Goal: Information Seeking & Learning: Learn about a topic

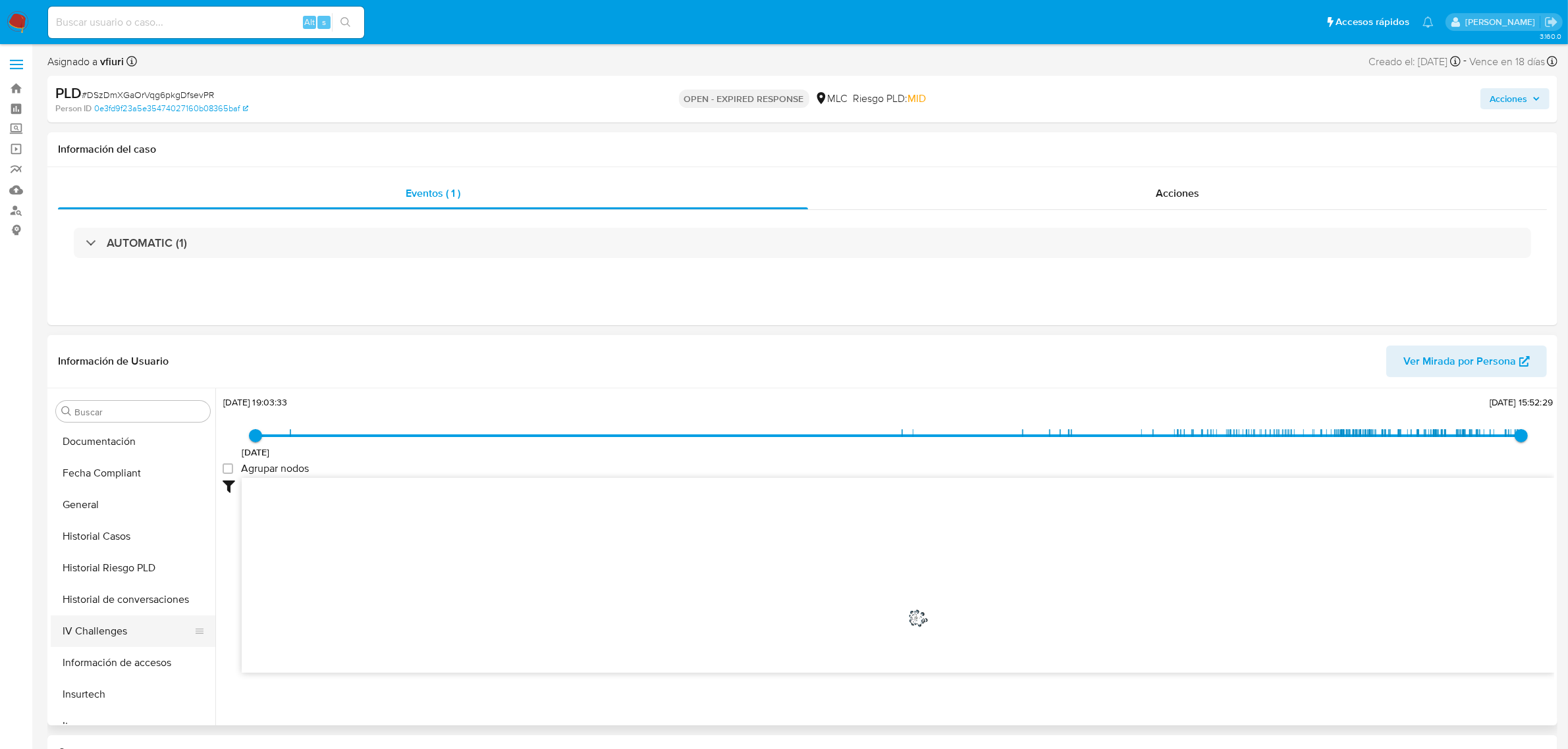
scroll to position [329, 0]
click at [83, 483] on button "General" at bounding box center [127, 493] width 154 height 32
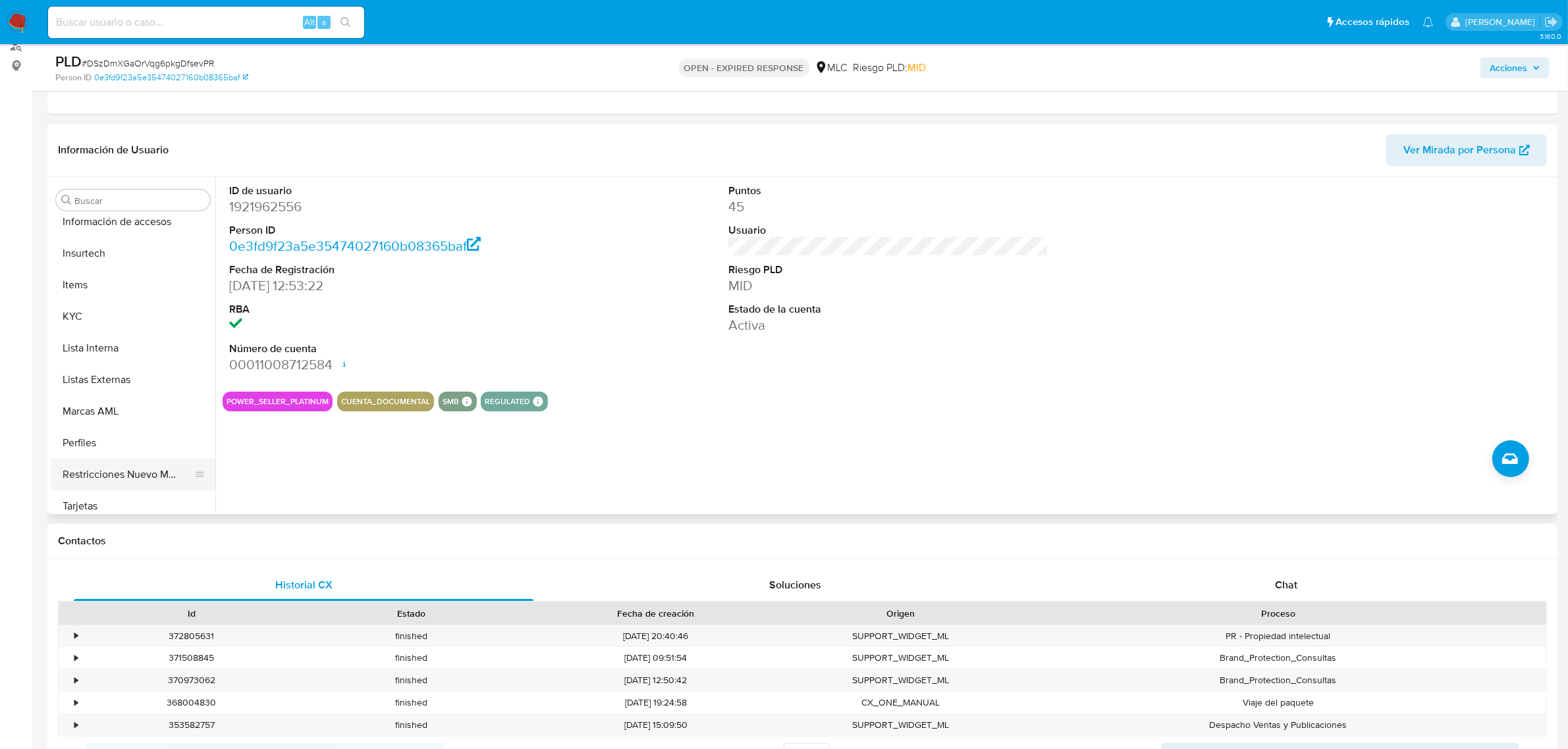
scroll to position [555, 0]
click at [83, 297] on button "KYC" at bounding box center [127, 309] width 154 height 32
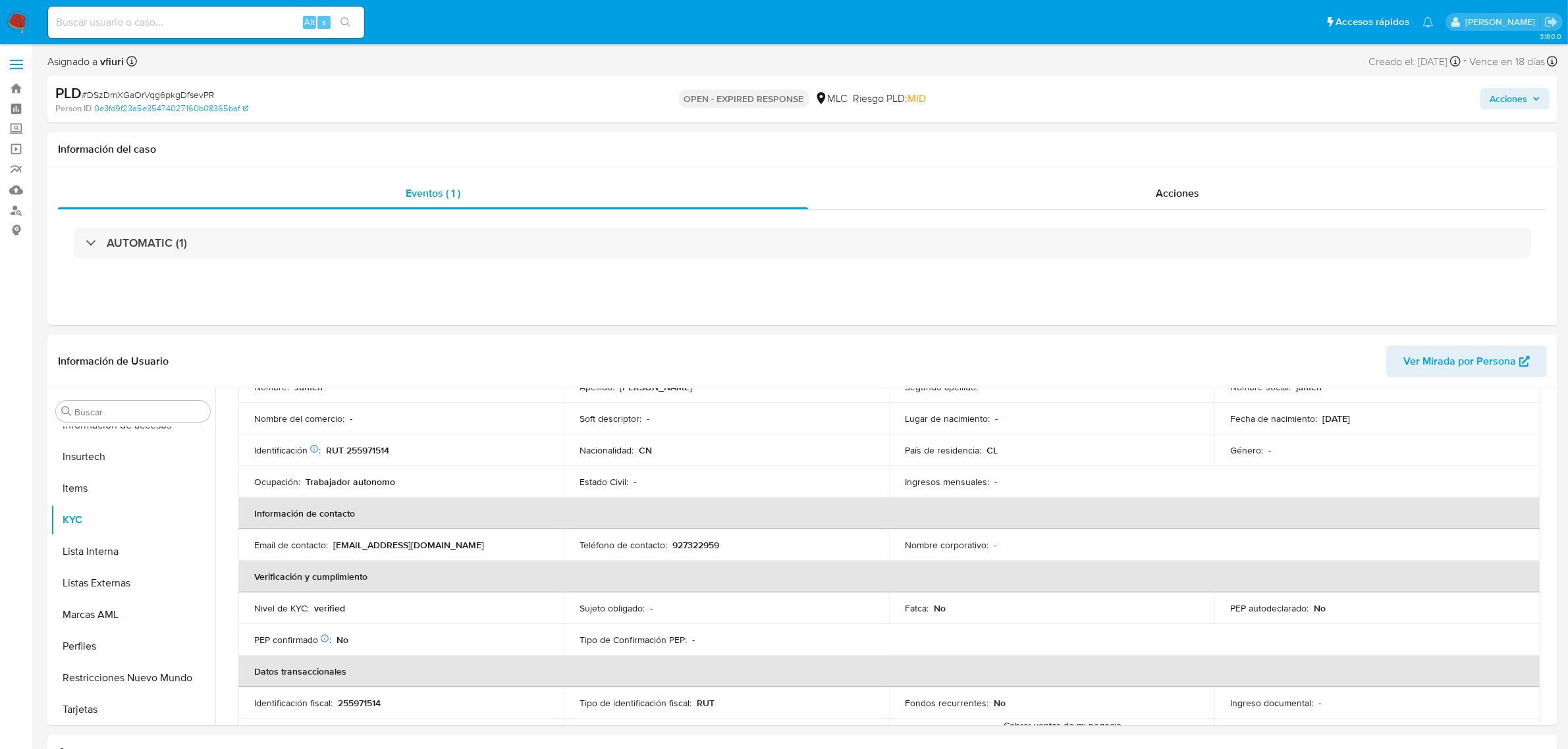
scroll to position [0, 0]
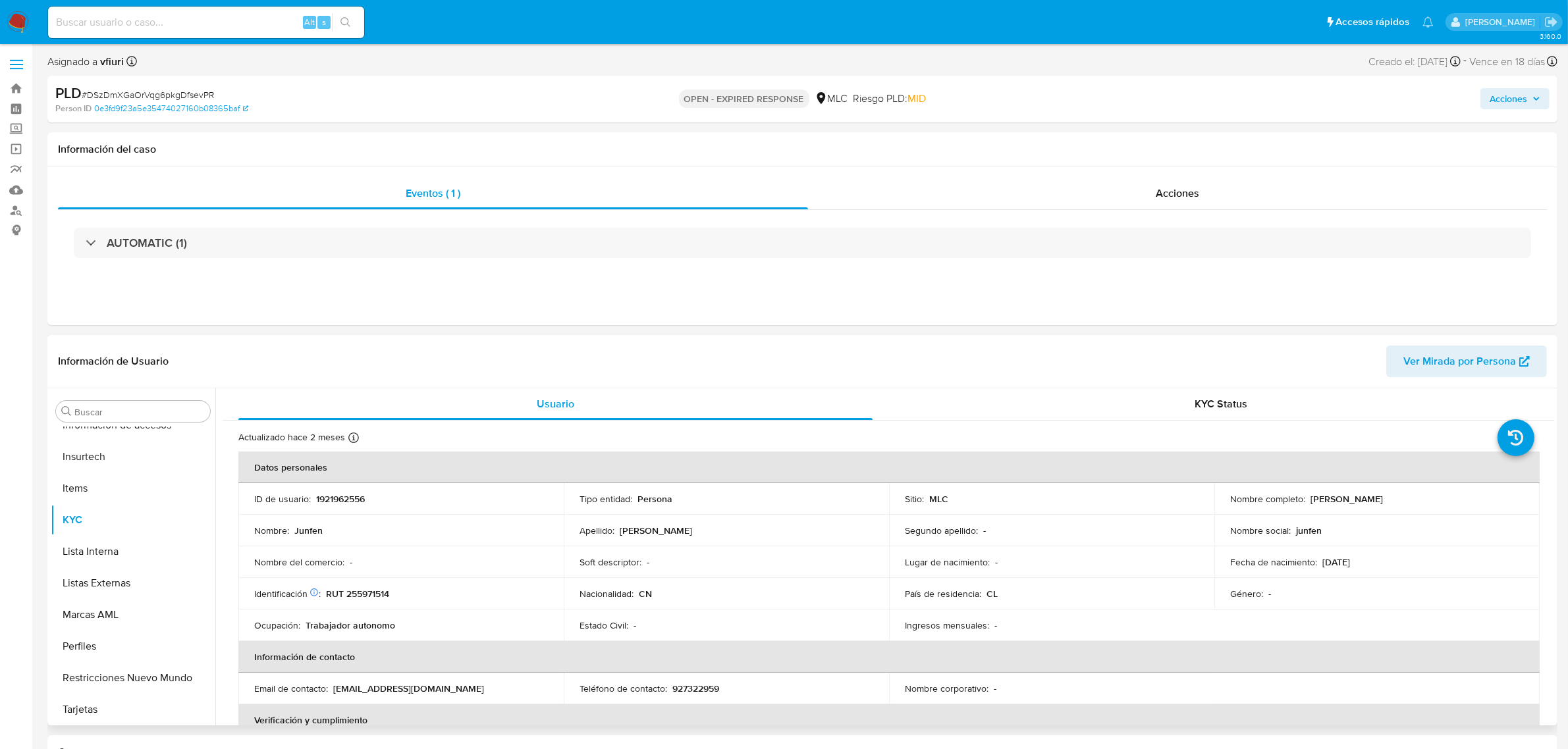
click at [325, 483] on p "1921962556" at bounding box center [340, 499] width 48 height 12
copy p "1921962556"
click at [133, 483] on button "Restricciones Nuevo Mundo" at bounding box center [127, 679] width 154 height 32
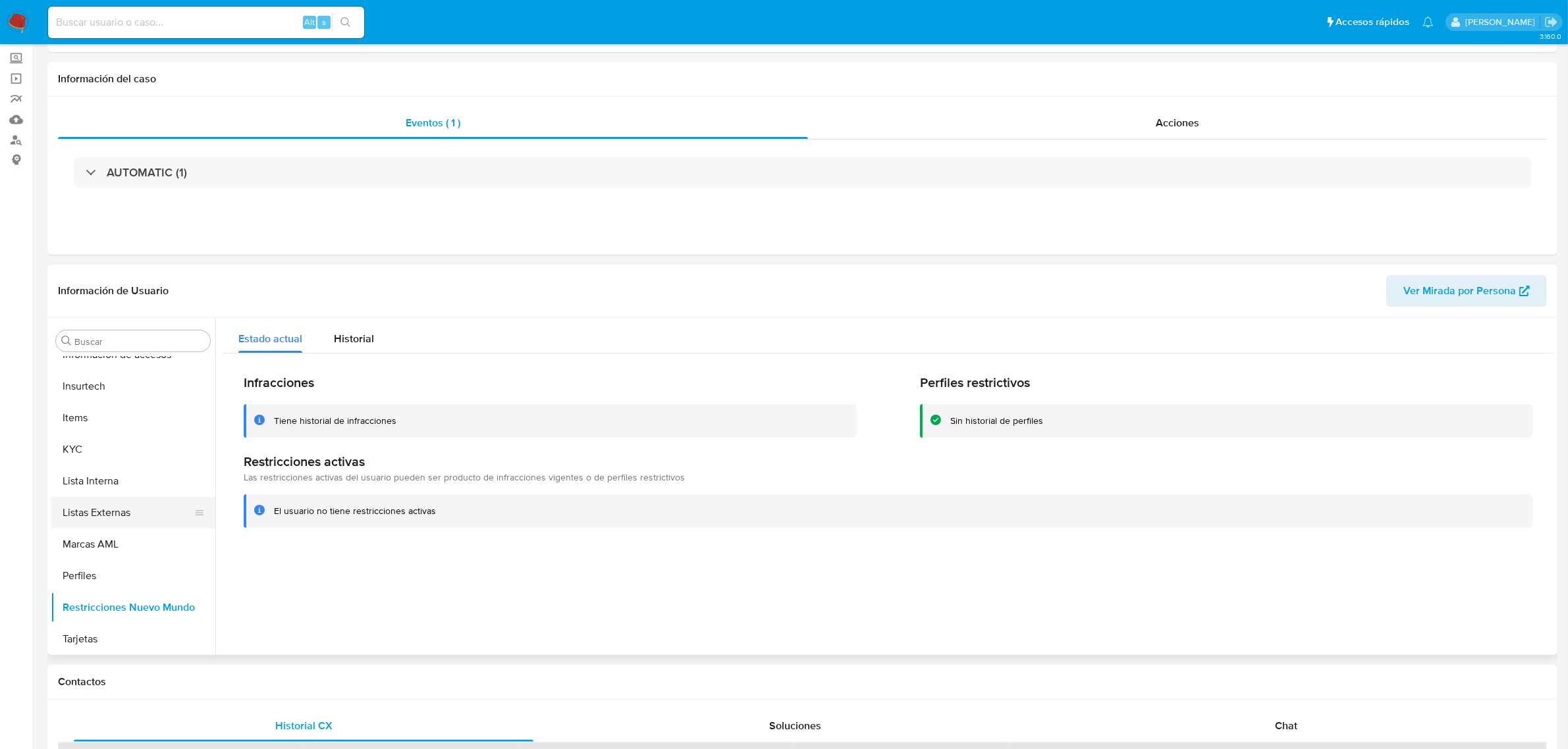
scroll to position [164, 0]
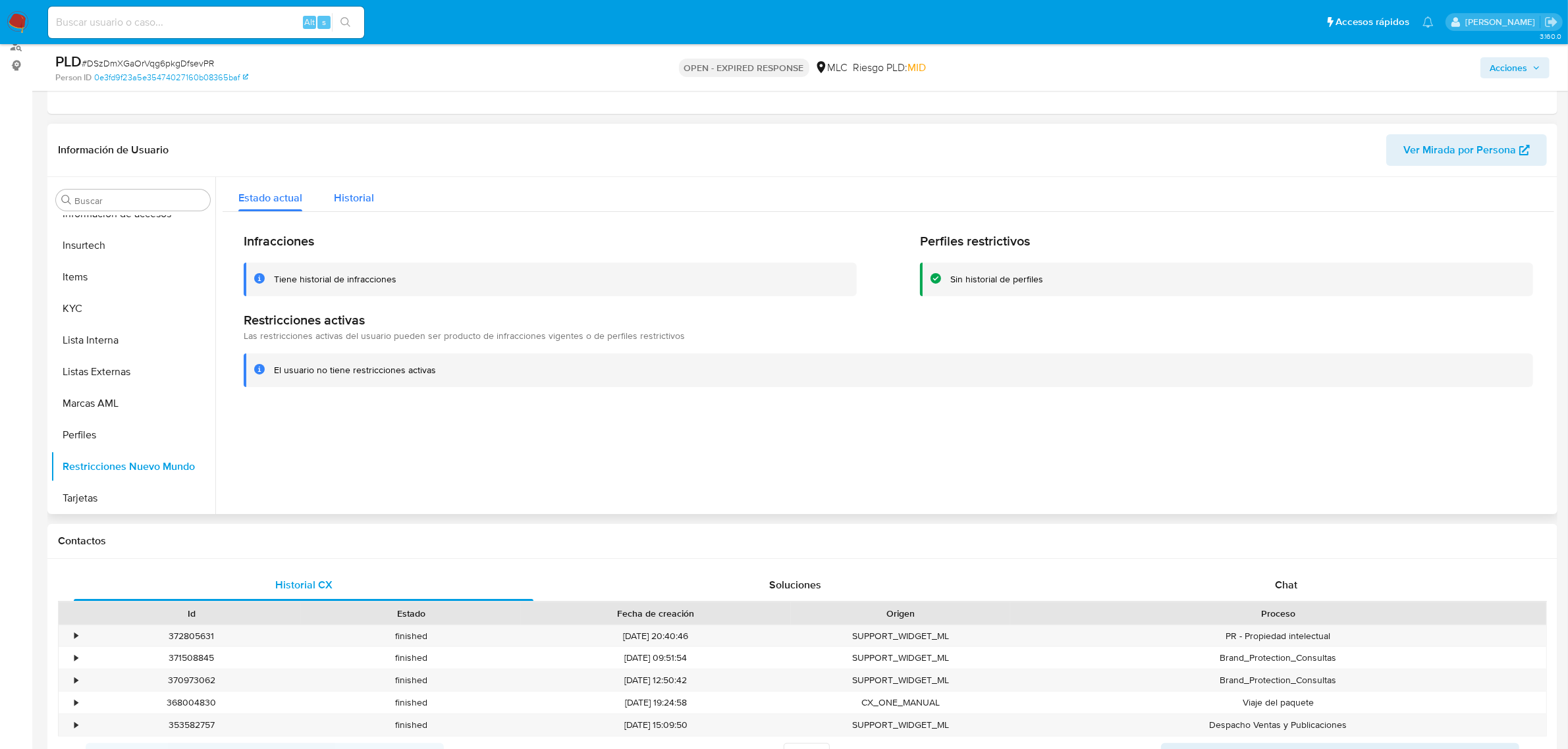
click at [341, 201] on span "Historial" at bounding box center [354, 198] width 40 height 15
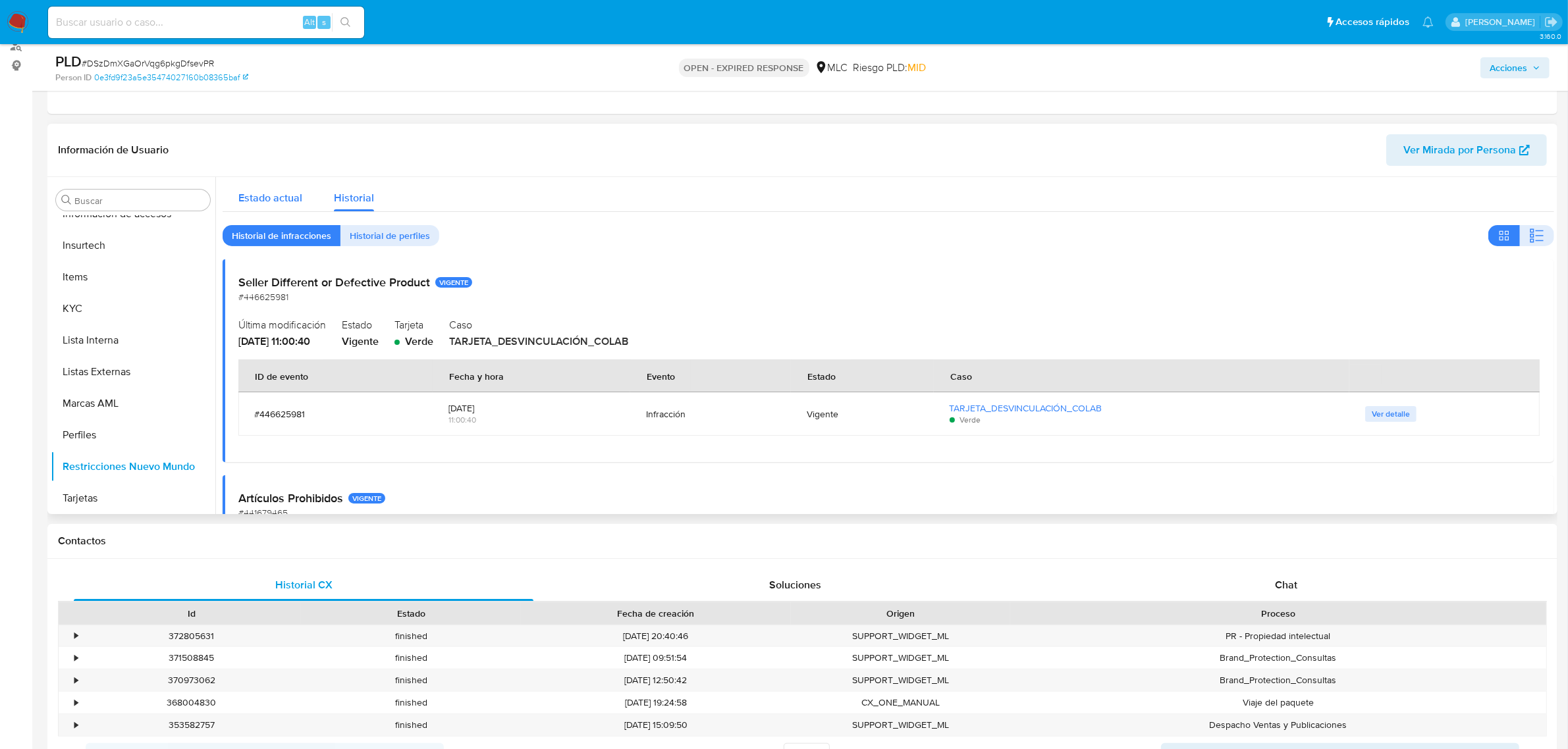
click at [278, 186] on div "Estado actual" at bounding box center [270, 195] width 64 height 35
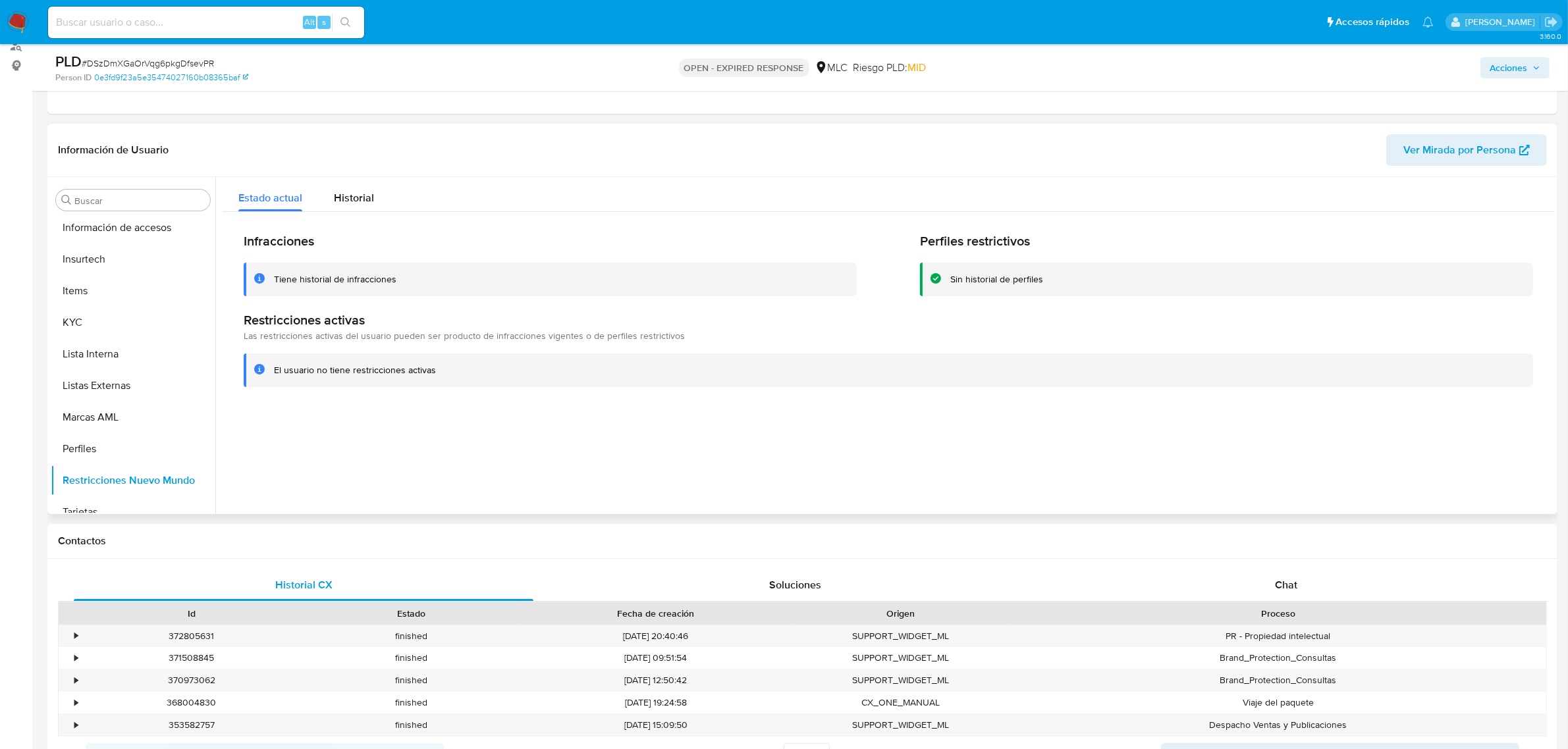
scroll to position [555, 0]
click at [77, 301] on button "KYC" at bounding box center [127, 309] width 154 height 32
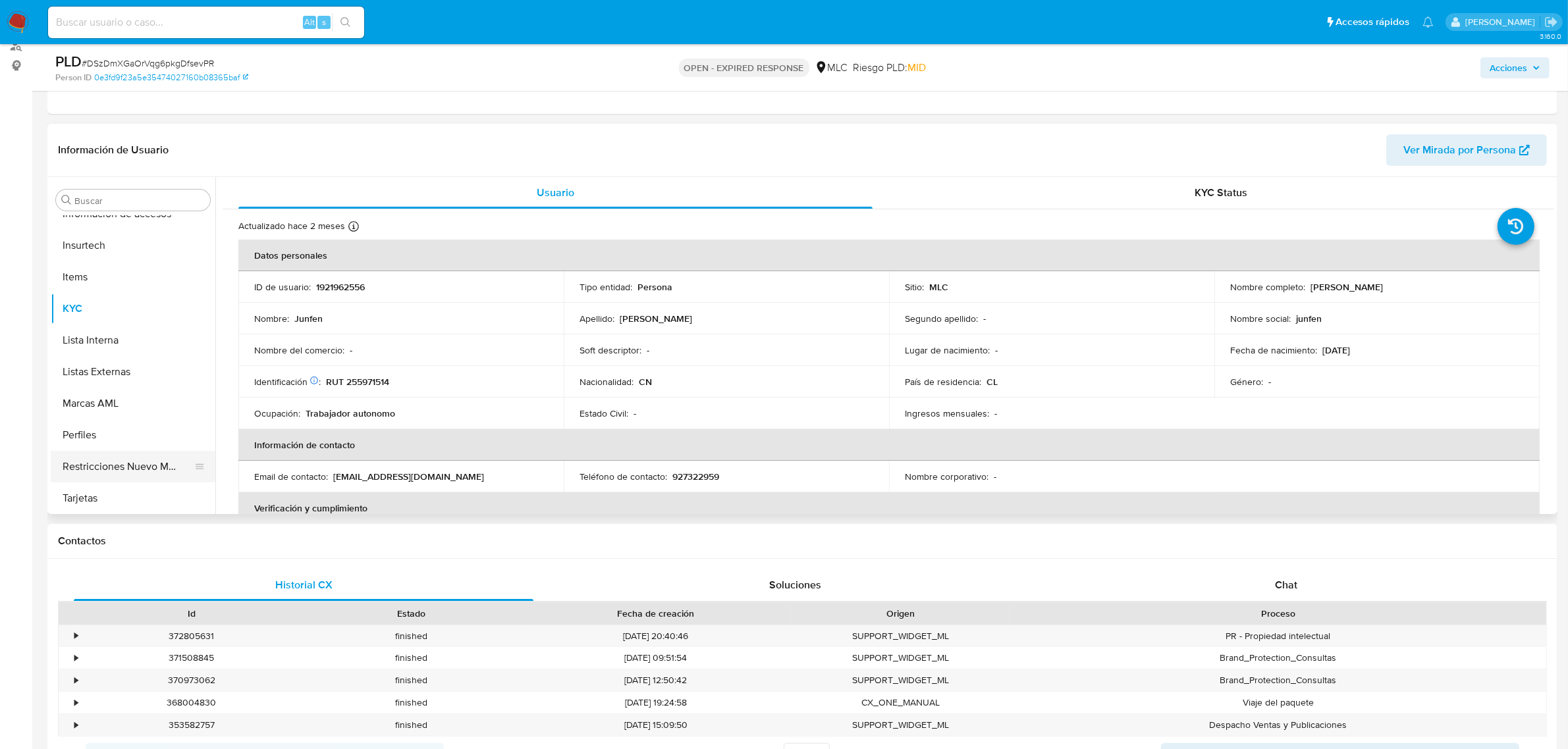
click at [117, 460] on button "Restricciones Nuevo Mundo" at bounding box center [127, 467] width 154 height 32
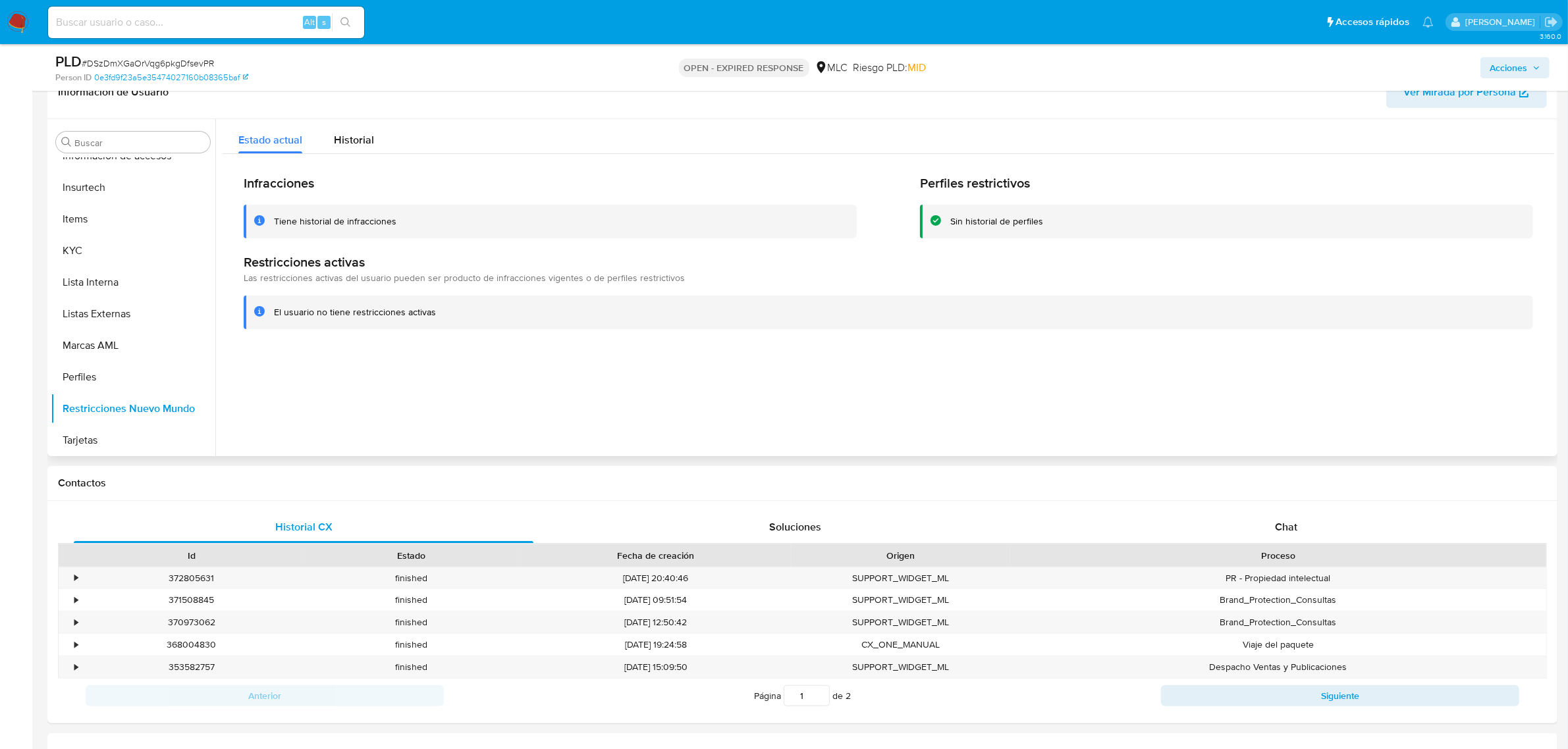
scroll to position [329, 0]
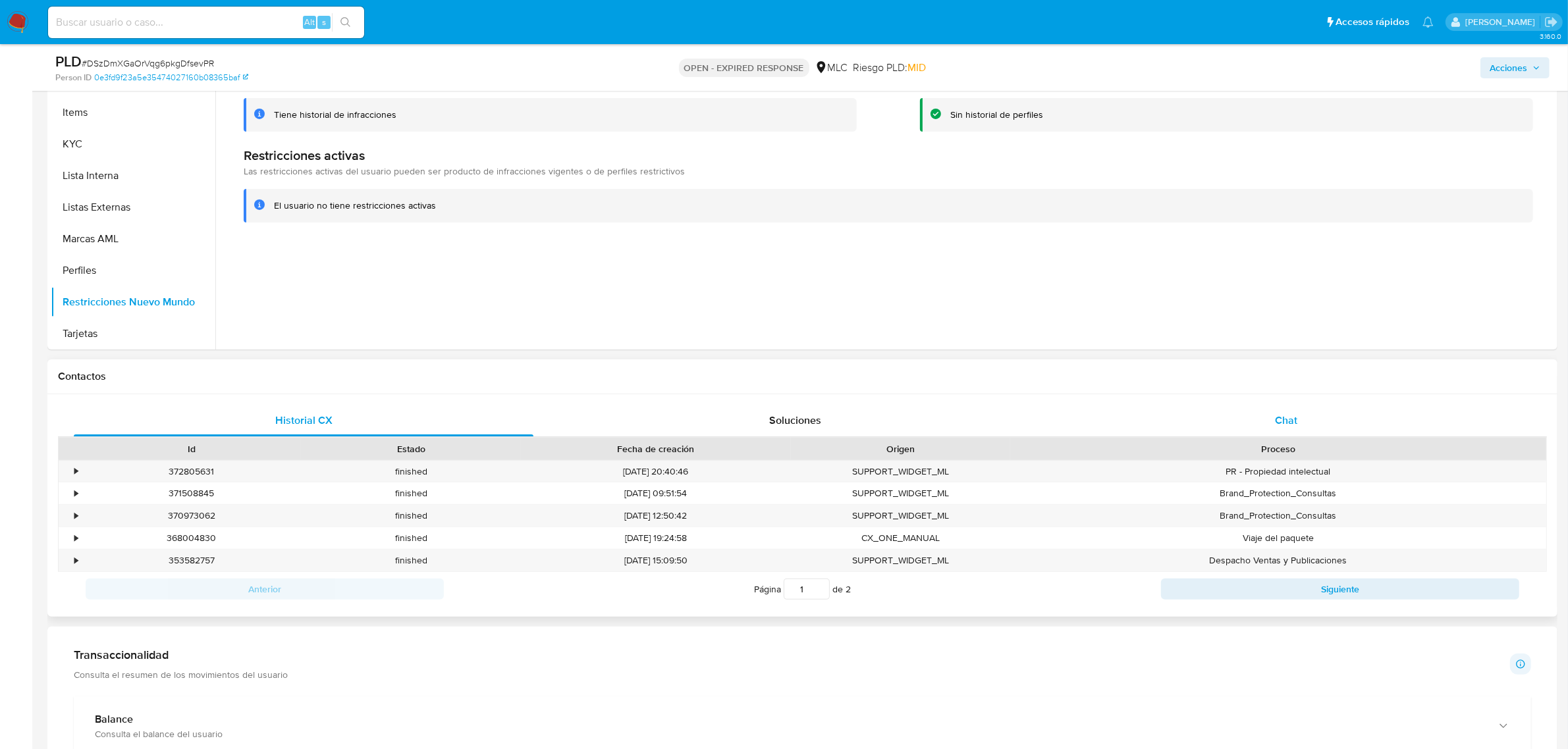
click at [1110, 415] on div "Chat" at bounding box center [1286, 421] width 460 height 32
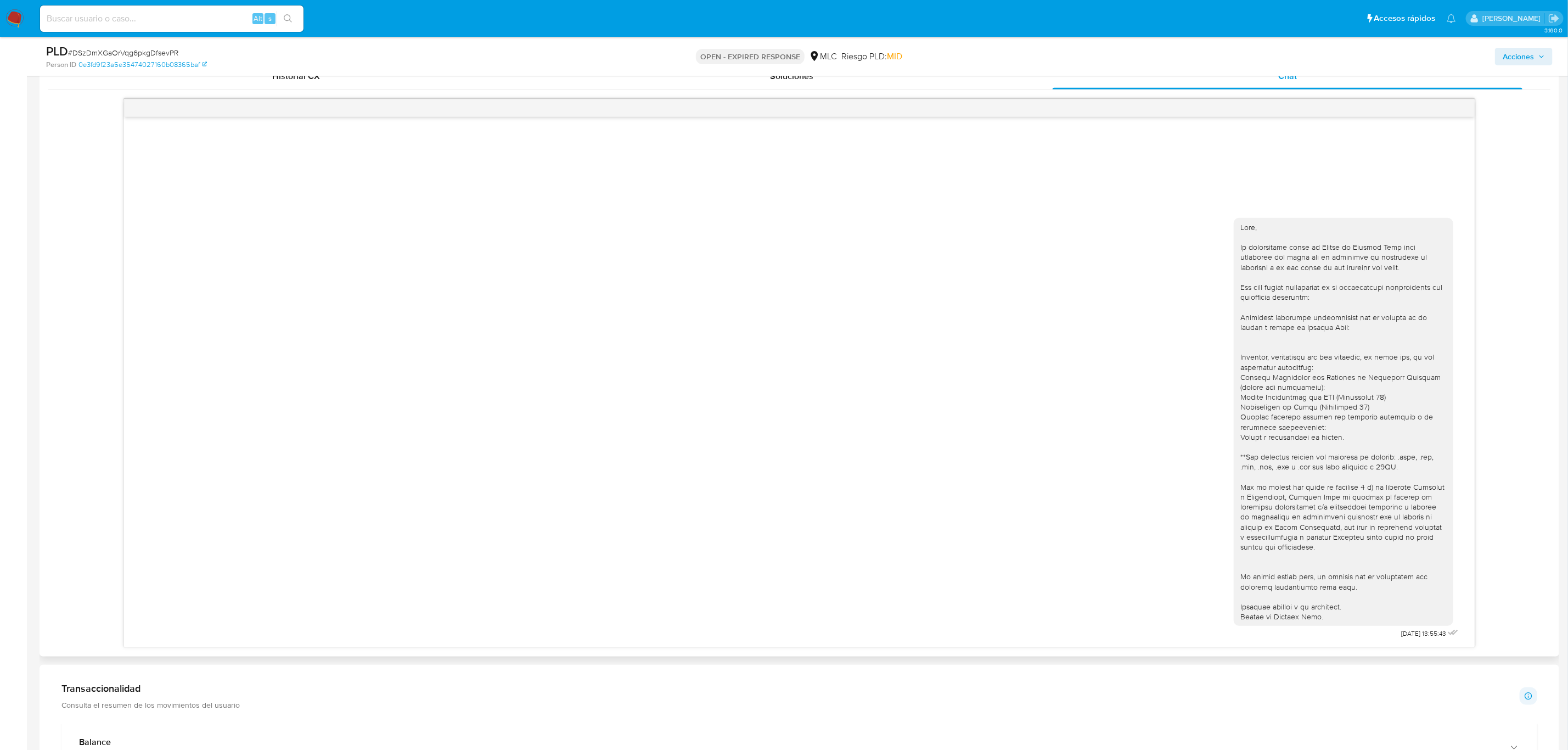
scroll to position [463, 0]
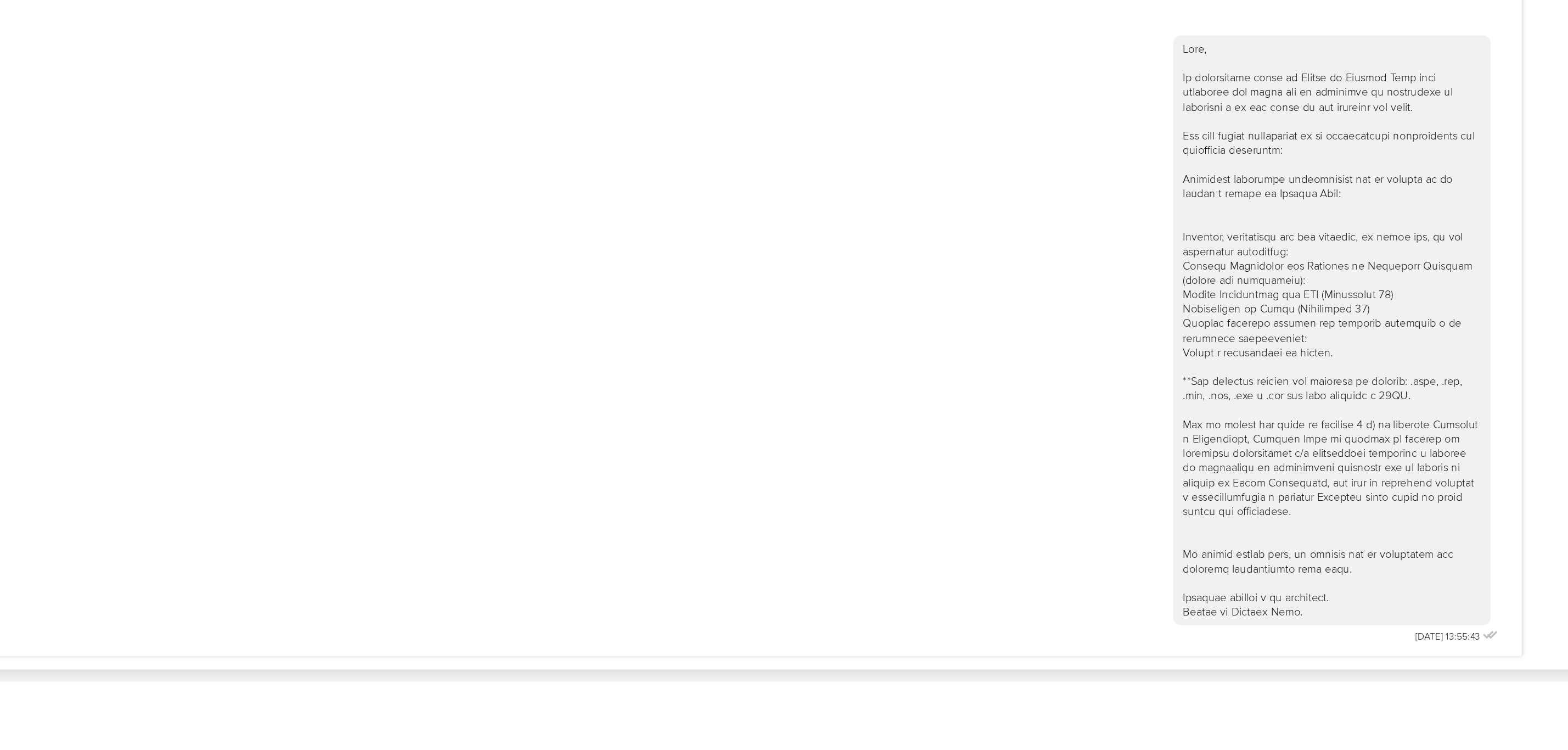
click at [925, 403] on div "18/08/2025 13:55:43" at bounding box center [1347, 426] width 227 height 431
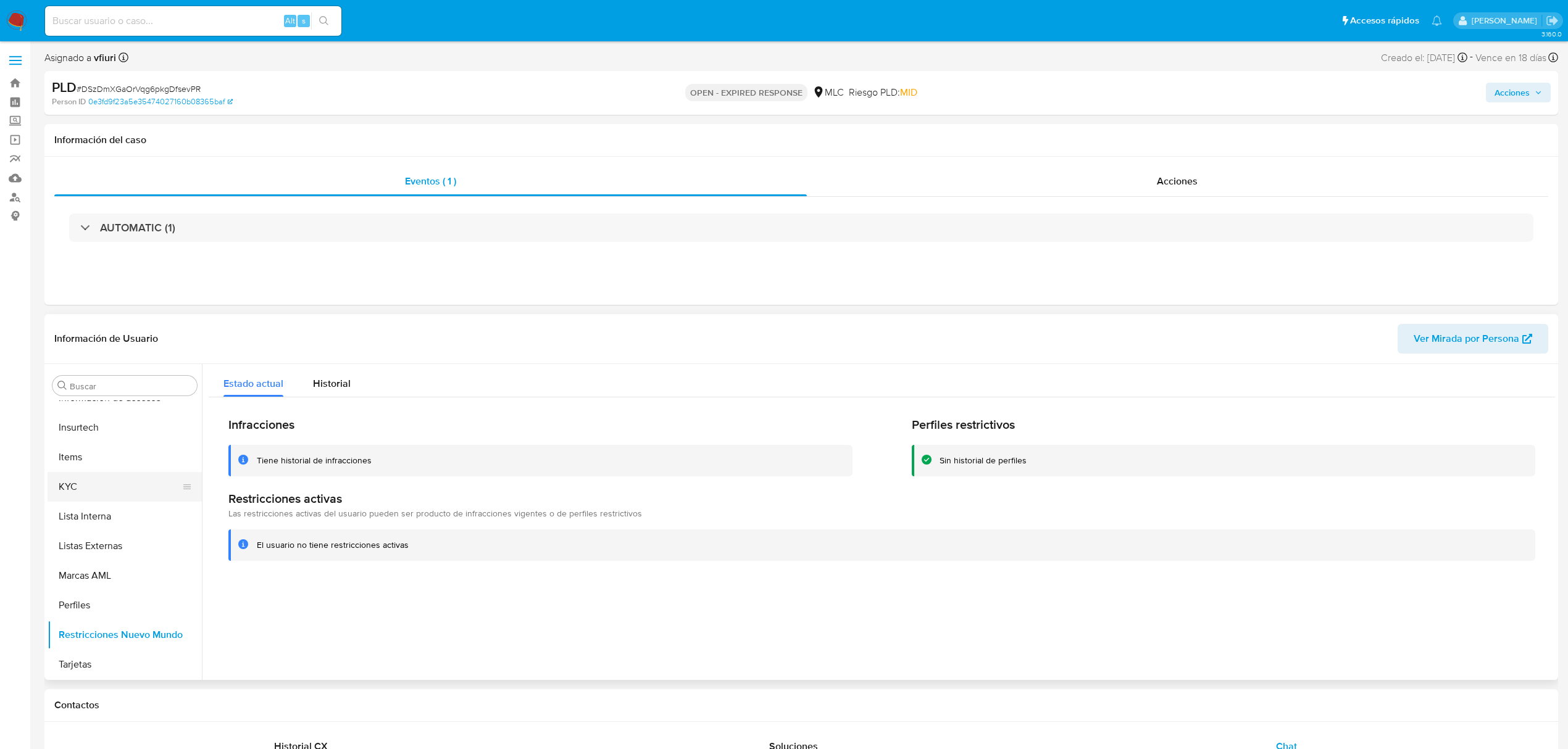
click at [75, 453] on button "KYC" at bounding box center [119, 487] width 144 height 30
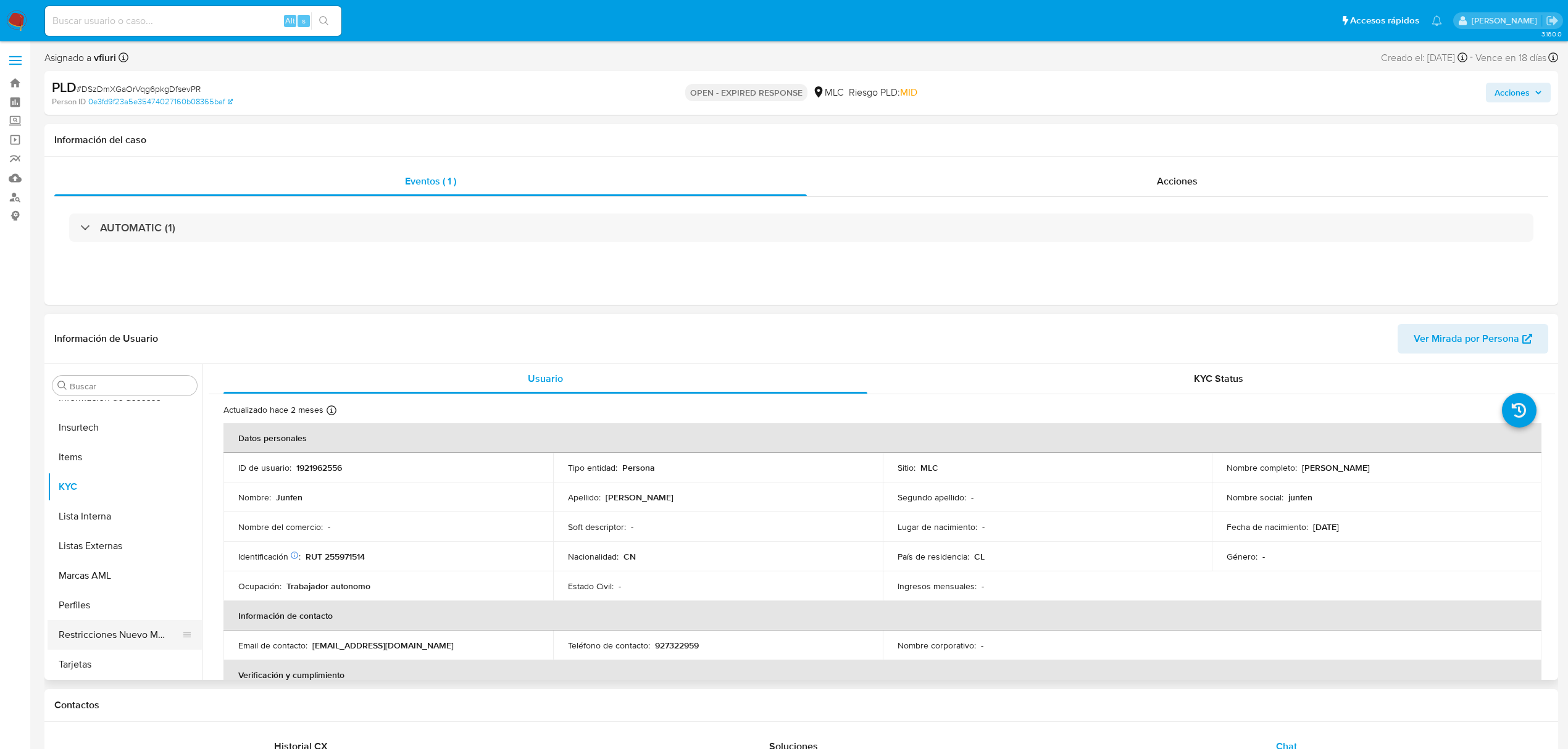
click at [160, 453] on button "Restricciones Nuevo Mundo" at bounding box center [119, 635] width 144 height 30
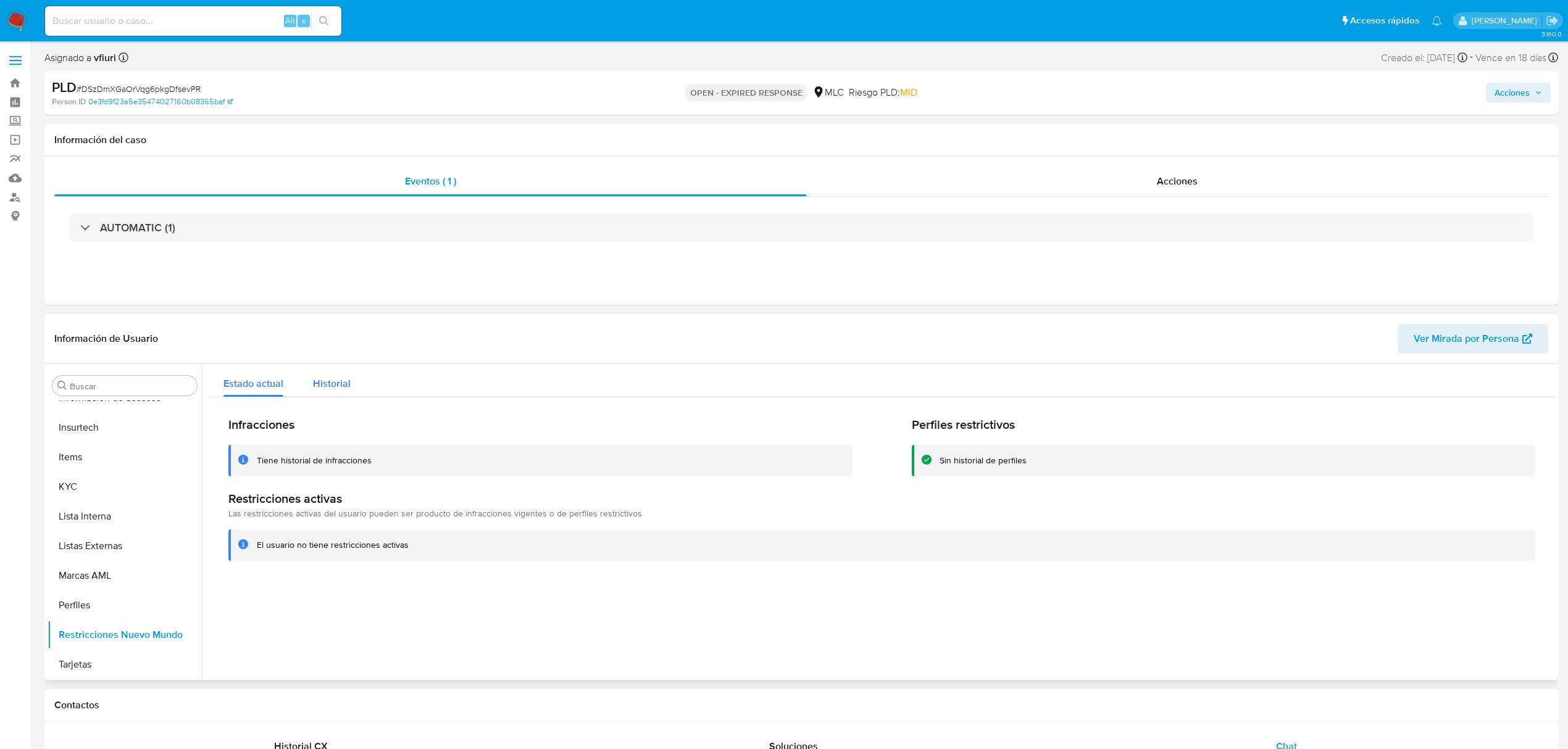
click at [329, 381] on span "Historial" at bounding box center [332, 383] width 38 height 14
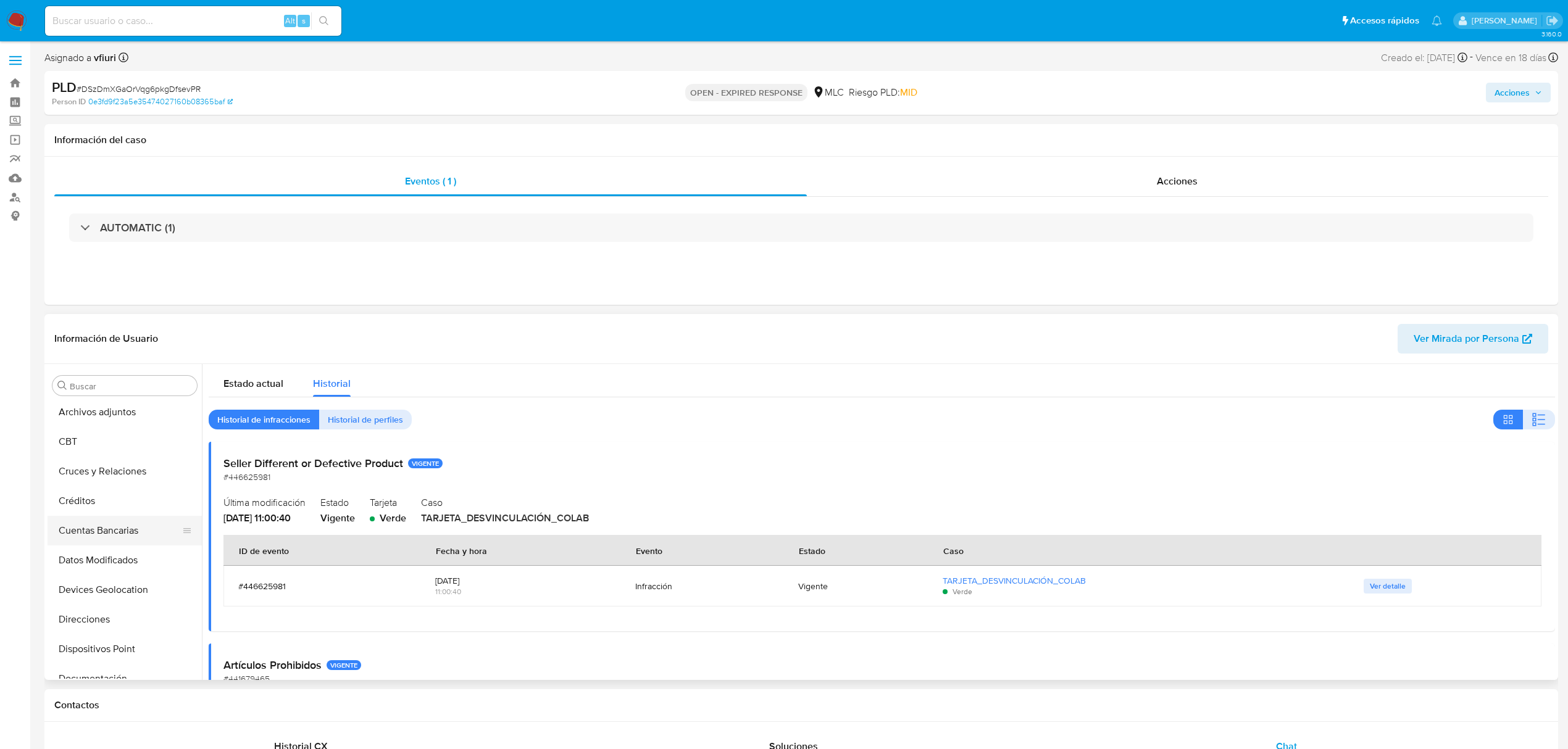
scroll to position [28, 0]
click at [82, 453] on button "Cruces y Relaciones" at bounding box center [119, 476] width 144 height 30
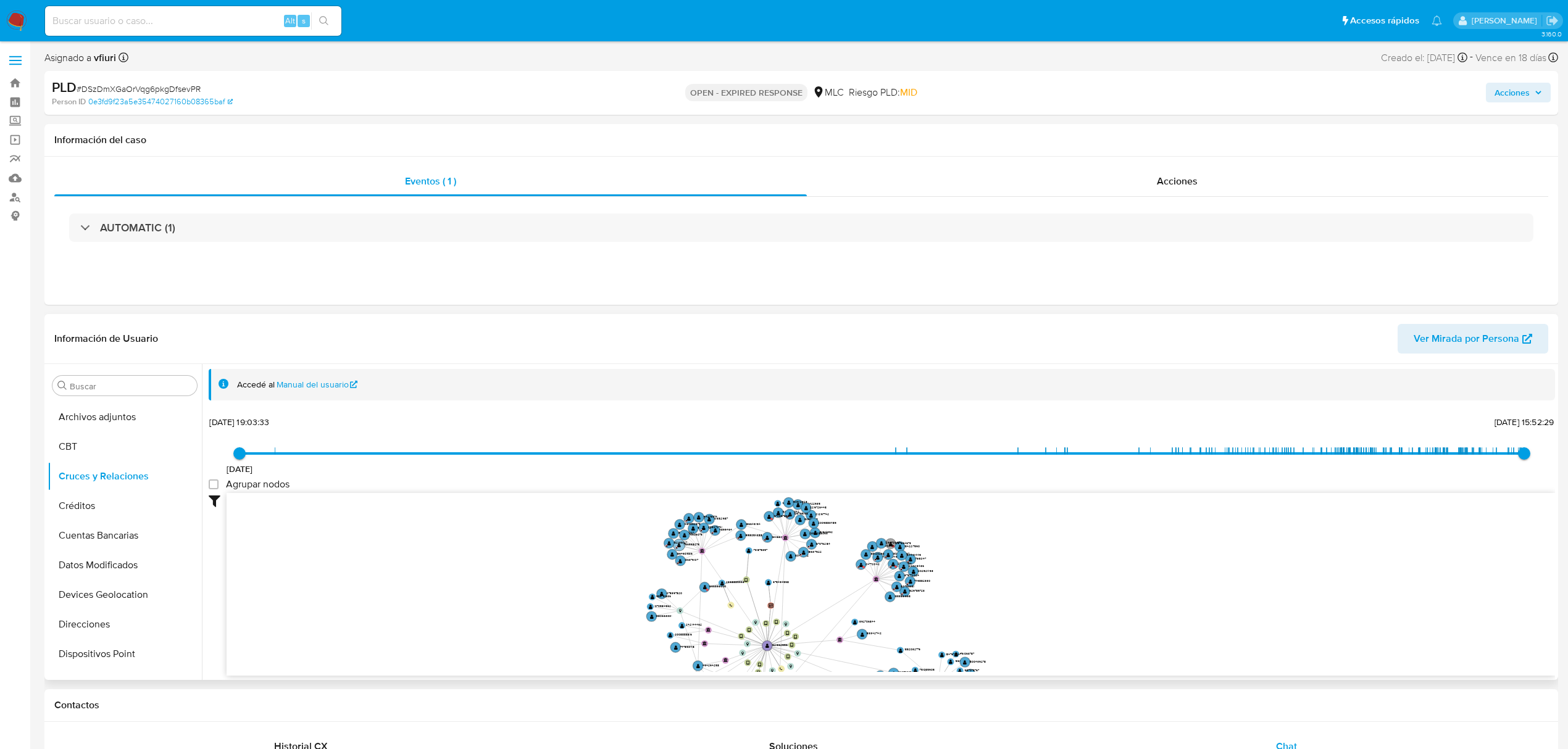
drag, startPoint x: 736, startPoint y: 503, endPoint x: 692, endPoint y: 567, distance: 77.7
click at [692, 453] on icon "device-65f89d52396bb0269e3359c4  user-1921962556  1921962556 user-1731875357 …" at bounding box center [891, 583] width 1329 height 179
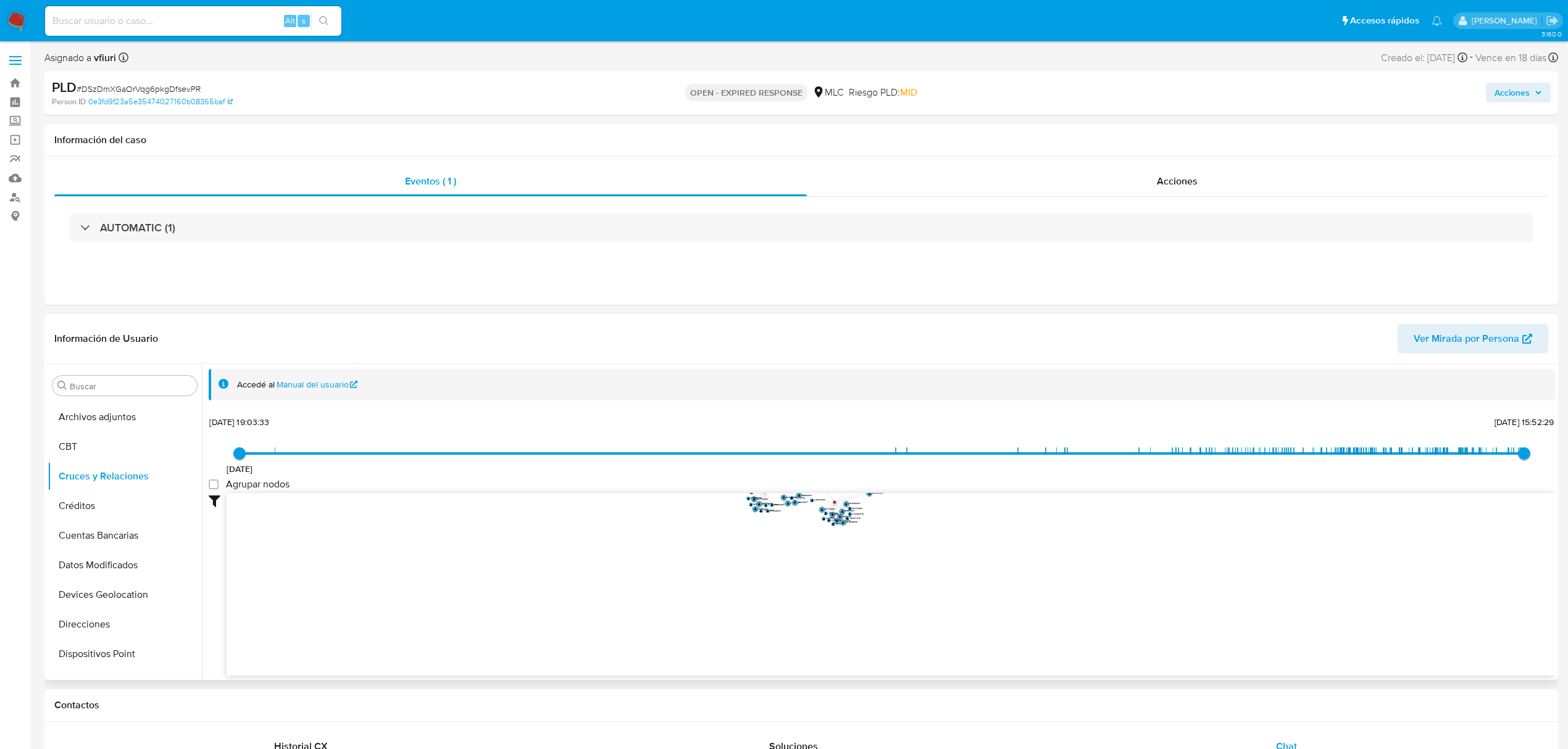
drag, startPoint x: 833, startPoint y: 474, endPoint x: 833, endPoint y: 410, distance: 64.0
click at [833, 410] on div "Accedé al Manual del usuario 8/7/2021 8/7/2021, 19:03:33 16/9/2025, 15:52:29 Ag…" at bounding box center [882, 545] width 1346 height 351
drag, startPoint x: 775, startPoint y: 655, endPoint x: 665, endPoint y: 551, distance: 151.4
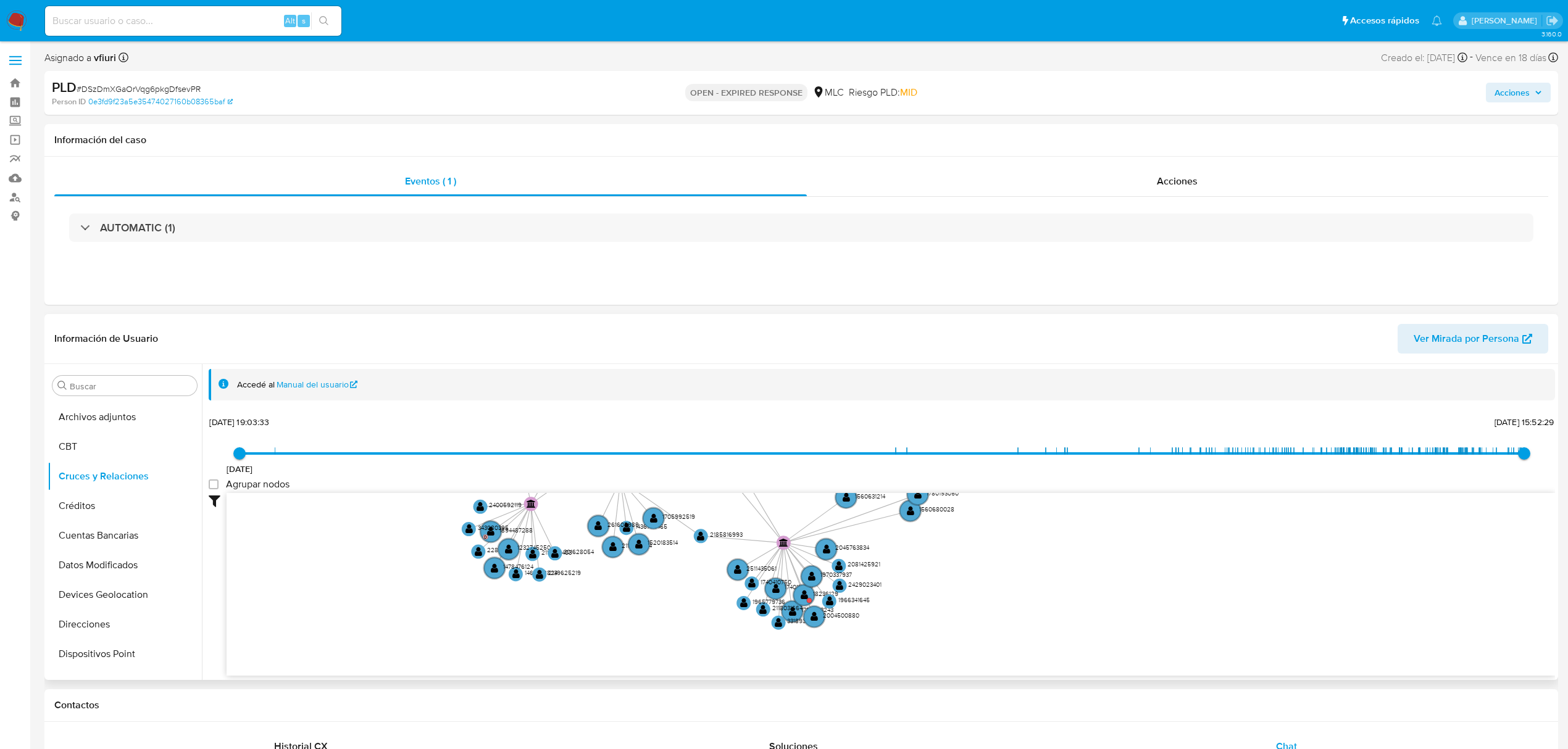
drag, startPoint x: 665, startPoint y: 616, endPoint x: 650, endPoint y: 658, distance: 44.6
click at [650, 453] on icon "device-65f89d52396bb0269e3359c4  user-1921962556  1921962556 user-1731875357 …" at bounding box center [891, 583] width 1329 height 179
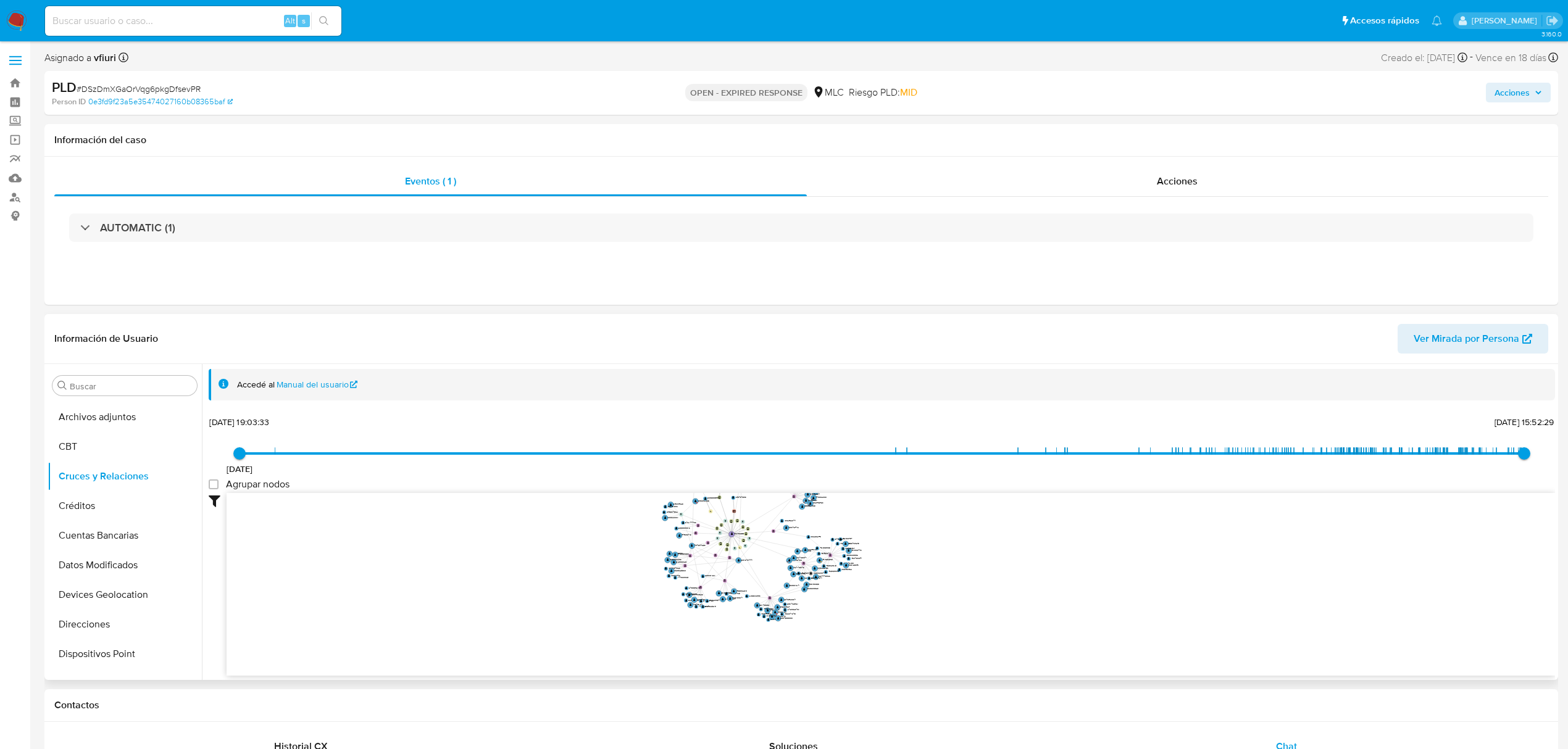
drag, startPoint x: 840, startPoint y: 603, endPoint x: 927, endPoint y: 615, distance: 87.8
click at [927, 453] on icon "device-65f89d52396bb0269e3359c4  user-1921962556  1921962556 user-1731875357 …" at bounding box center [891, 583] width 1329 height 179
click at [92, 453] on button "KYC" at bounding box center [119, 486] width 144 height 30
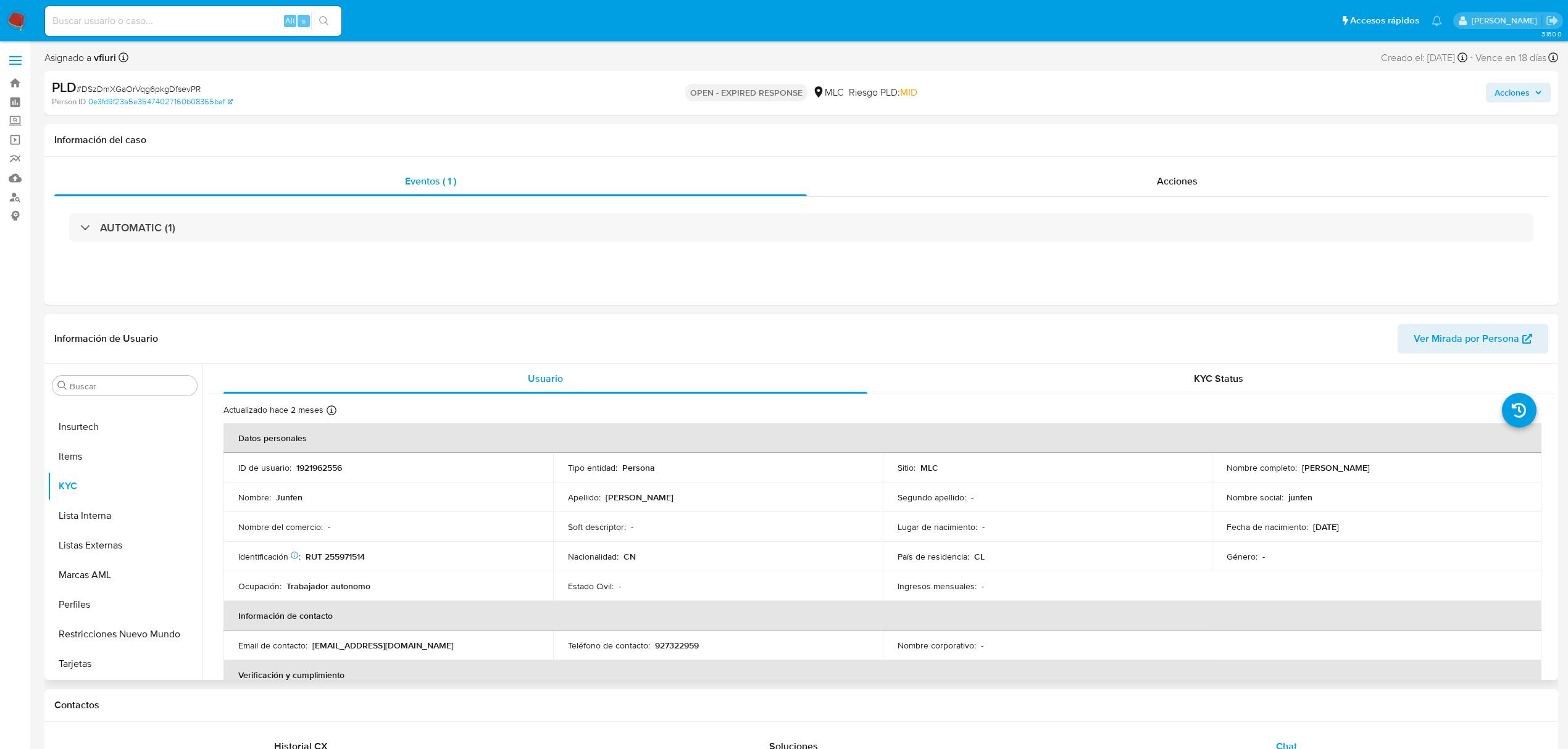
click at [347, 453] on p "RUT 255971514" at bounding box center [334, 557] width 59 height 11
copy p "255971514"
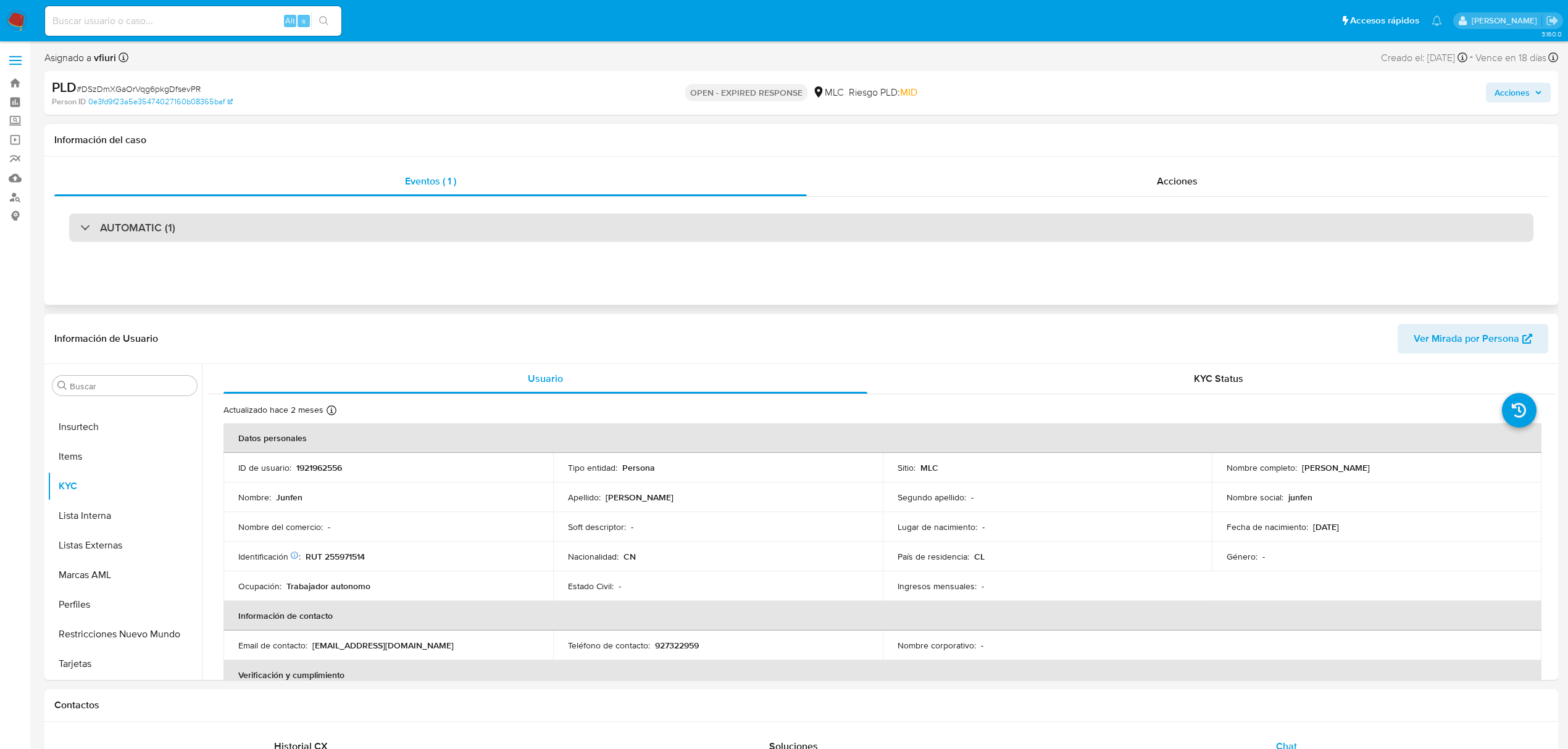
click at [418, 220] on div "AUTOMATIC (1)" at bounding box center [801, 228] width 1464 height 28
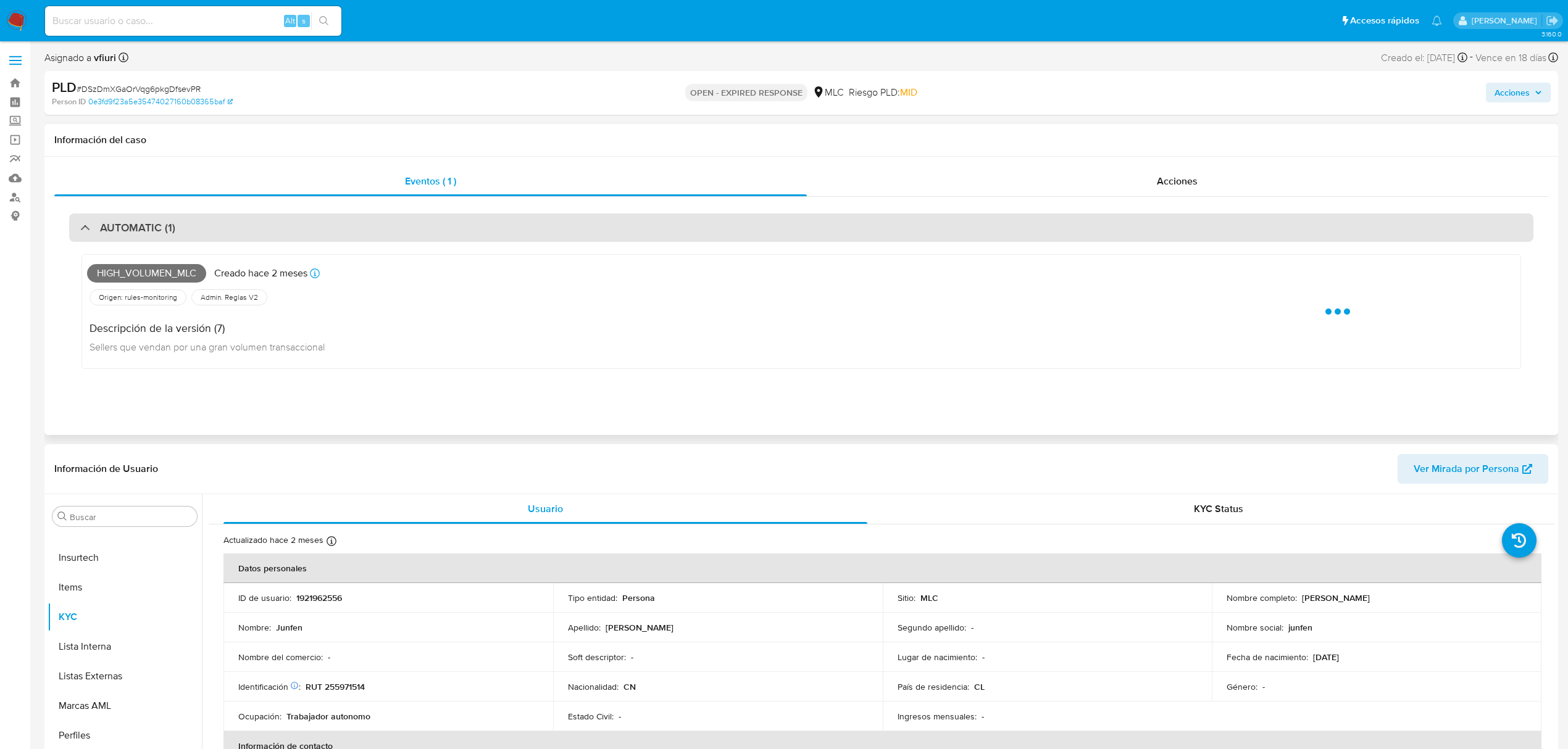
click at [418, 220] on div "AUTOMATIC (1)" at bounding box center [801, 228] width 1464 height 28
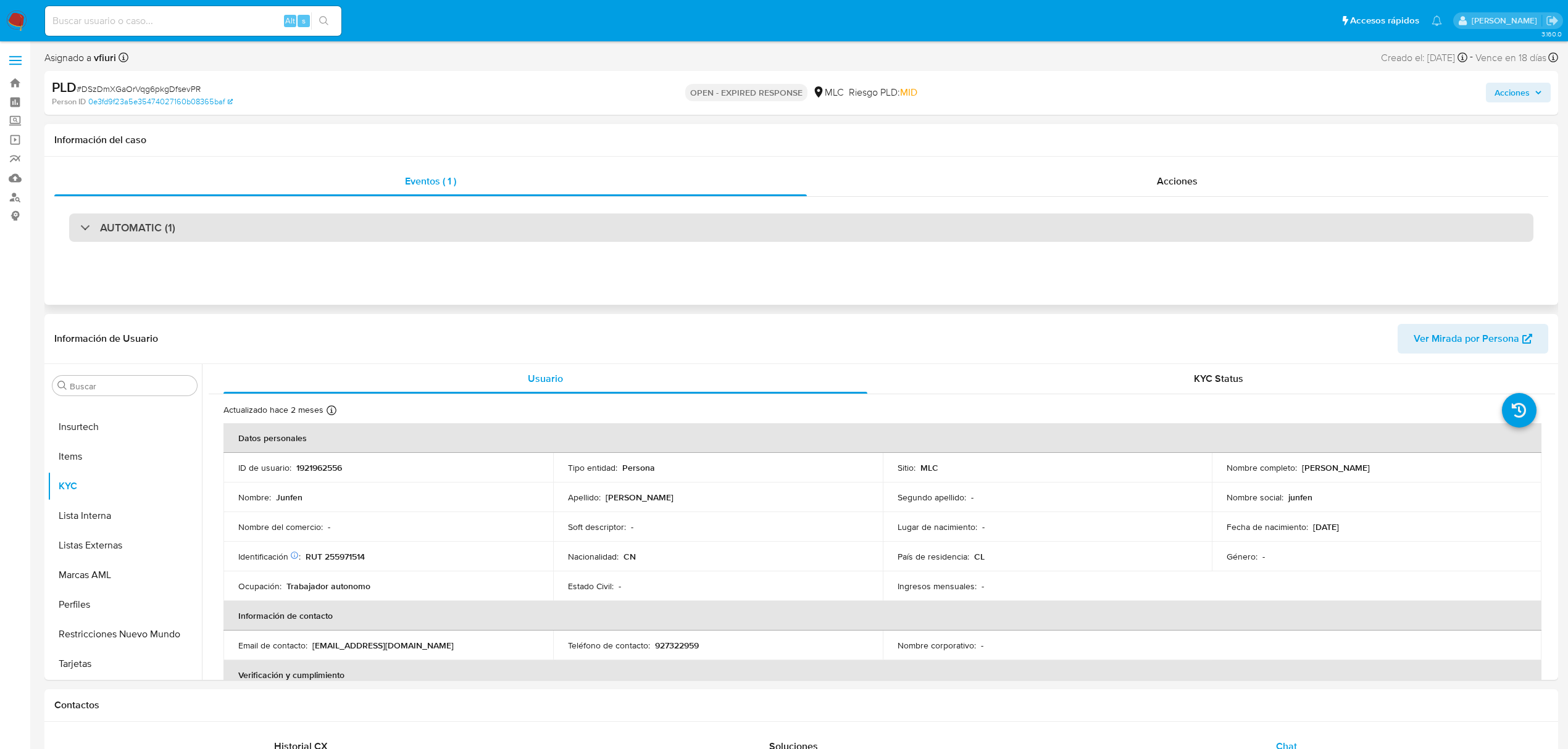
click at [347, 226] on div "AUTOMATIC (1)" at bounding box center [801, 228] width 1464 height 28
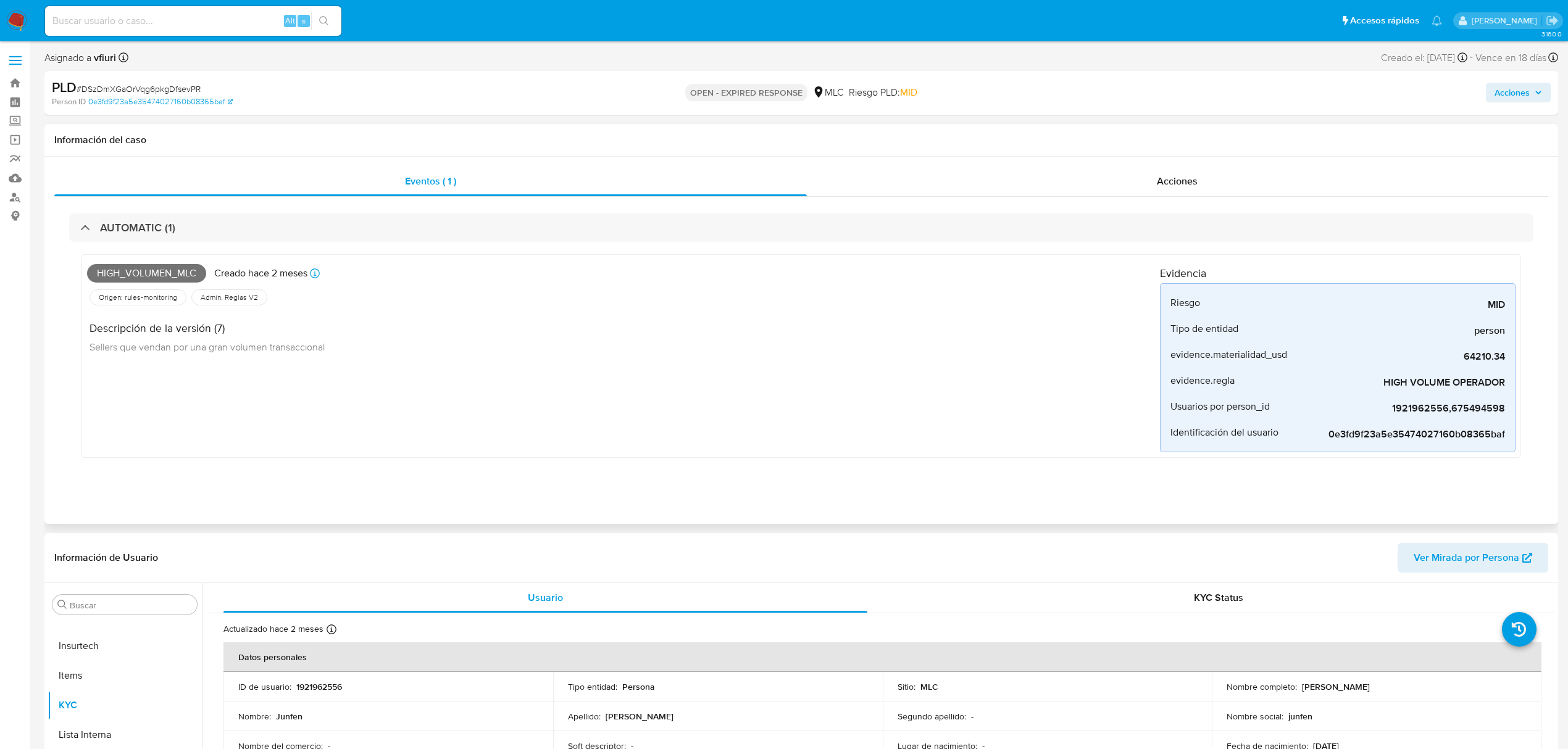
drag, startPoint x: 1439, startPoint y: 344, endPoint x: 1526, endPoint y: 354, distance: 87.6
click at [1040, 354] on div "High_volumen_mlc Creado hace 2 meses Creado: 12/07/2025 16:09:03 Origen: rules-…" at bounding box center [801, 359] width 1464 height 234
click at [1040, 445] on div "High_volumen_mlc Creado hace 2 meses Creado: 12/07/2025 16:09:03 Origen: rules-…" at bounding box center [624, 356] width 1073 height 192
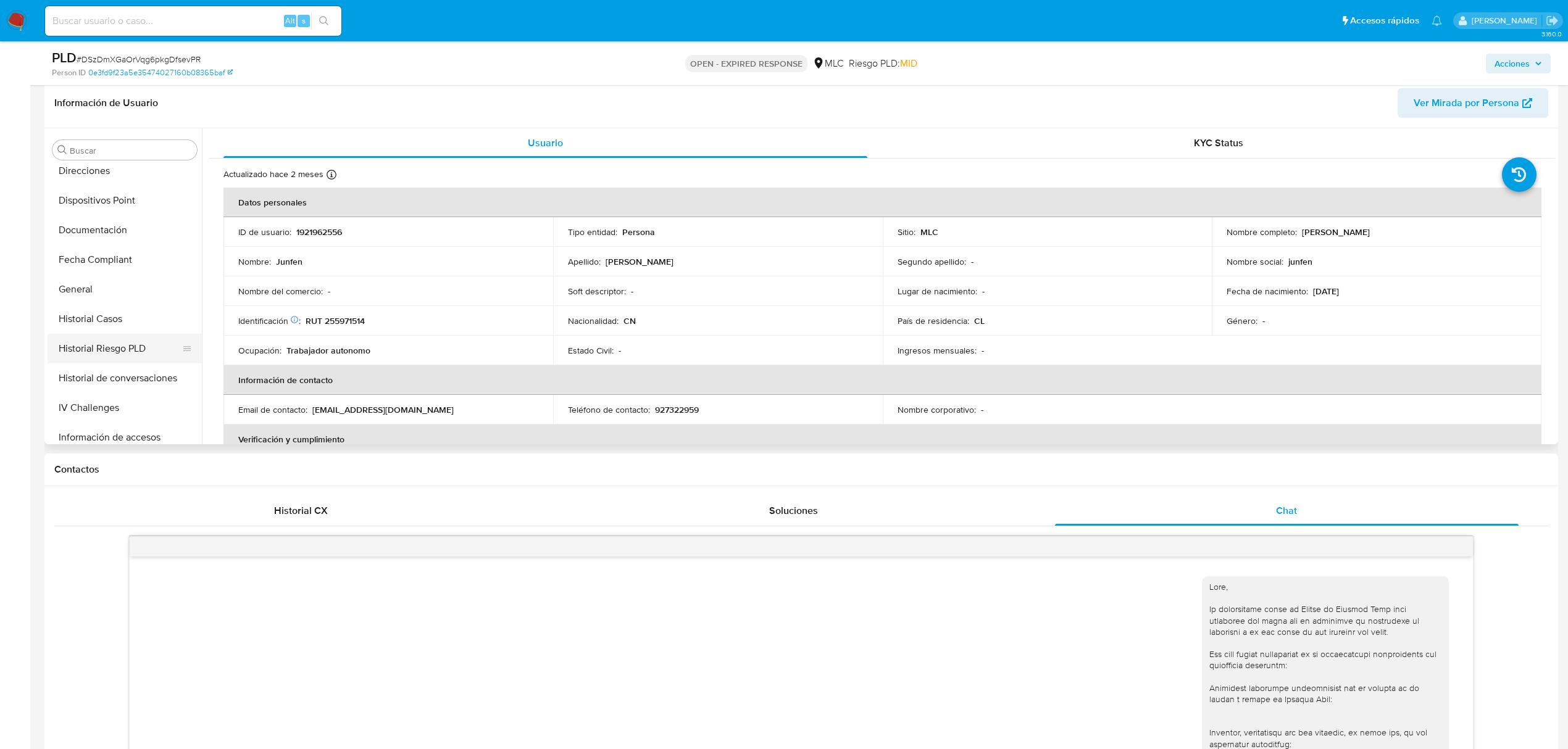
scroll to position [247, 0]
click at [111, 310] on button "Historial Casos" at bounding box center [119, 318] width 144 height 30
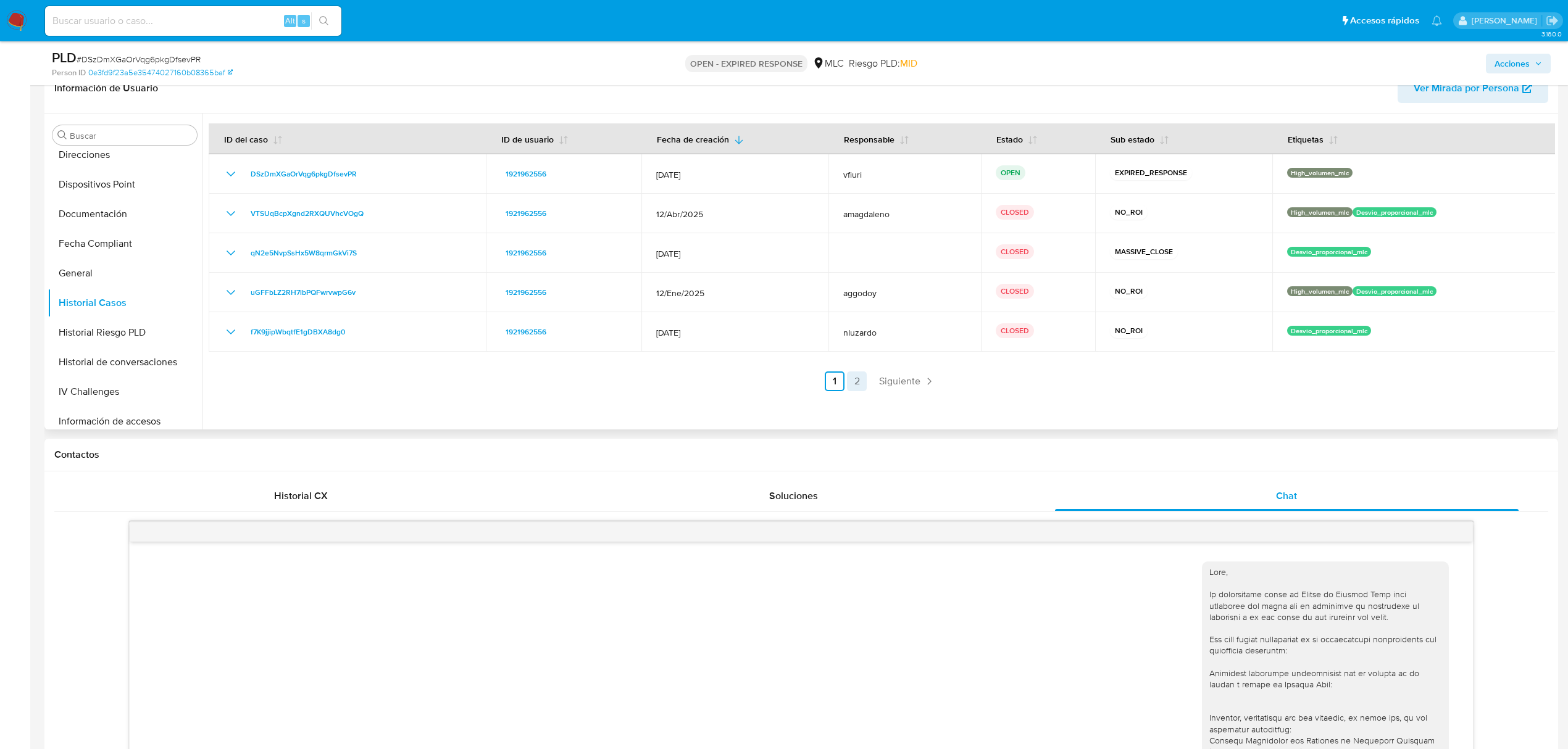
click at [856, 383] on link "2" at bounding box center [857, 381] width 20 height 20
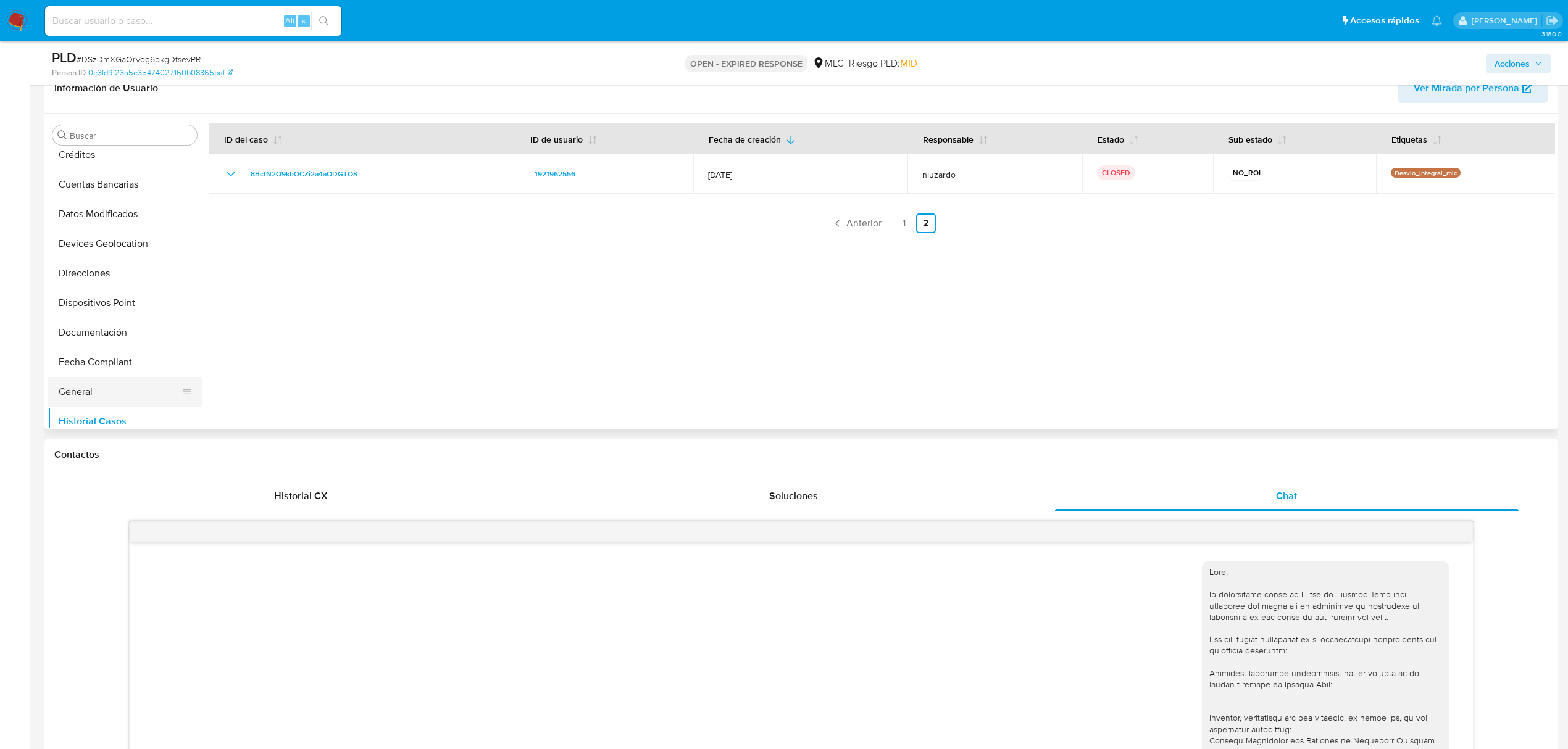
scroll to position [0, 0]
click at [92, 188] on button "Archivos adjuntos" at bounding box center [119, 195] width 144 height 30
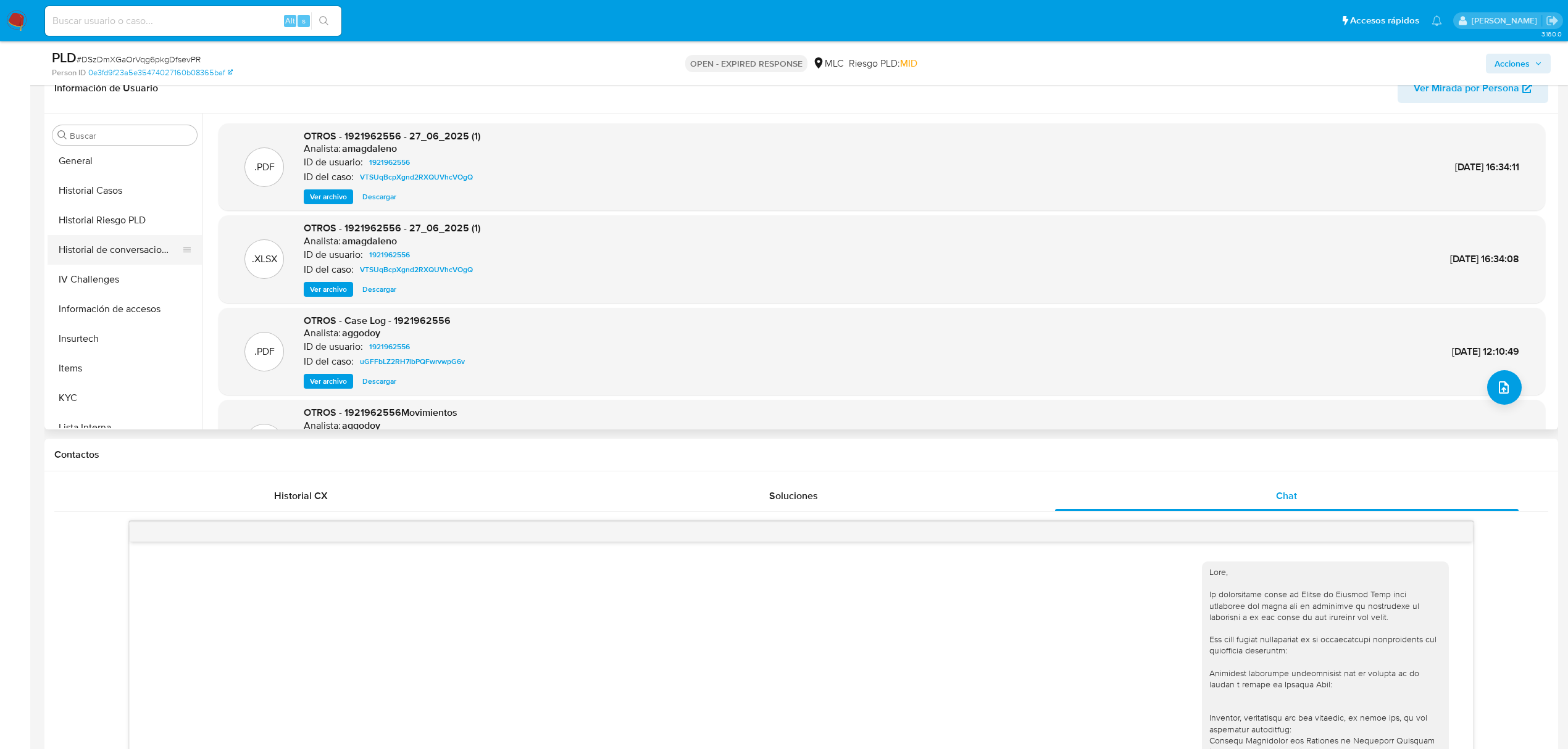
scroll to position [411, 0]
click at [92, 329] on button "Items" at bounding box center [119, 317] width 144 height 30
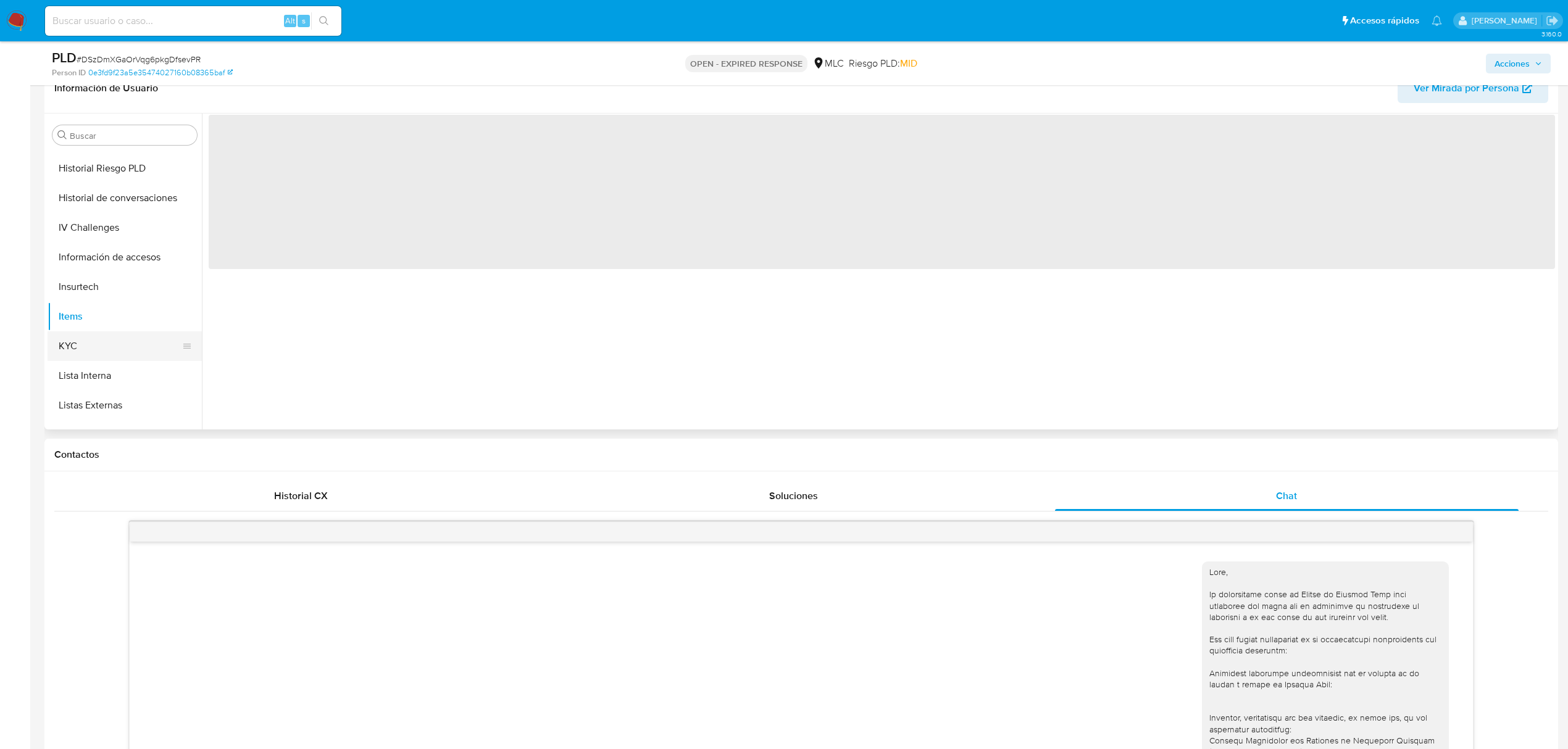
click at [92, 344] on button "KYC" at bounding box center [119, 346] width 144 height 30
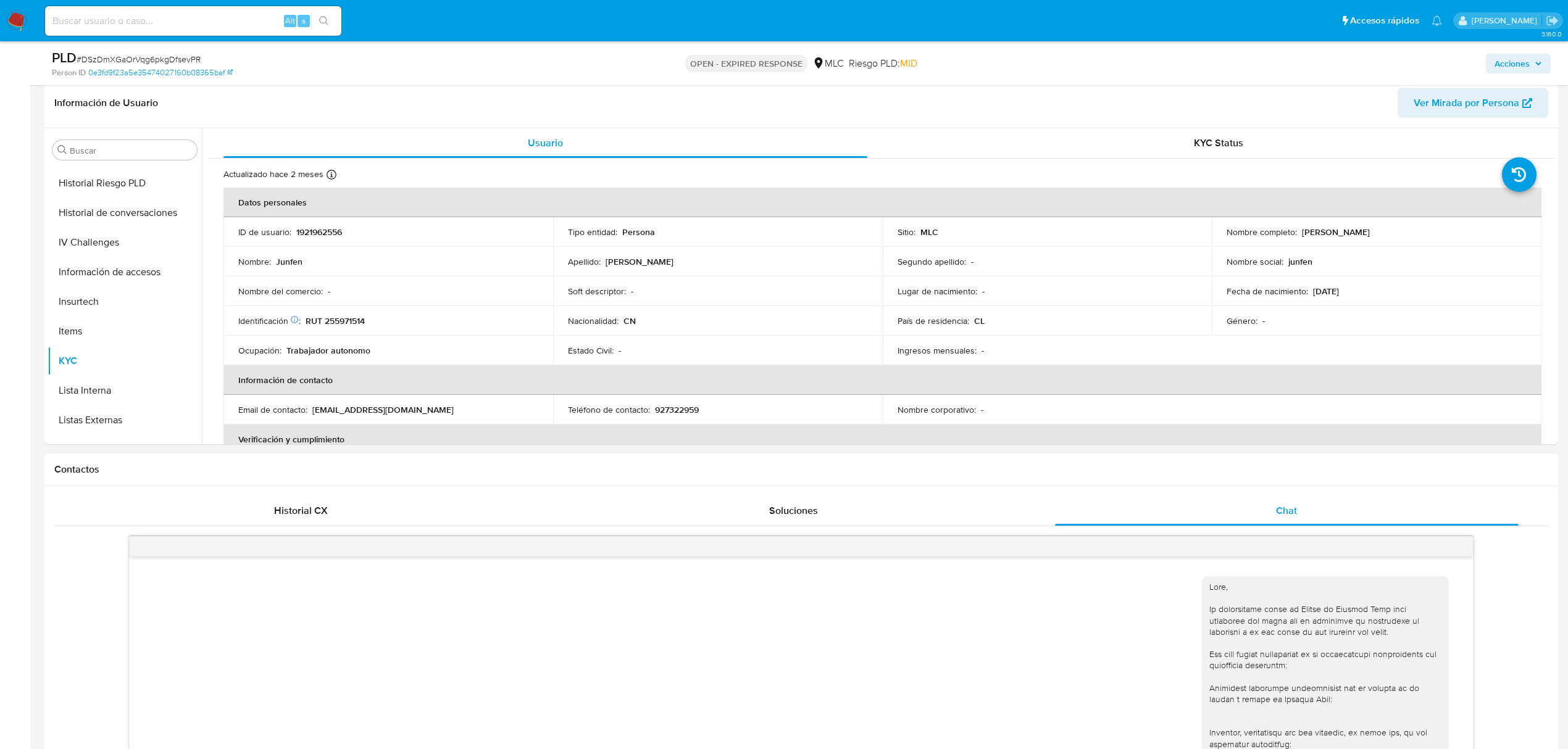
click at [347, 319] on p "RUT 255971514" at bounding box center [334, 321] width 59 height 11
copy p "255971514"
drag, startPoint x: 1295, startPoint y: 235, endPoint x: 1420, endPoint y: 244, distance: 125.3
click at [1040, 244] on td "Nombre completo : Junfen Chen" at bounding box center [1377, 232] width 330 height 30
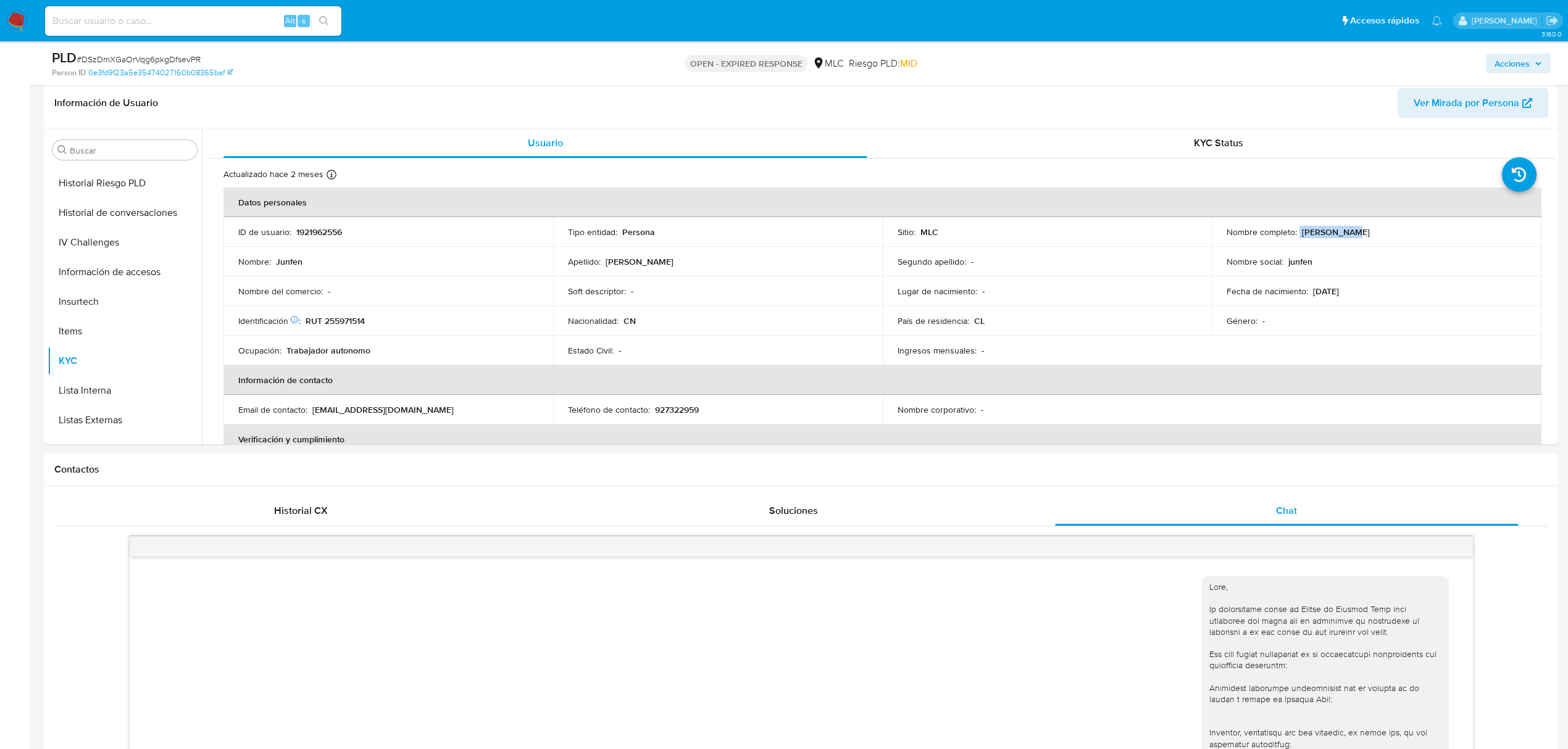
copy div "Junfen Chen"
click at [146, 52] on div "PLD # DSzDmXGaOrVqg6pkgDfsevPR" at bounding box center [299, 58] width 495 height 18
copy span "DSzDmXGaOrVqg6pkgDfsevPR"
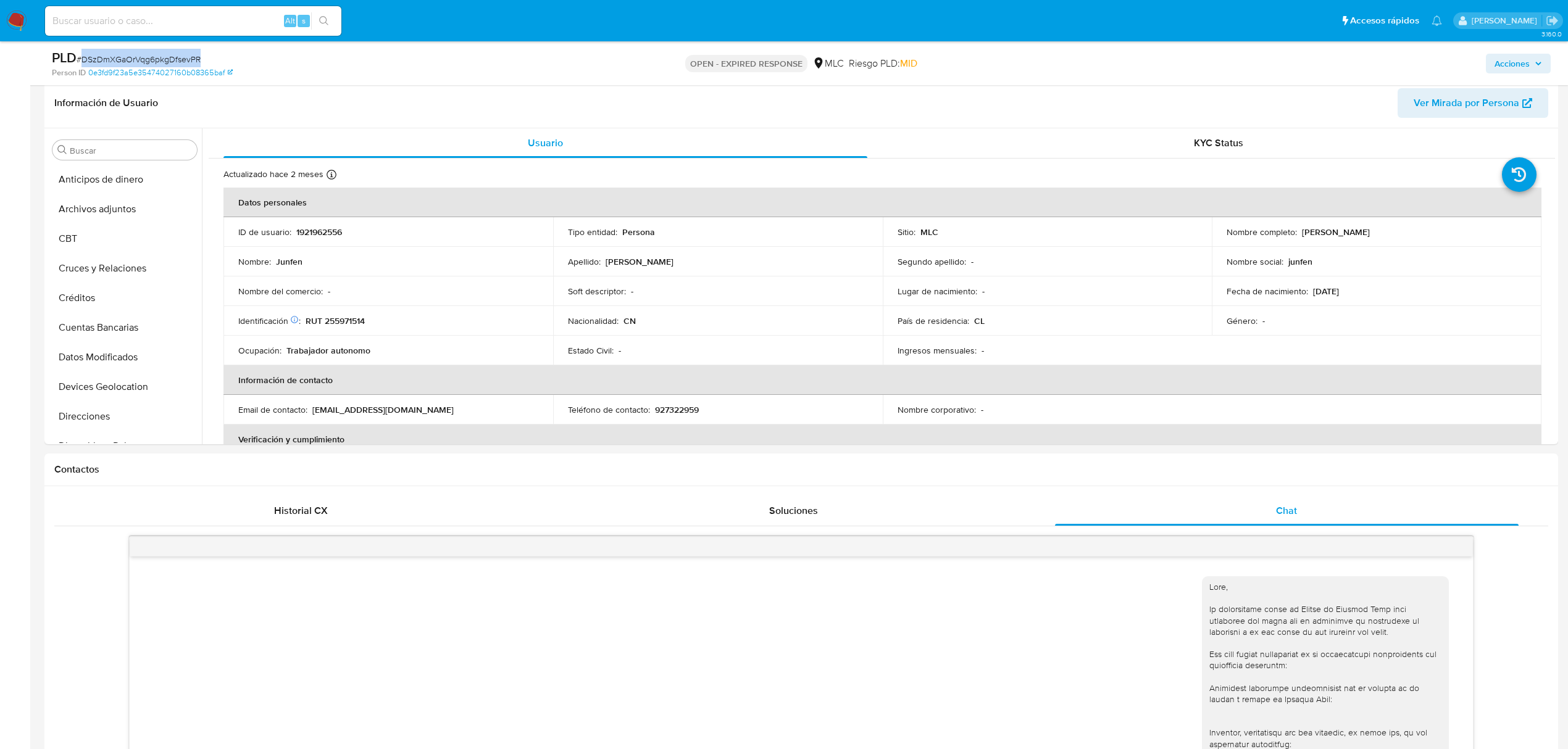
copy span "DSzDmXGaOrVqg6pkgDfsevPR"
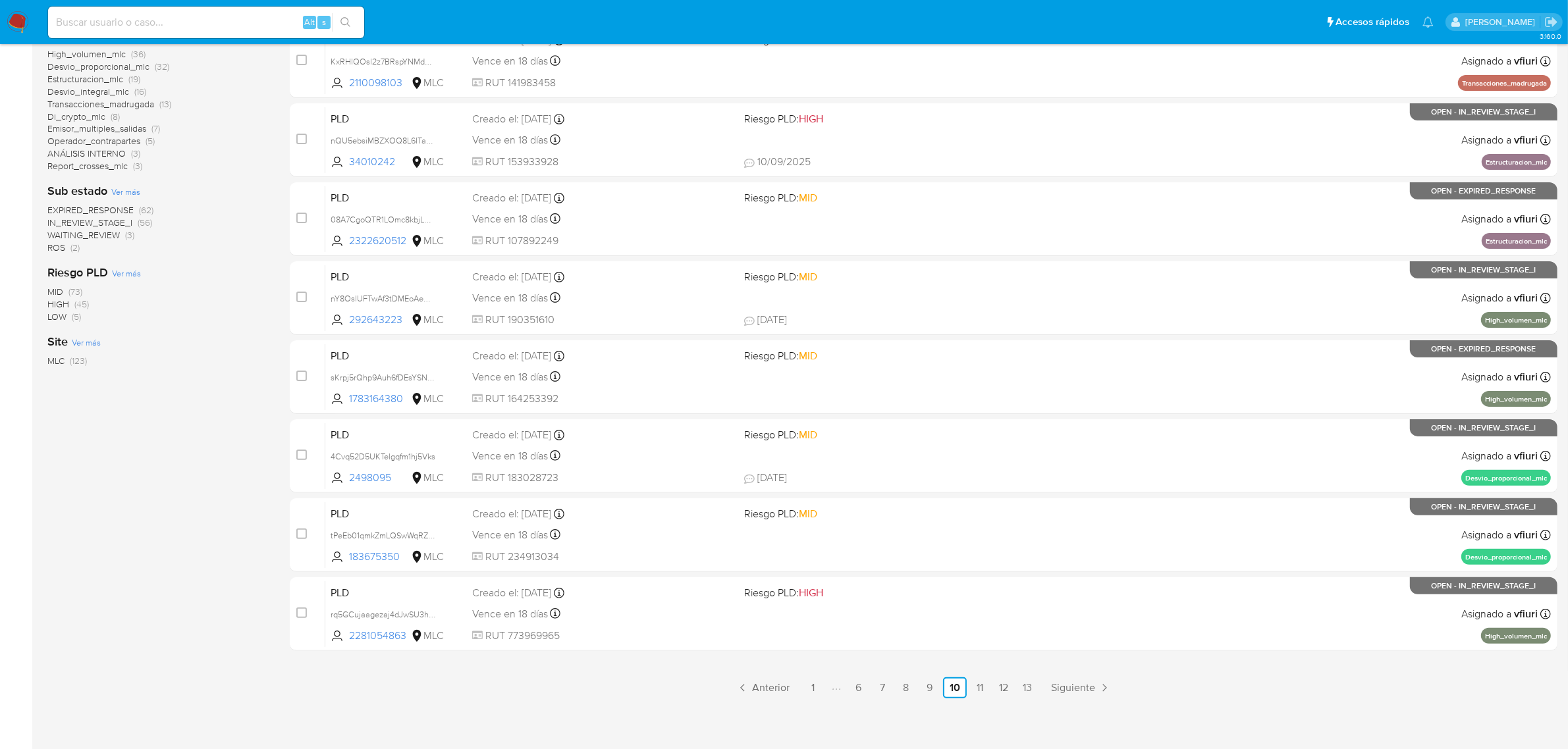
scroll to position [336, 0]
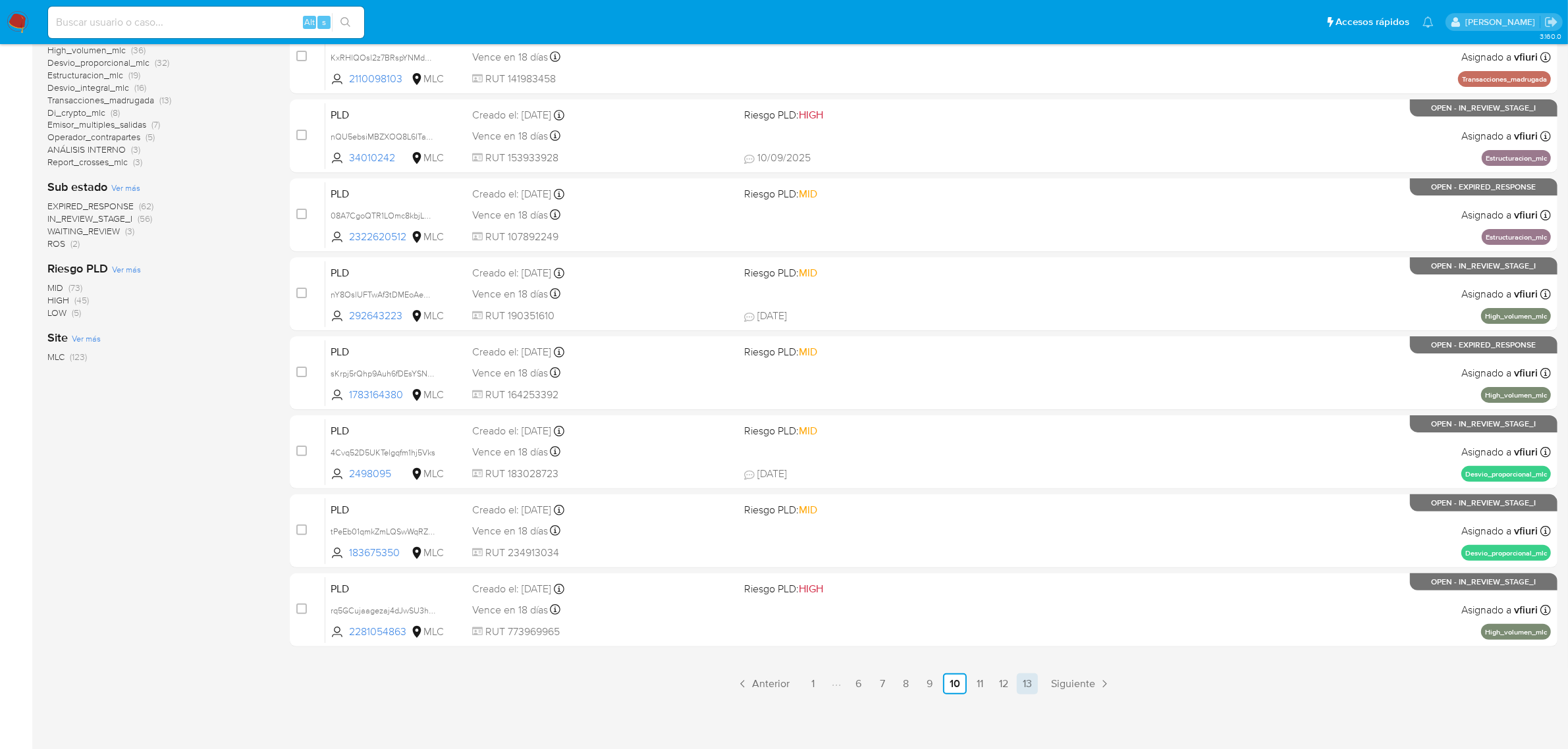
click at [1034, 679] on link "13" at bounding box center [1027, 684] width 21 height 21
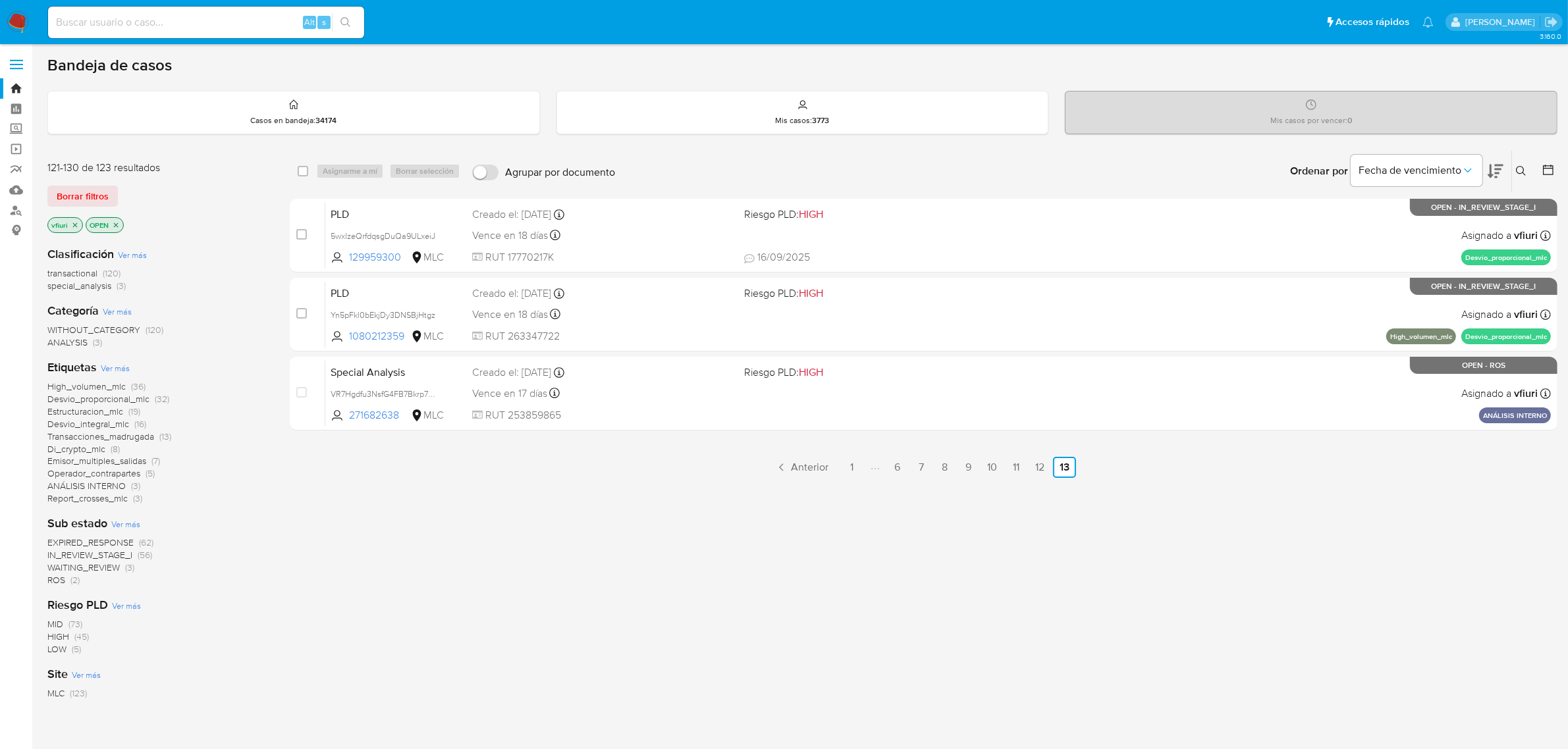
click at [1038, 470] on link "12" at bounding box center [1040, 467] width 21 height 21
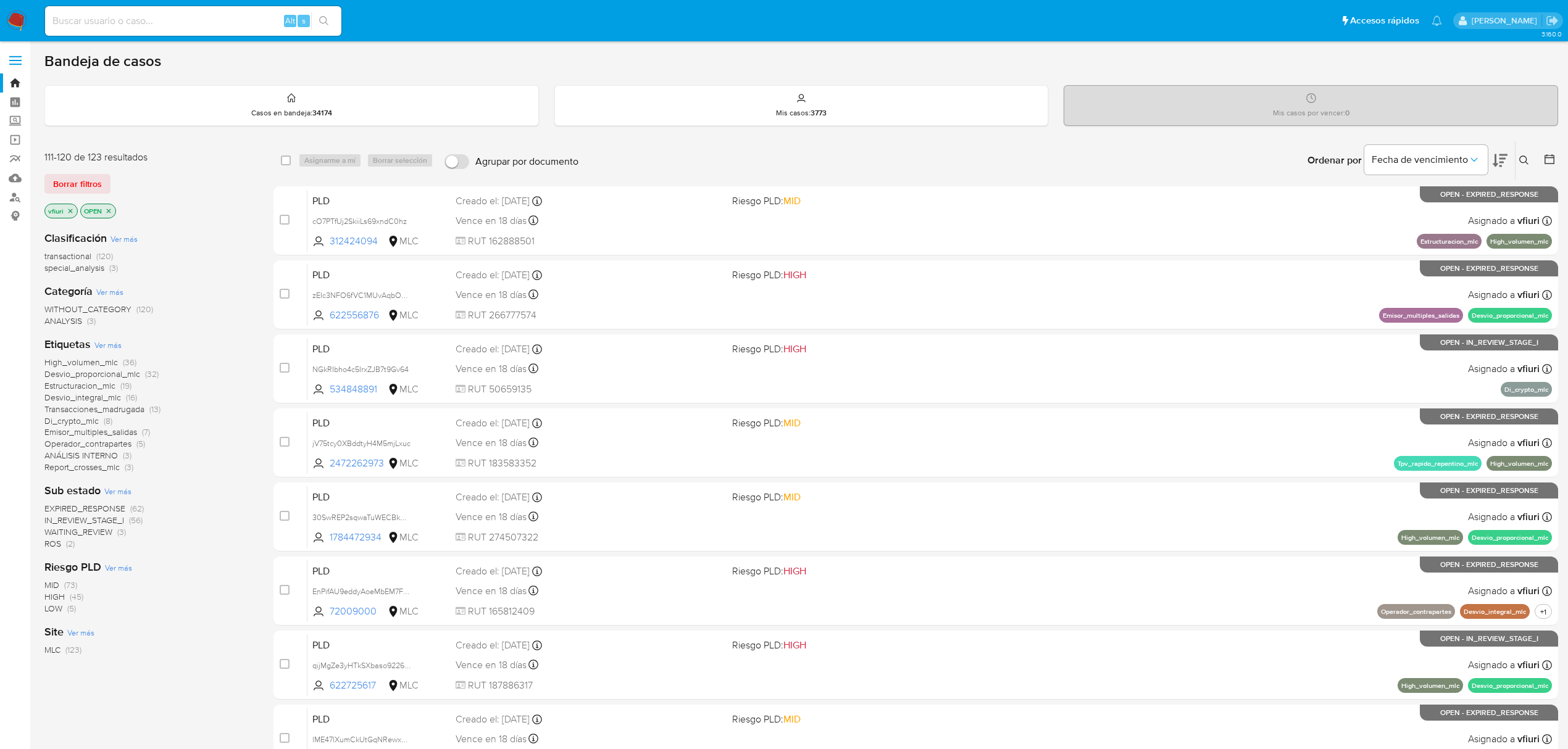
click at [1544, 163] on div at bounding box center [1547, 160] width 22 height 38
click at [1554, 165] on button at bounding box center [1551, 160] width 15 height 15
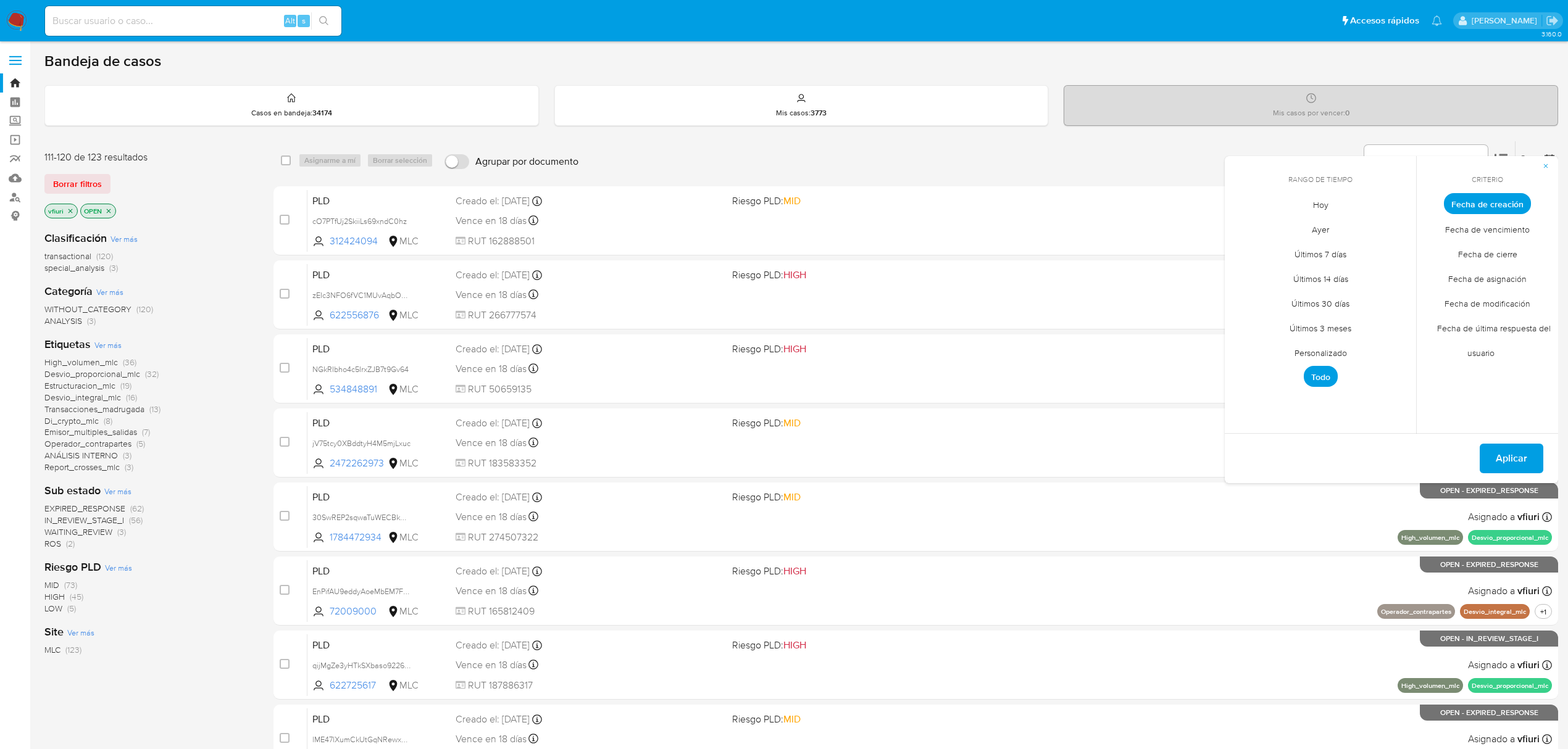
click at [1336, 348] on span "Personalizado" at bounding box center [1321, 353] width 78 height 26
click at [1247, 232] on icon "Mes anterior" at bounding box center [1243, 226] width 15 height 15
click at [1366, 300] on button "12" at bounding box center [1370, 297] width 20 height 20
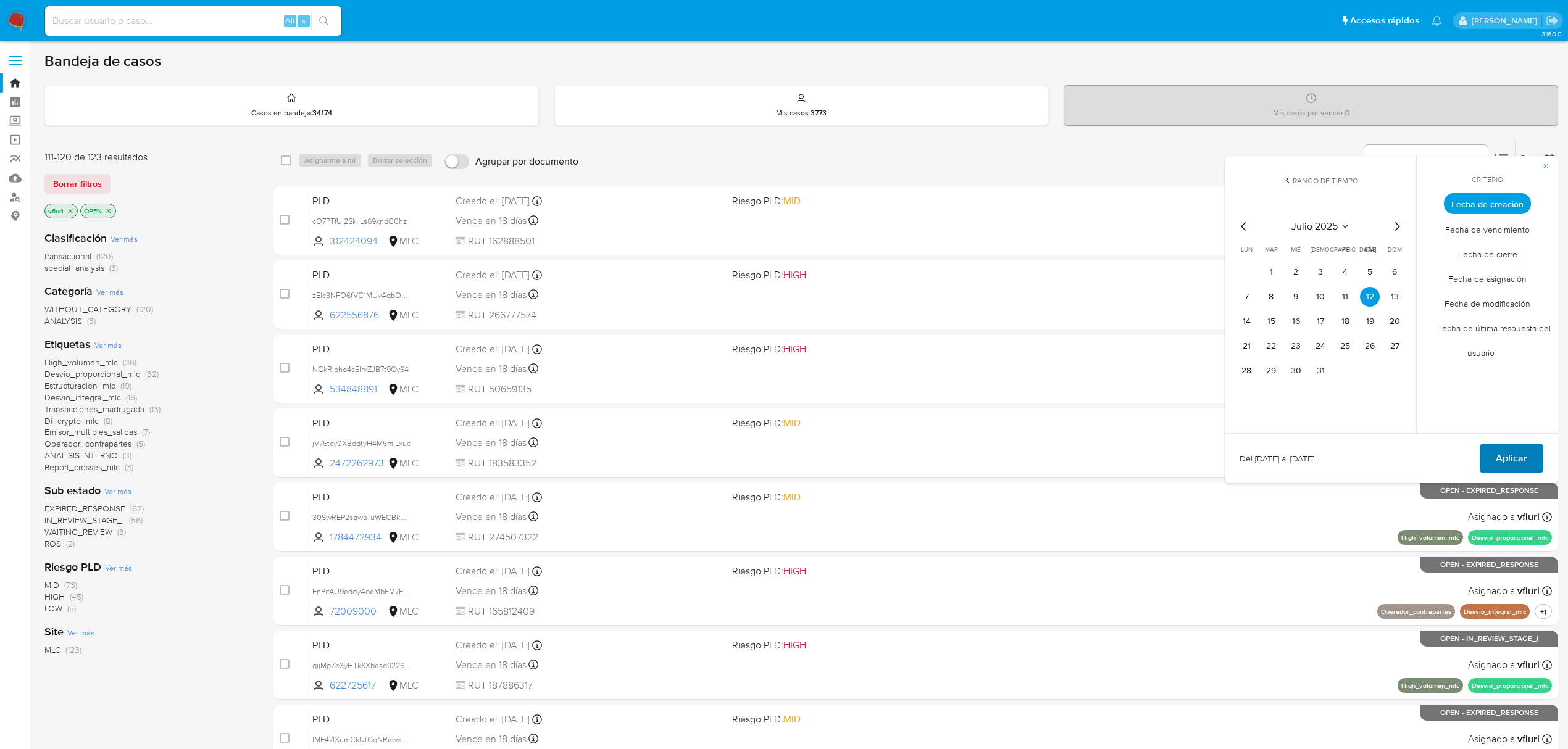
click at [1506, 456] on span "Aplicar" at bounding box center [1512, 459] width 31 height 27
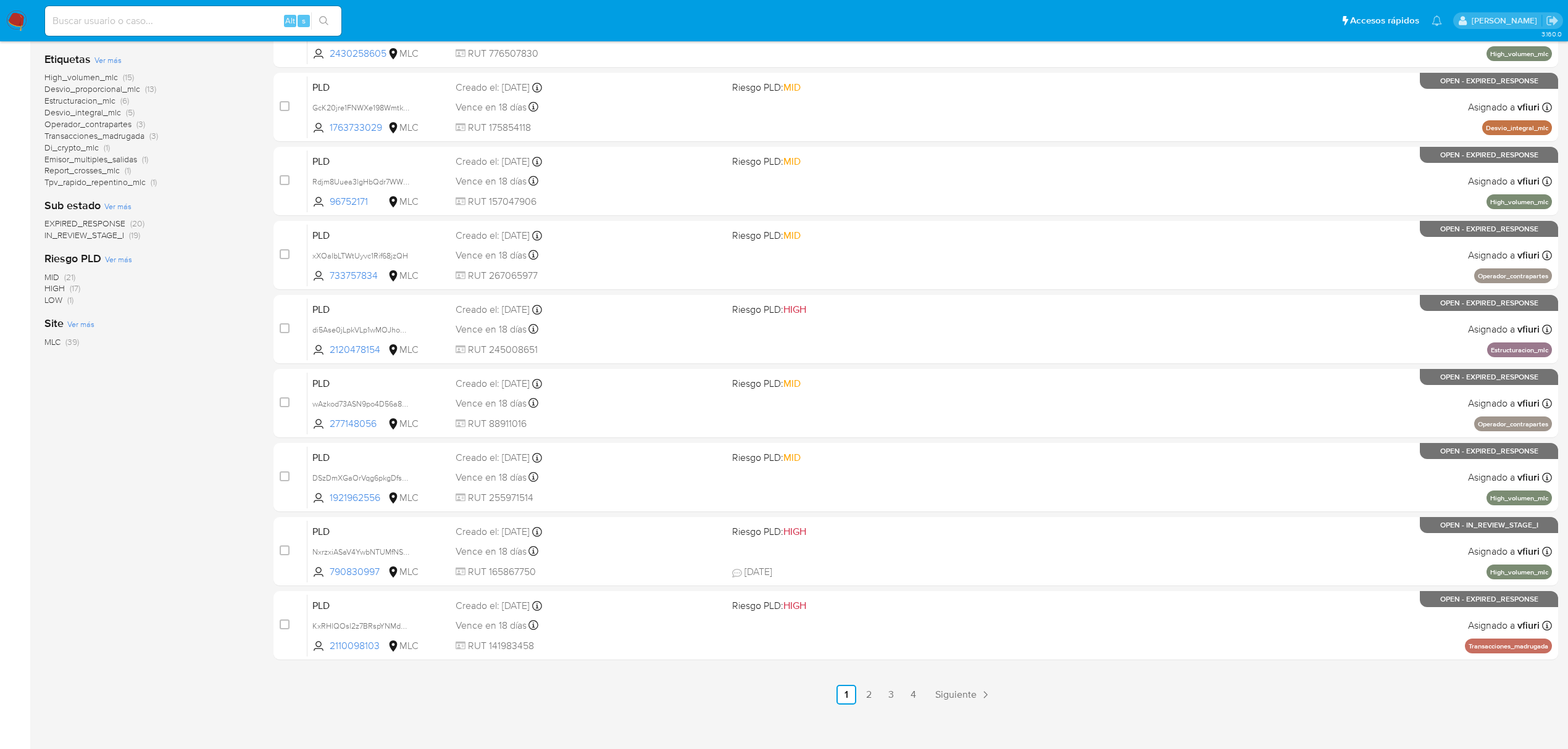
scroll to position [269, 0]
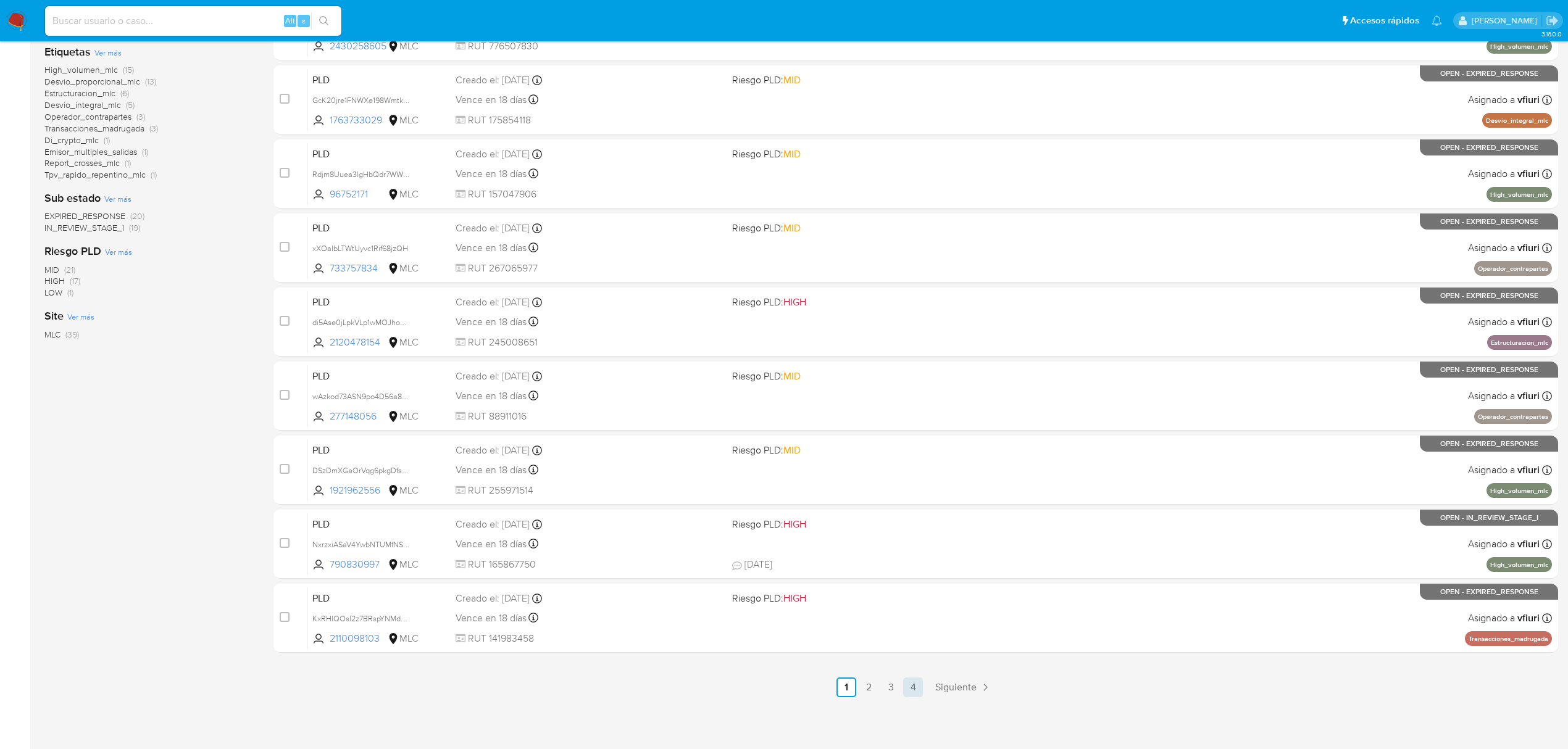
click at [905, 687] on link "4" at bounding box center [913, 688] width 20 height 20
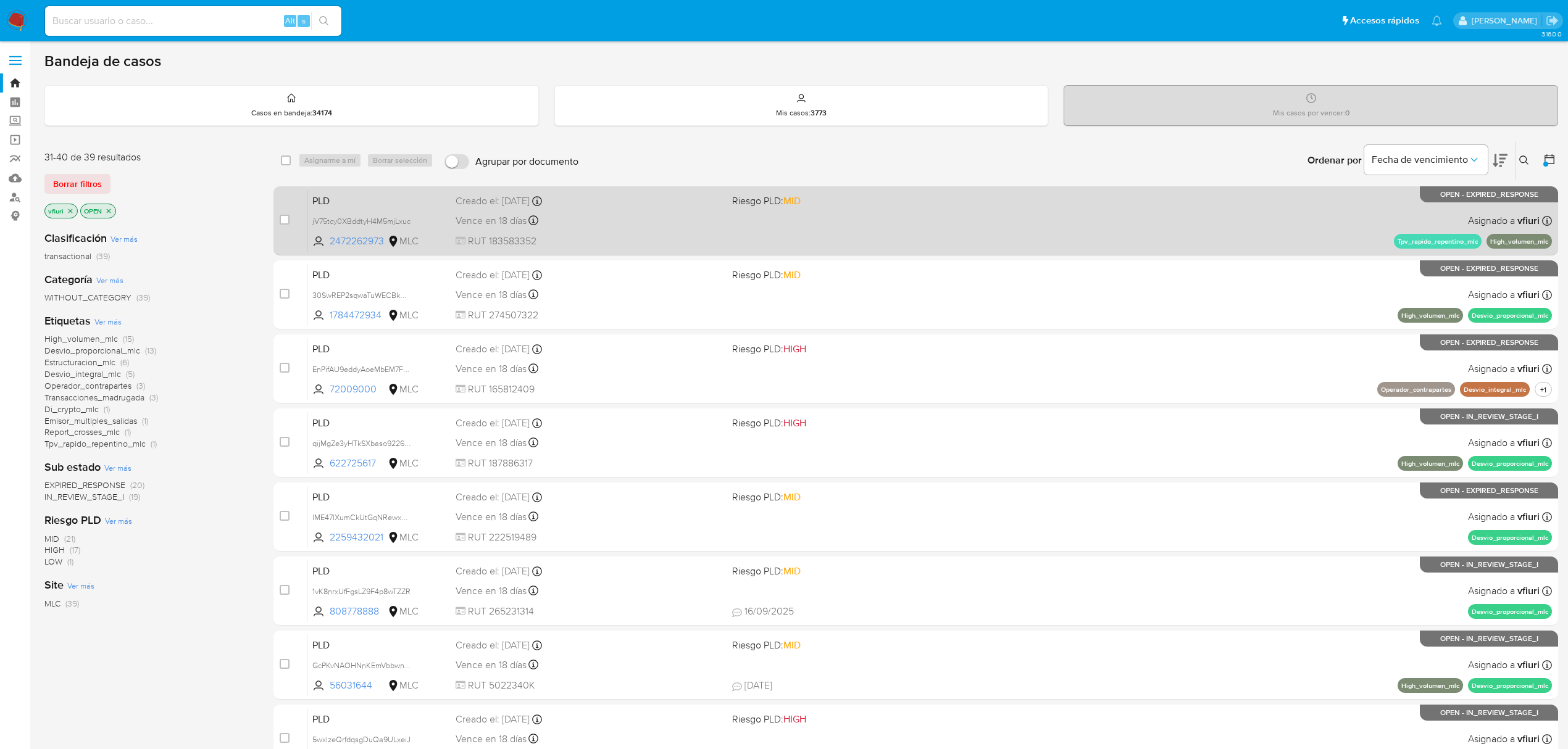
click at [855, 235] on div "PLD jV75tcy0XBddtyH4M5mjLxuc 2472262973 MLC Riesgo PLD: MID Creado el: 12/07/20…" at bounding box center [930, 221] width 1245 height 62
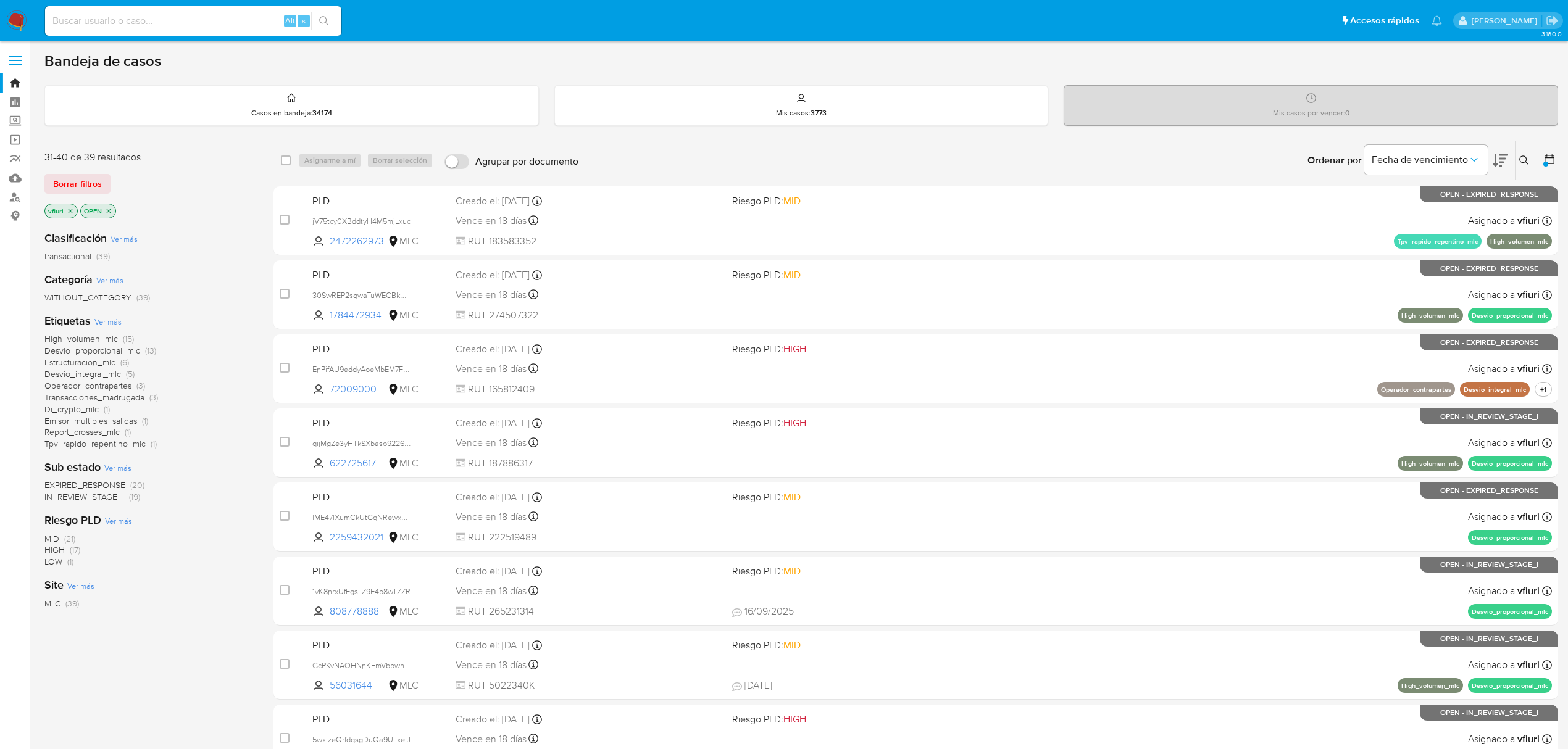
click at [115, 31] on div "Alt s" at bounding box center [192, 21] width 296 height 30
click at [102, 26] on input at bounding box center [192, 21] width 296 height 16
paste input "494294258"
type input "494294258"
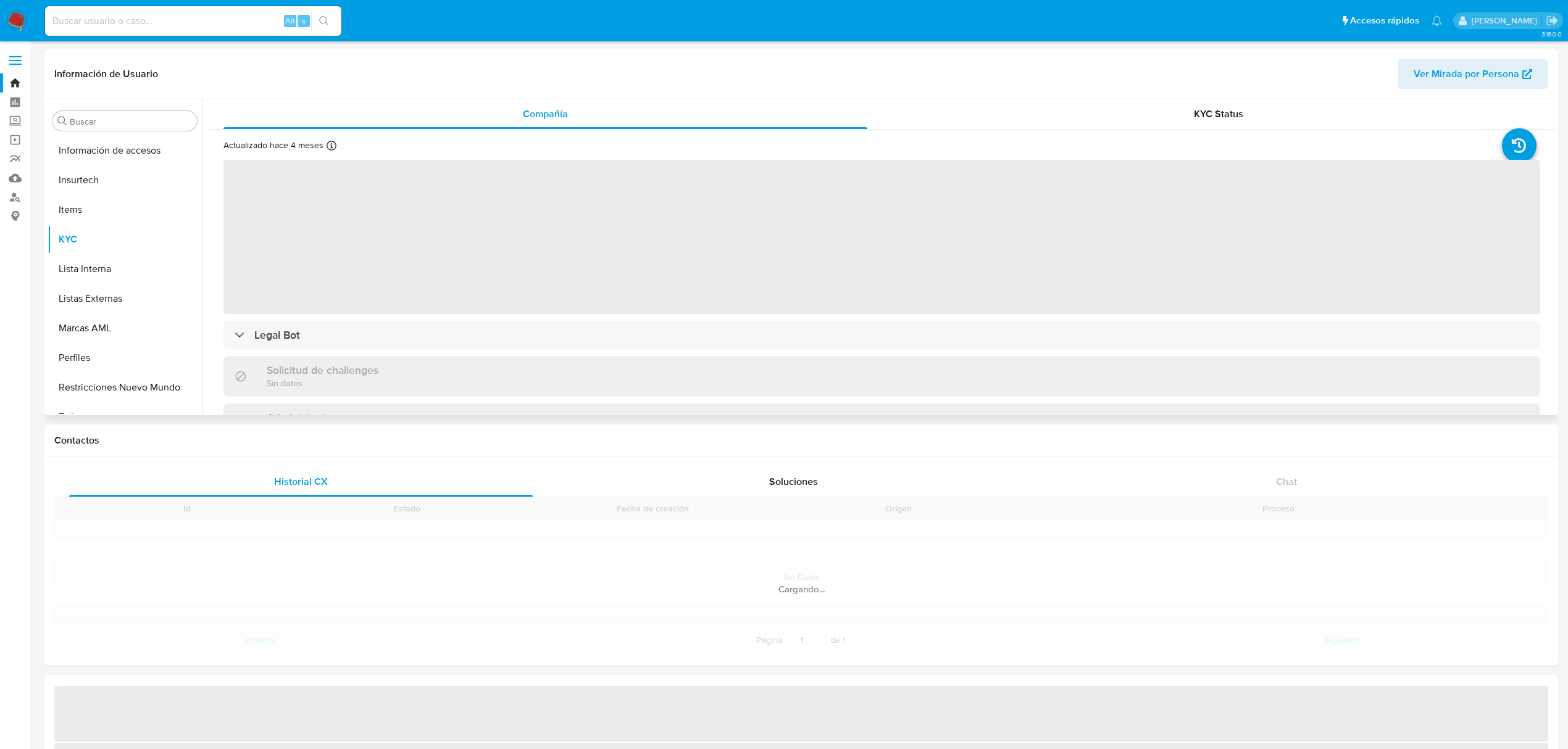
scroll to position [521, 0]
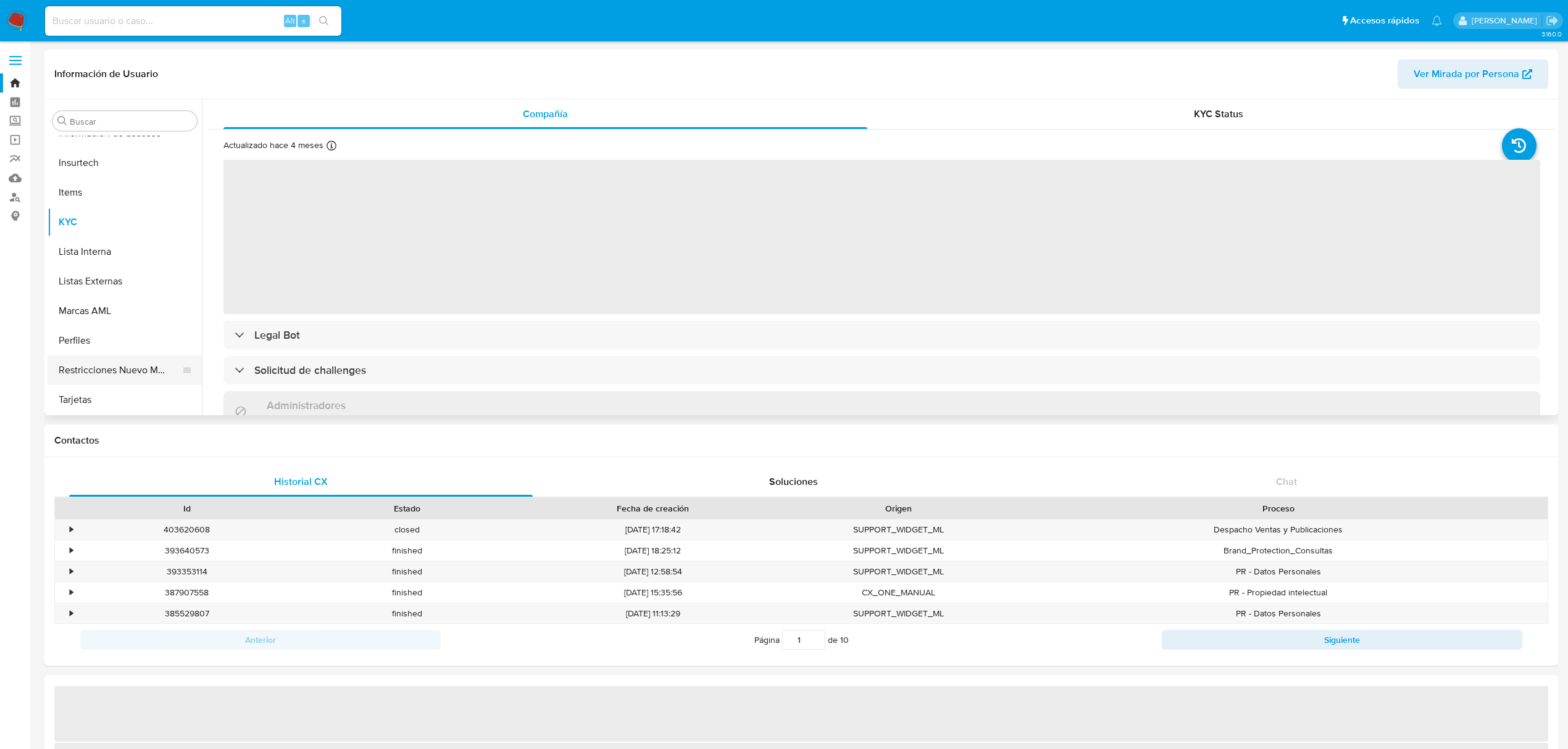
select select "10"
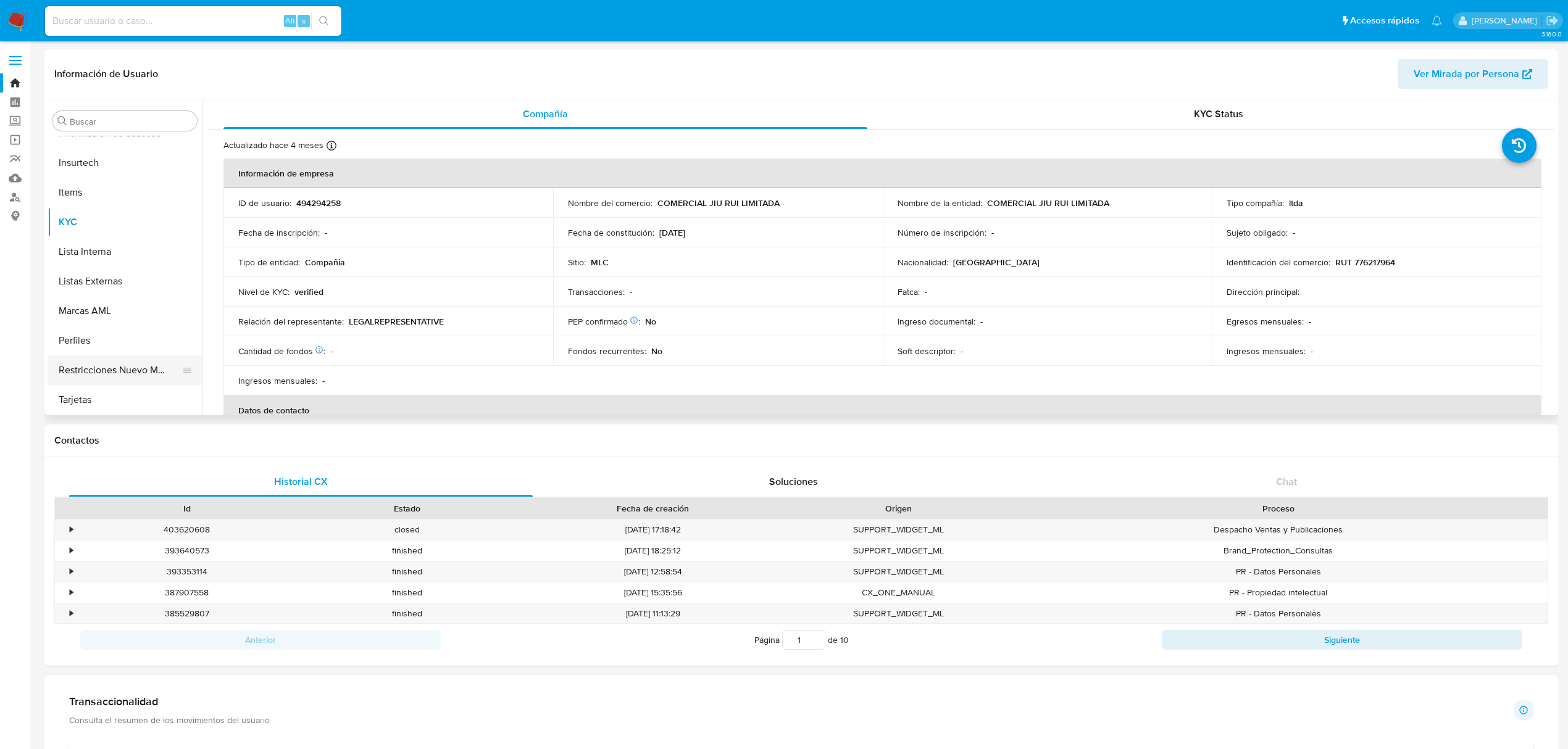
click at [110, 368] on button "Restricciones Nuevo Mundo" at bounding box center [119, 371] width 144 height 30
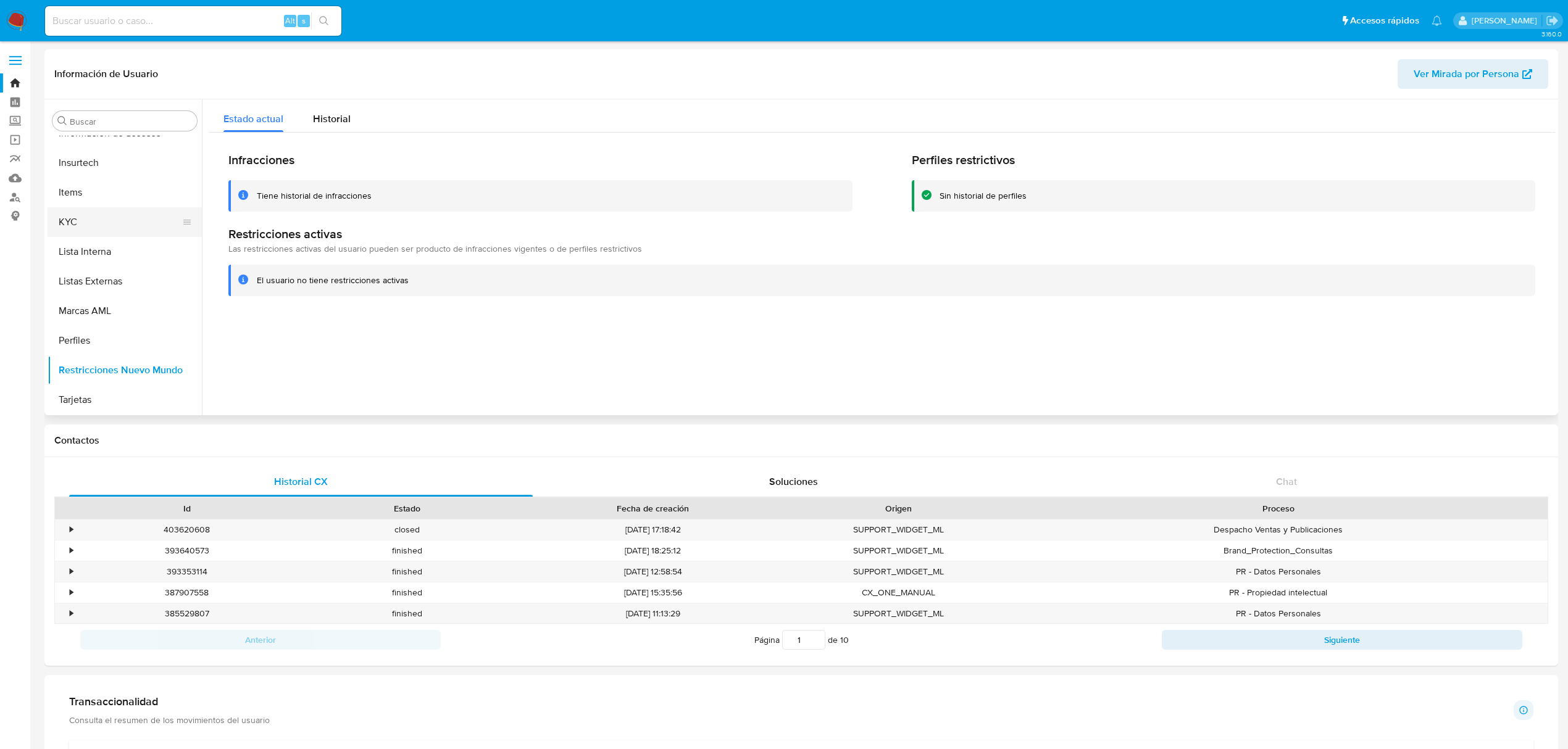
click at [58, 229] on button "KYC" at bounding box center [119, 222] width 144 height 30
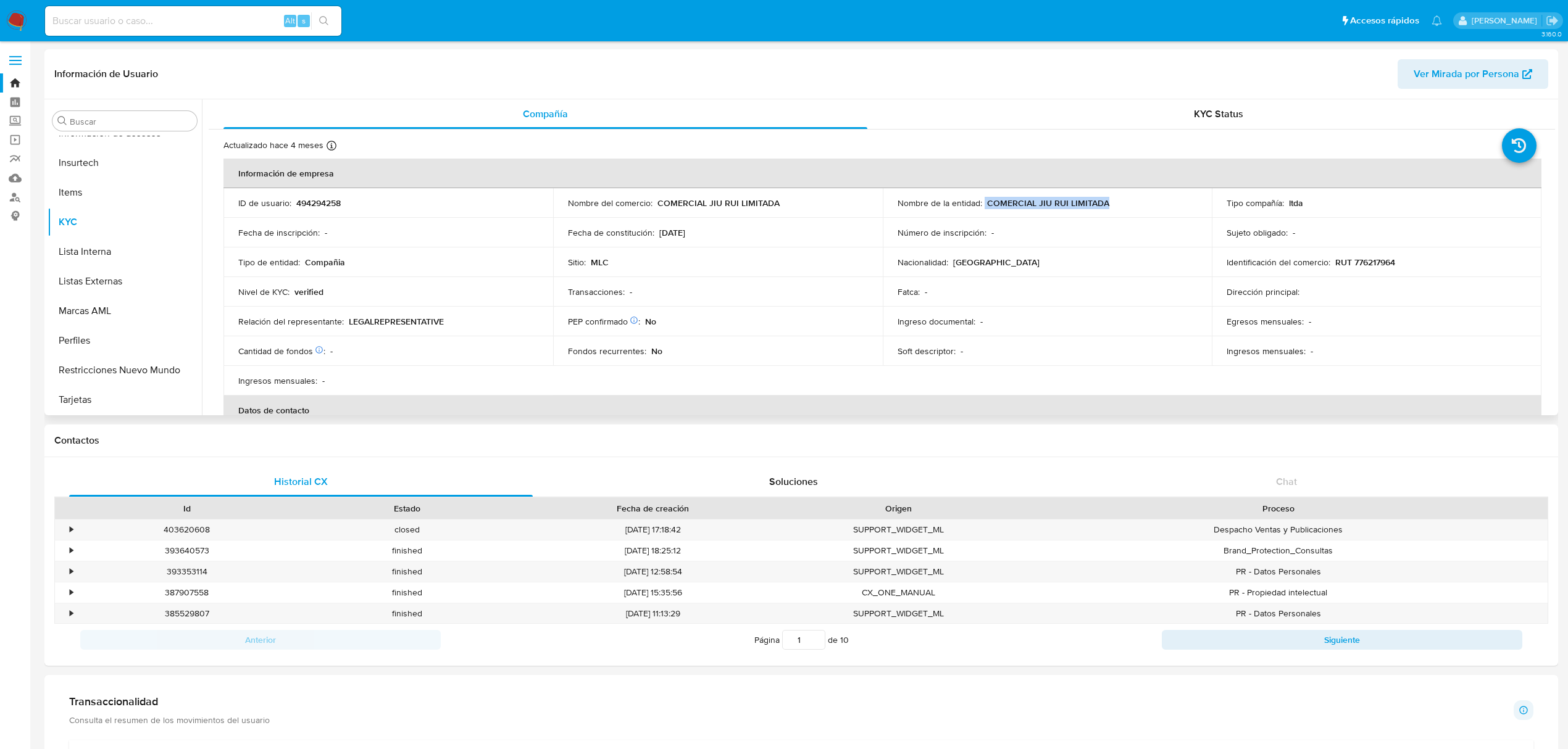
drag, startPoint x: 981, startPoint y: 204, endPoint x: 1125, endPoint y: 206, distance: 144.0
click at [1125, 206] on div "Nombre de la entidad : COMERCIAL JIU RUI LIMITADA" at bounding box center [1047, 203] width 300 height 11
copy div "COMERCIAL JIU RUI LIMITADA"
click at [1377, 260] on p "RUT 776217964" at bounding box center [1366, 263] width 60 height 11
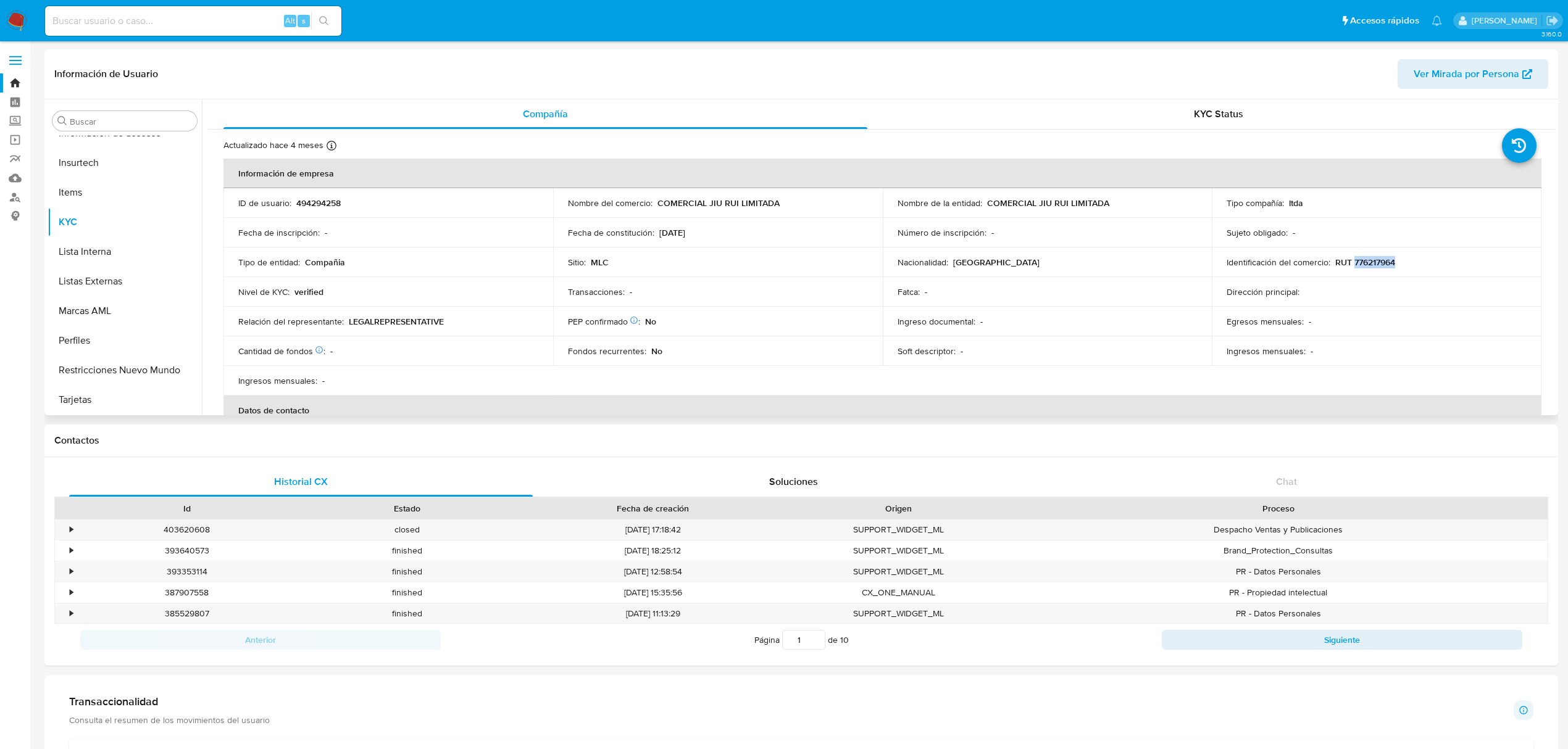
copy p "776217964"
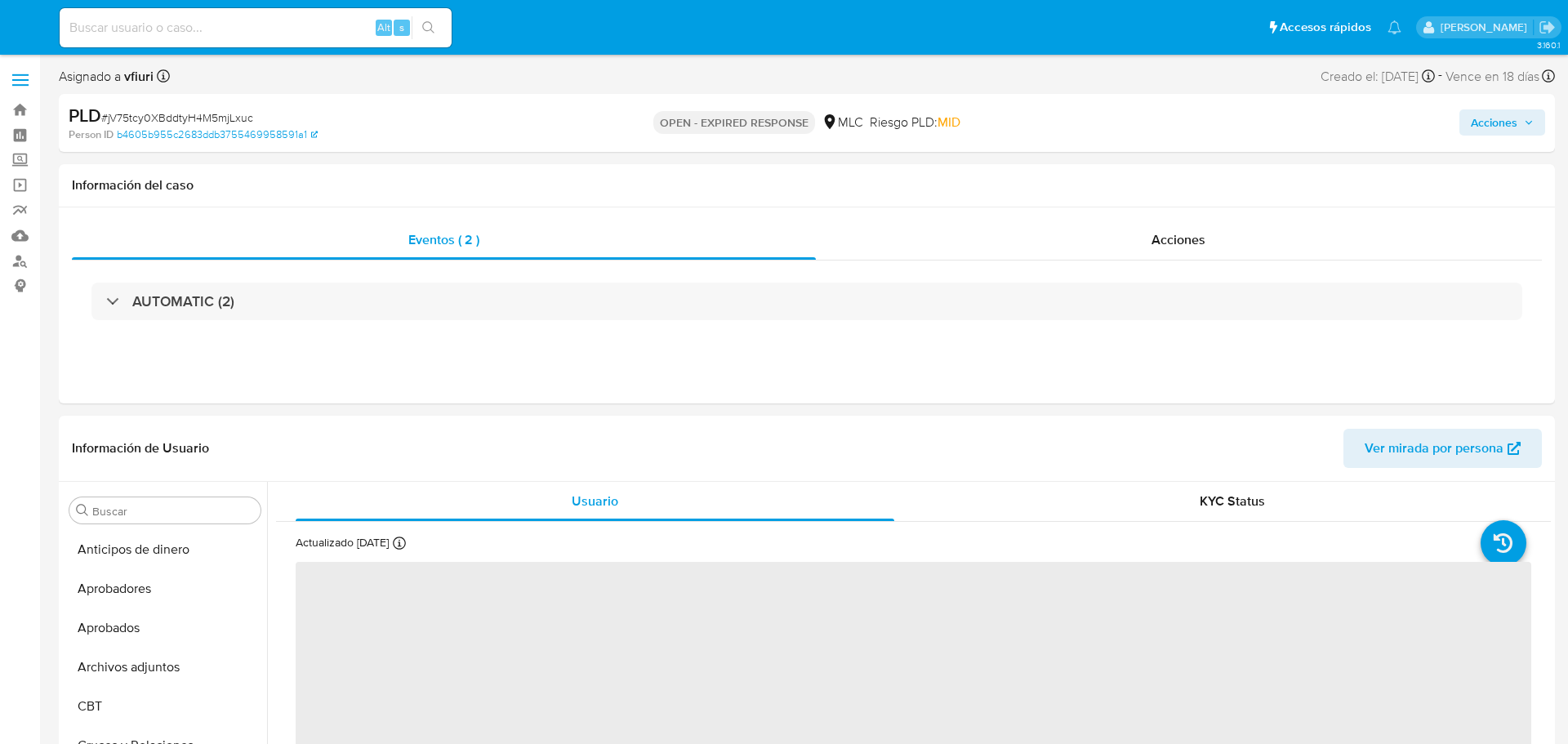
select select "10"
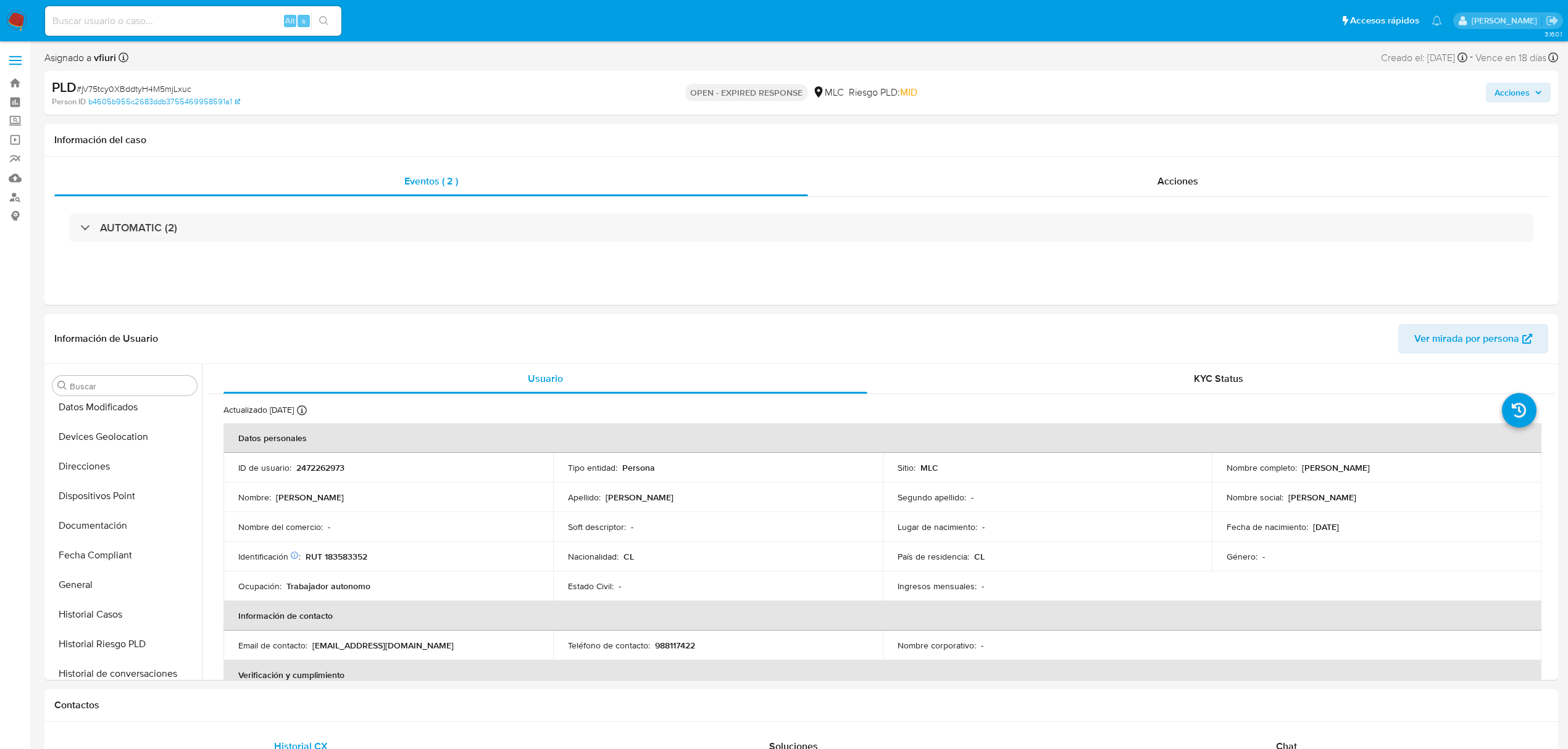
scroll to position [581, 0]
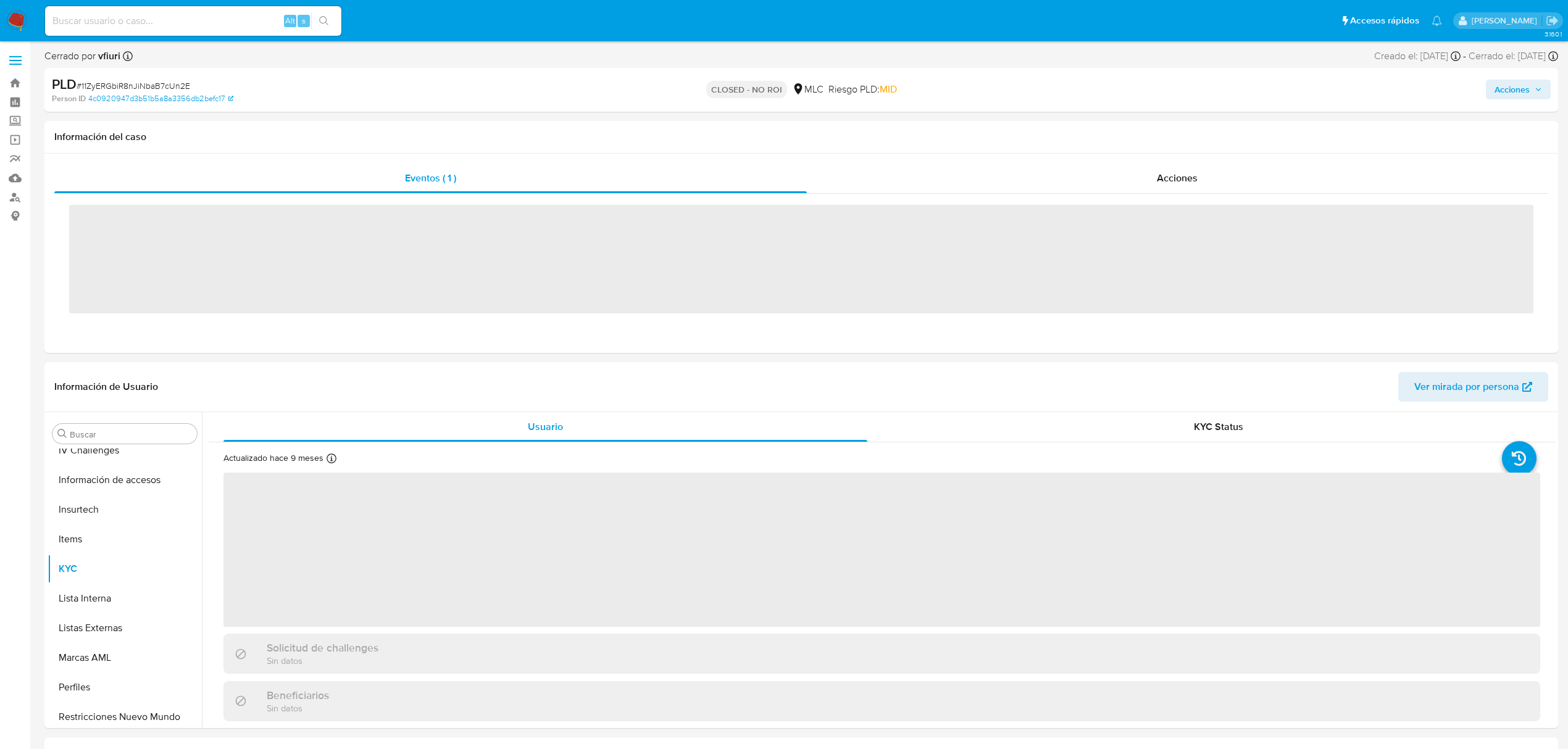
scroll to position [581, 0]
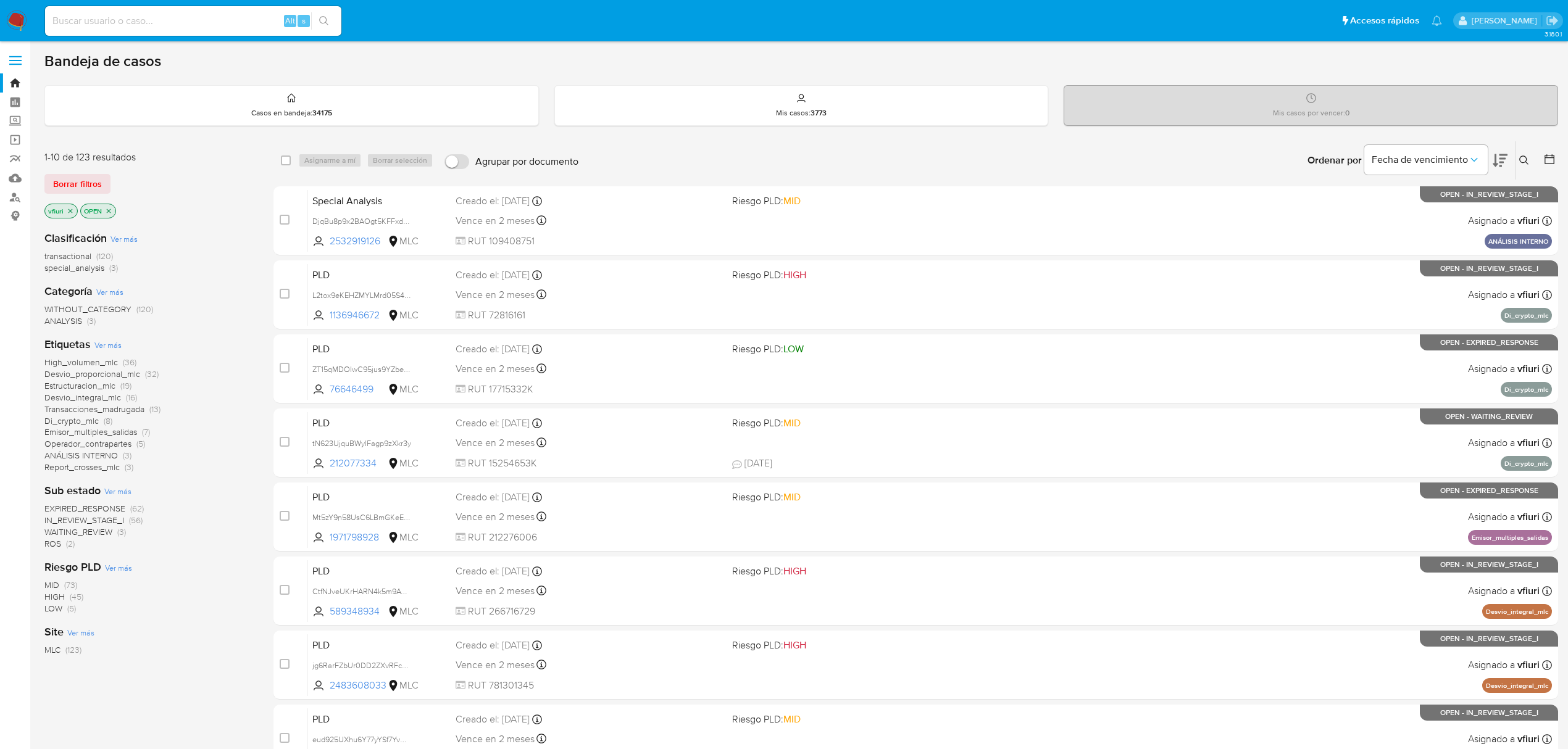
click at [1525, 153] on button at bounding box center [1525, 160] width 21 height 15
click at [1453, 204] on input at bounding box center [1422, 207] width 209 height 16
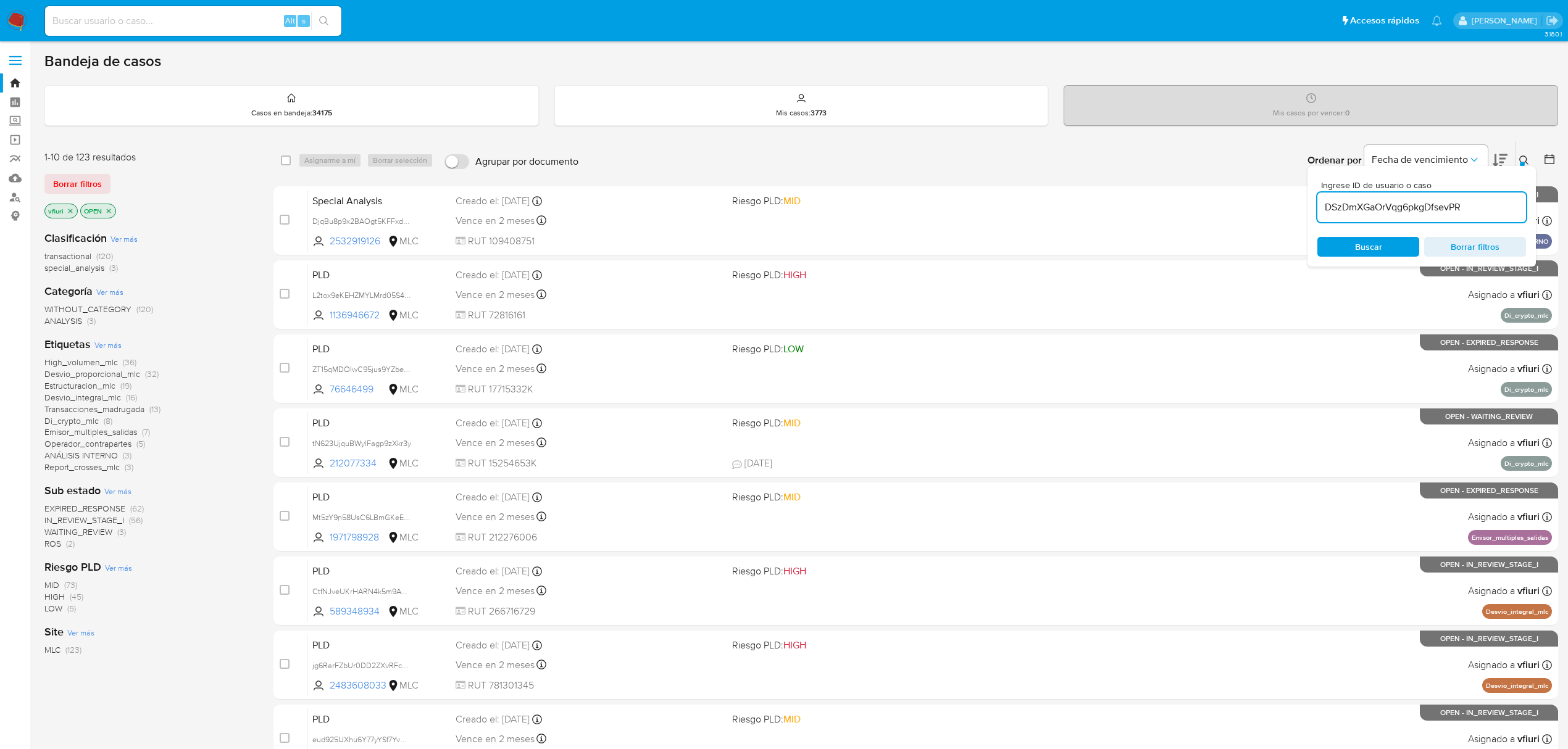
type input "DSzDmXGaOrVqg6pkgDfsevPR"
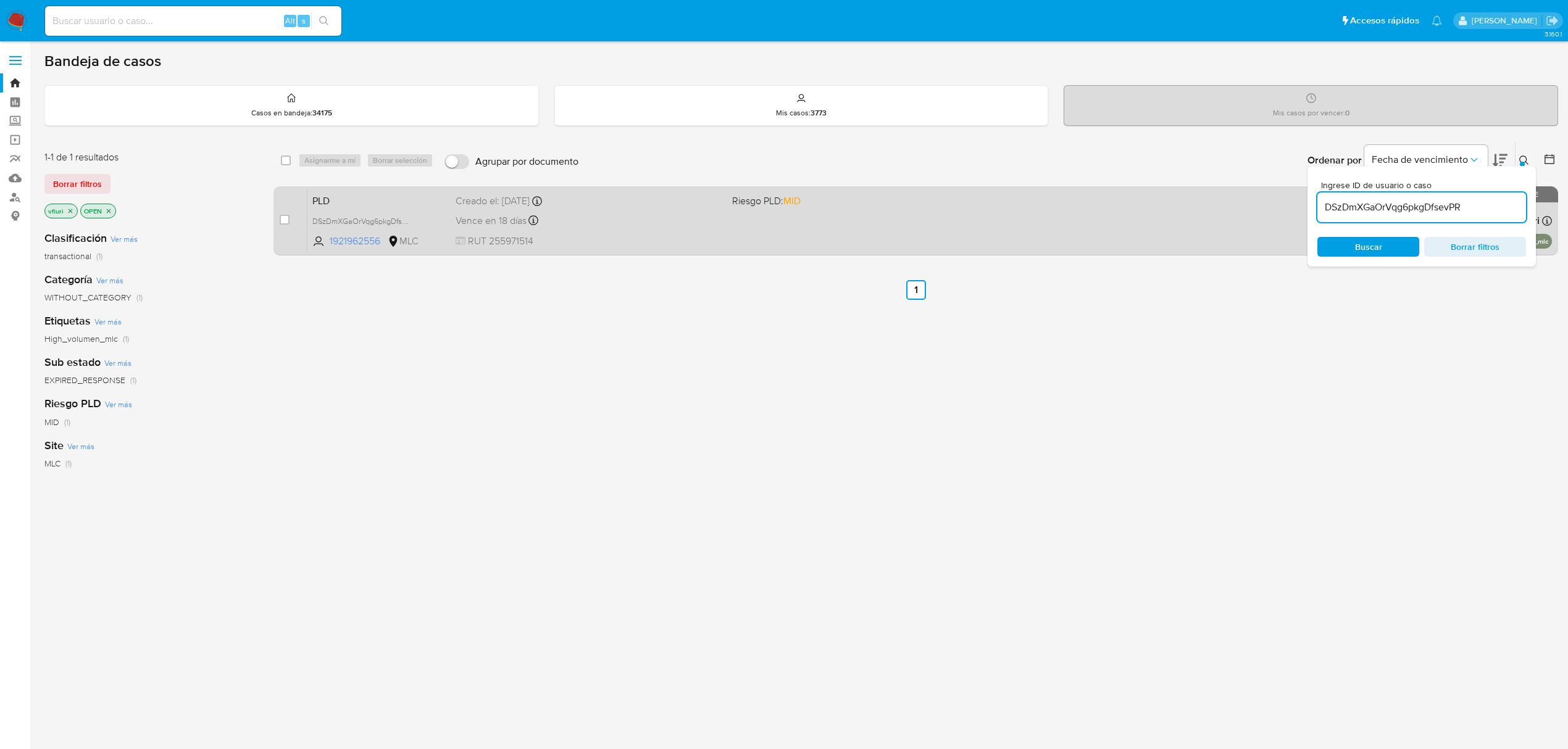
click at [291, 217] on div "case-item-checkbox No es posible asignar el caso" at bounding box center [293, 221] width 27 height 62
click at [289, 217] on input "checkbox" at bounding box center [285, 220] width 10 height 10
checkbox input "true"
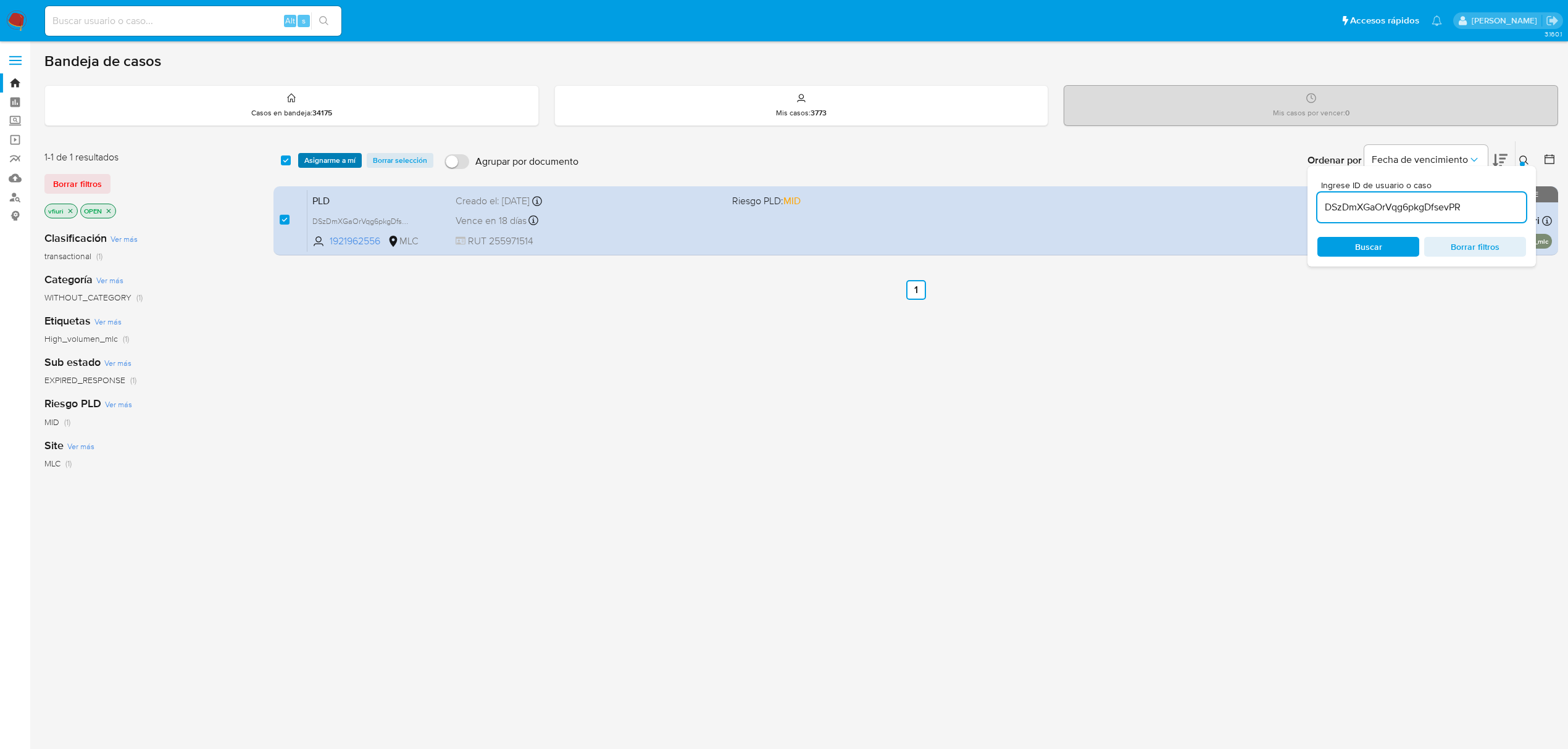
drag, startPoint x: 322, startPoint y: 158, endPoint x: 330, endPoint y: 158, distance: 8.0
click at [322, 158] on span "Asignarme a mí" at bounding box center [330, 160] width 51 height 12
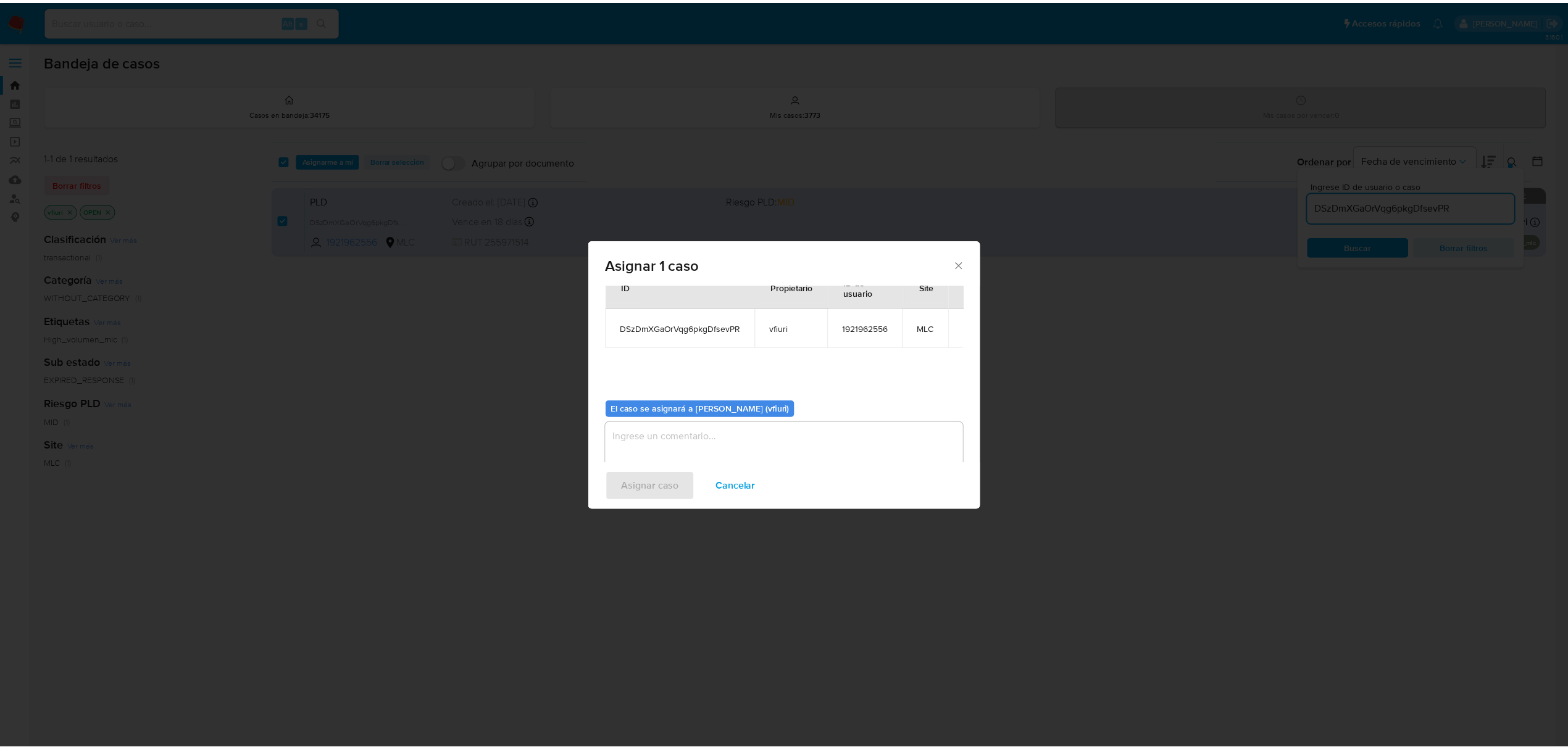
scroll to position [63, 0]
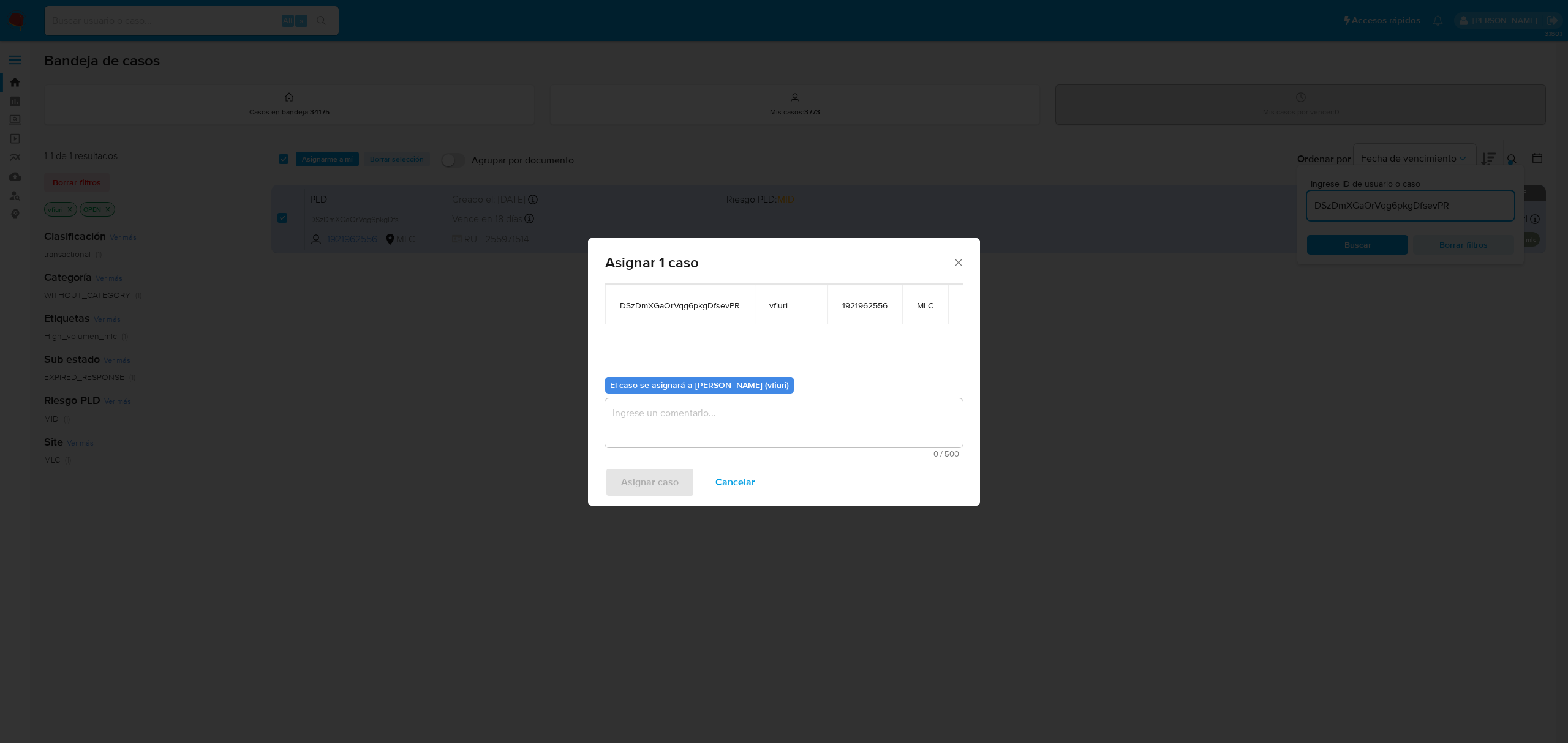
click at [711, 420] on textarea "assign-modal" at bounding box center [784, 423] width 358 height 49
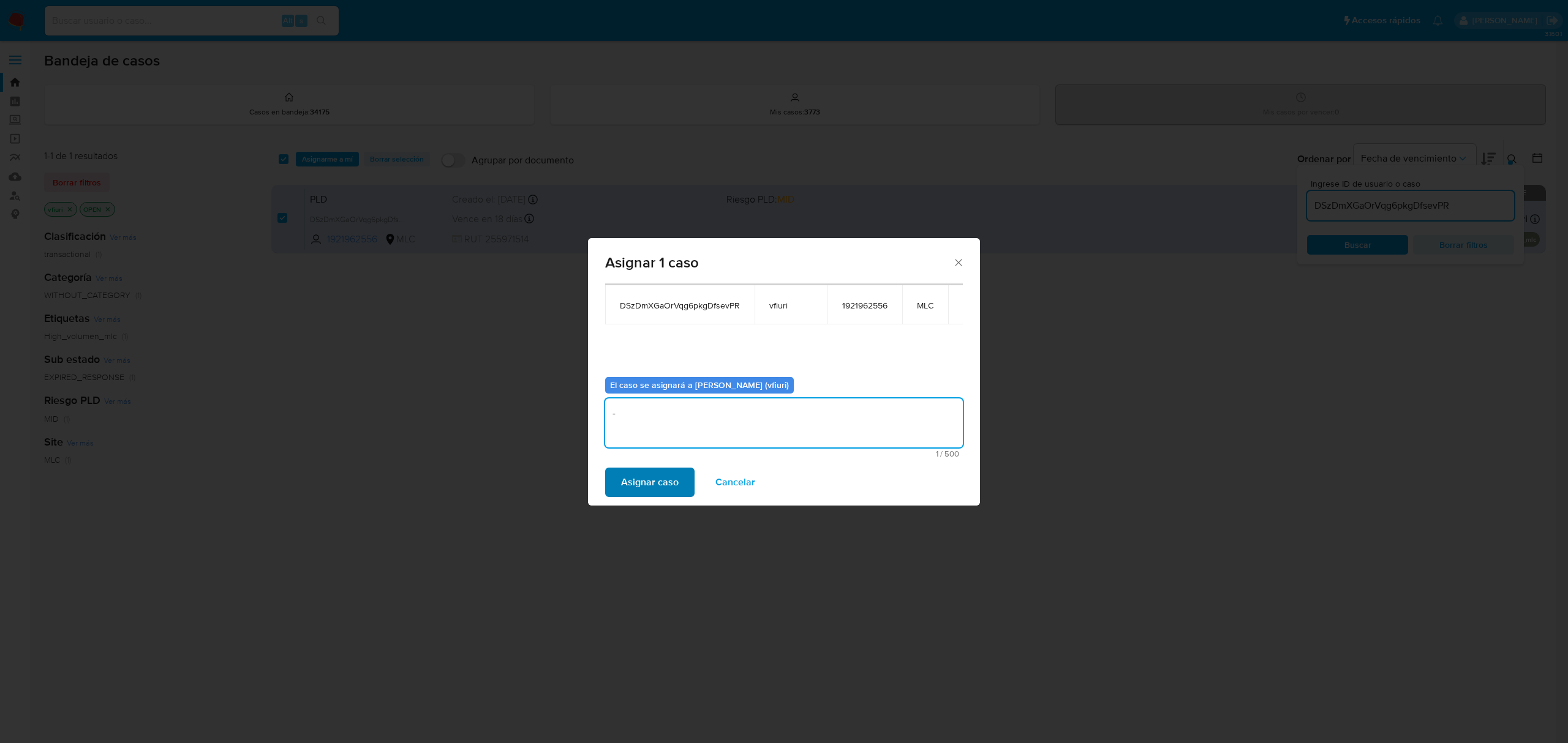
type textarea "-"
click at [633, 474] on span "Asignar caso" at bounding box center [650, 482] width 58 height 27
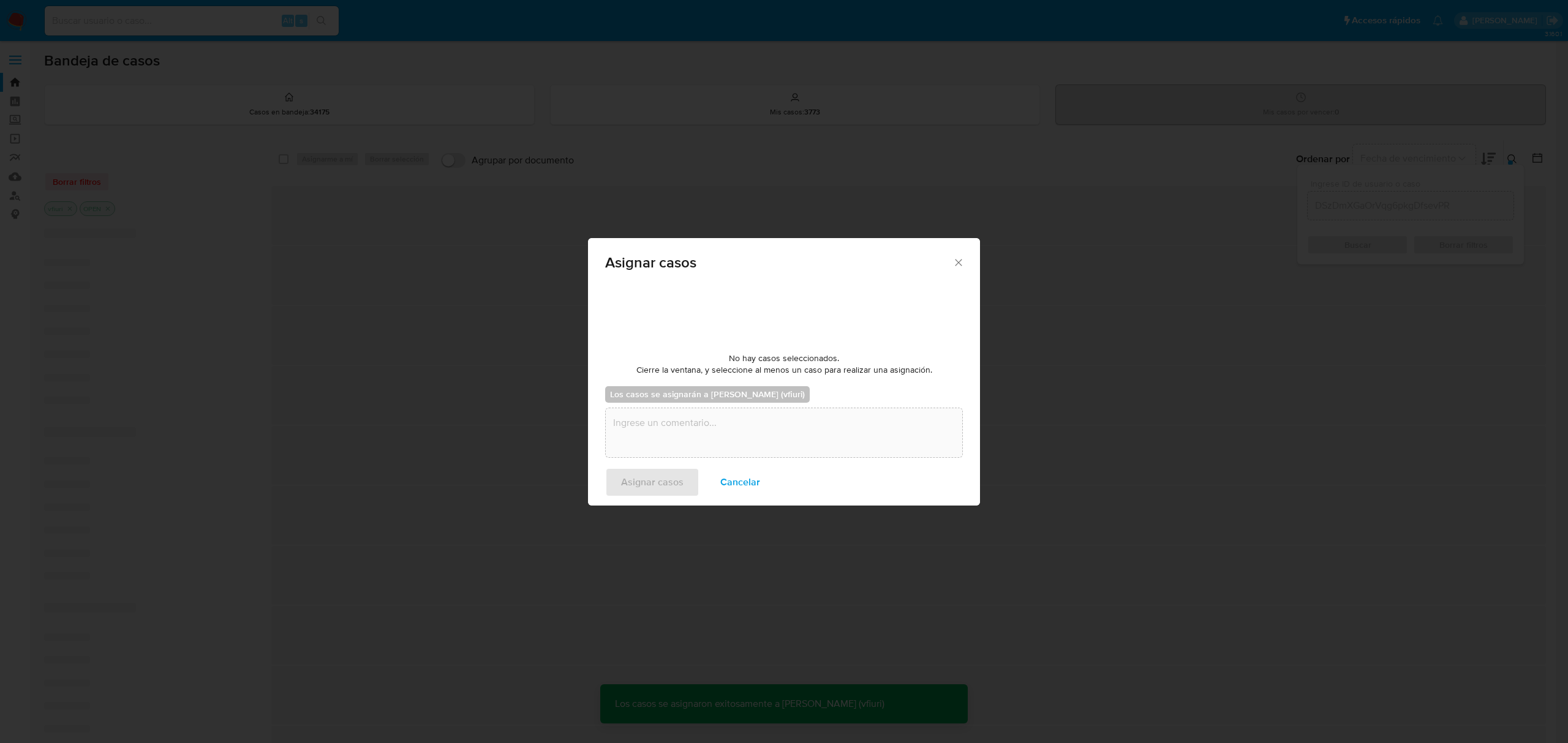
checkbox input "false"
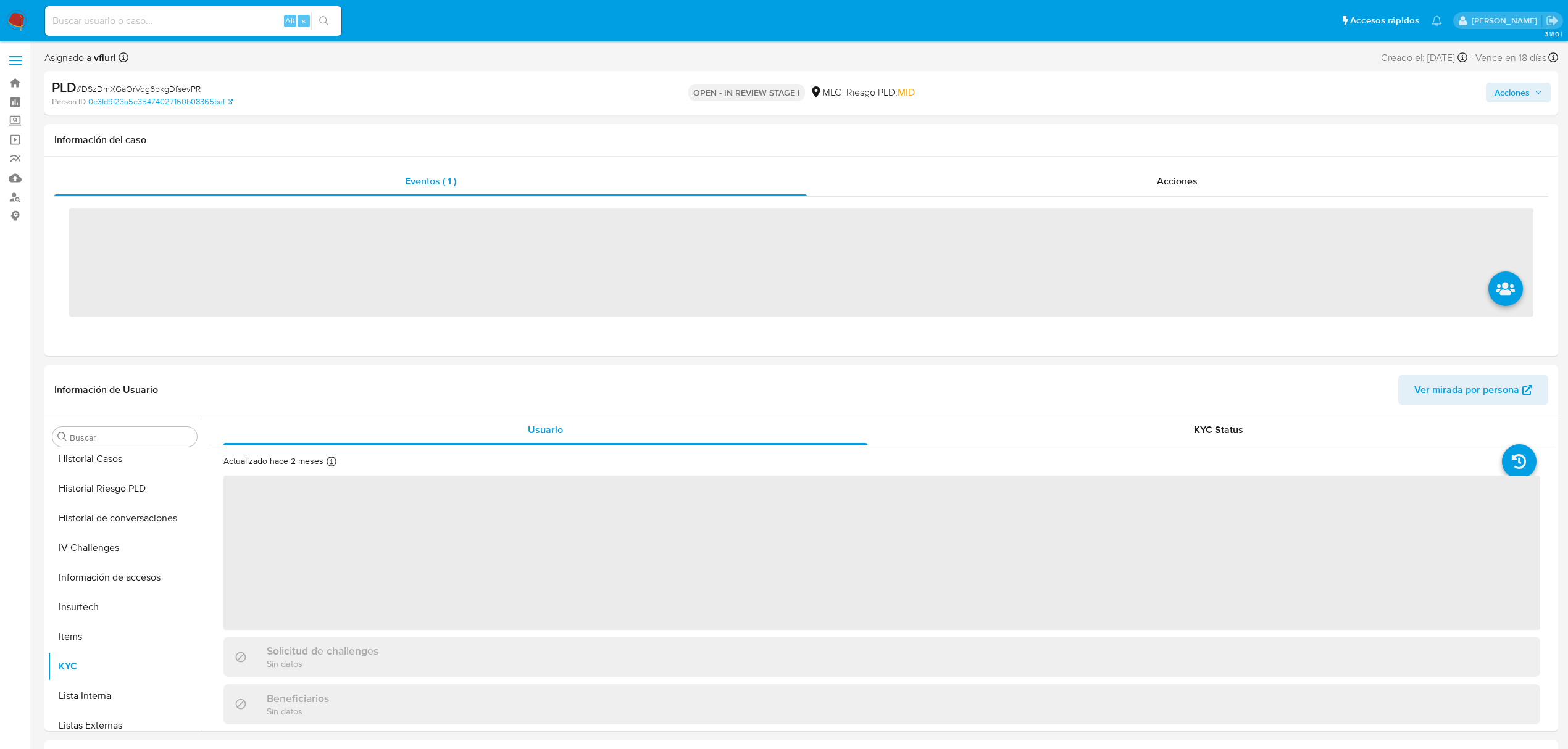
scroll to position [581, 0]
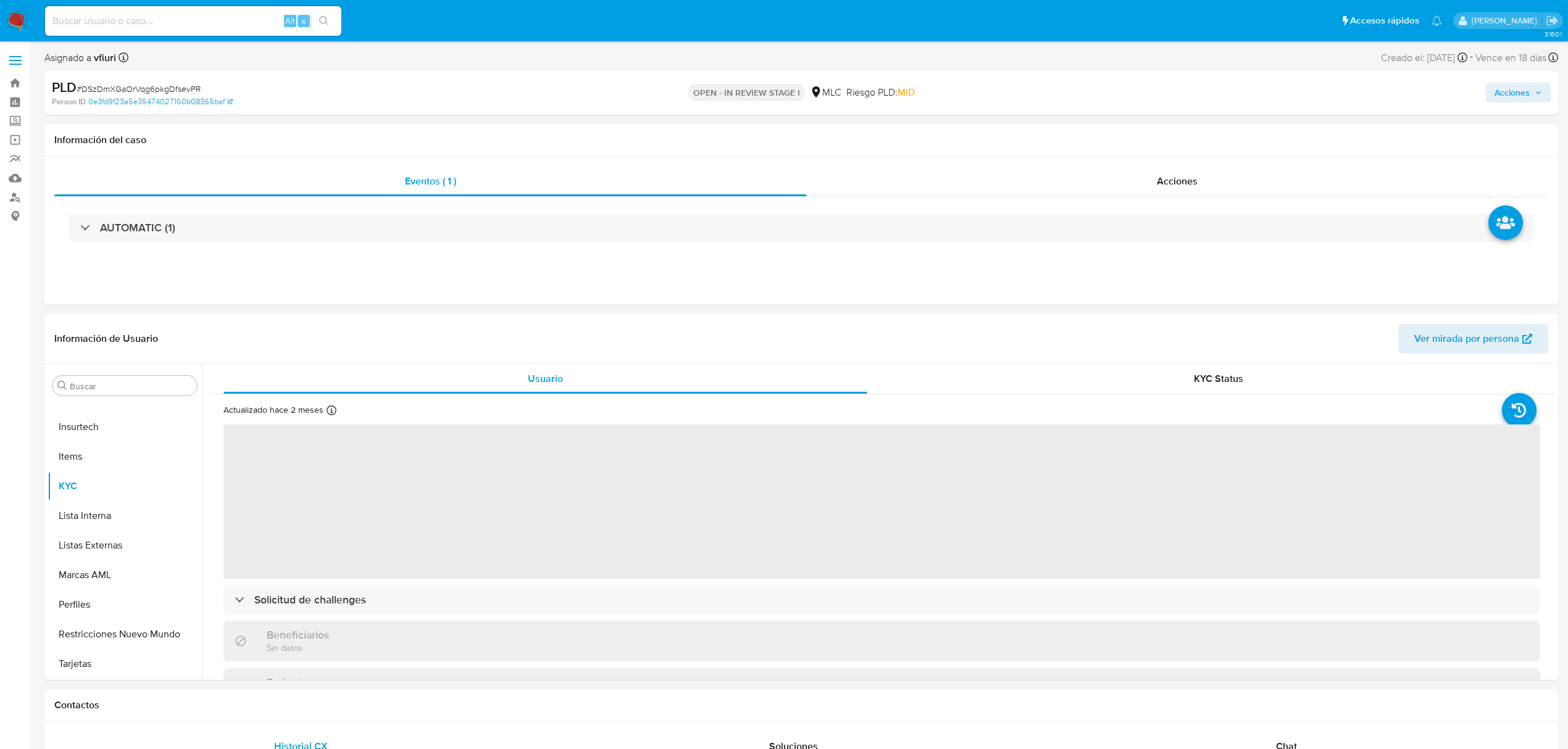
select select "10"
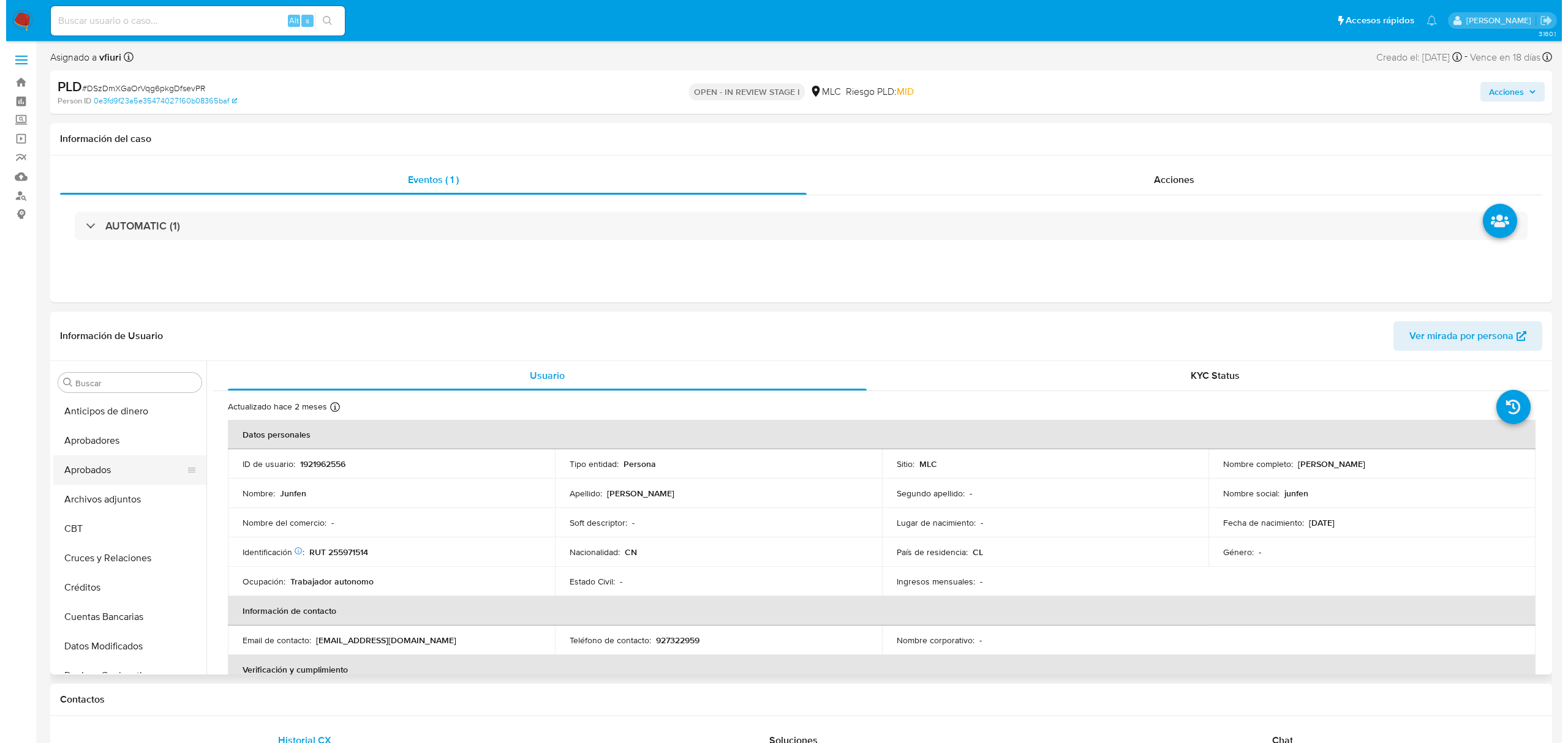
scroll to position [0, 0]
click at [111, 500] on button "Archivos adjuntos" at bounding box center [118, 500] width 143 height 30
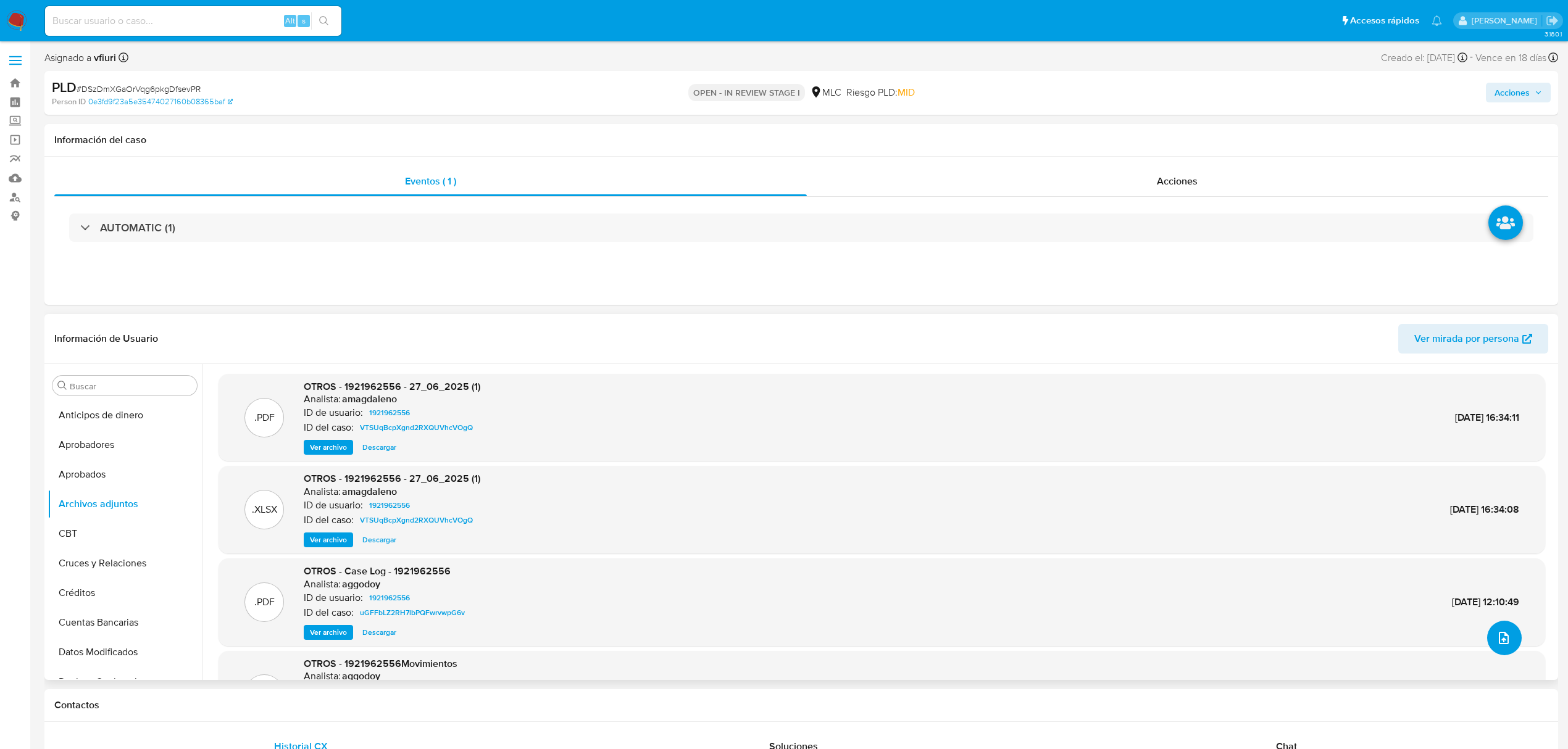
click at [1503, 628] on button "upload-file" at bounding box center [1504, 638] width 35 height 35
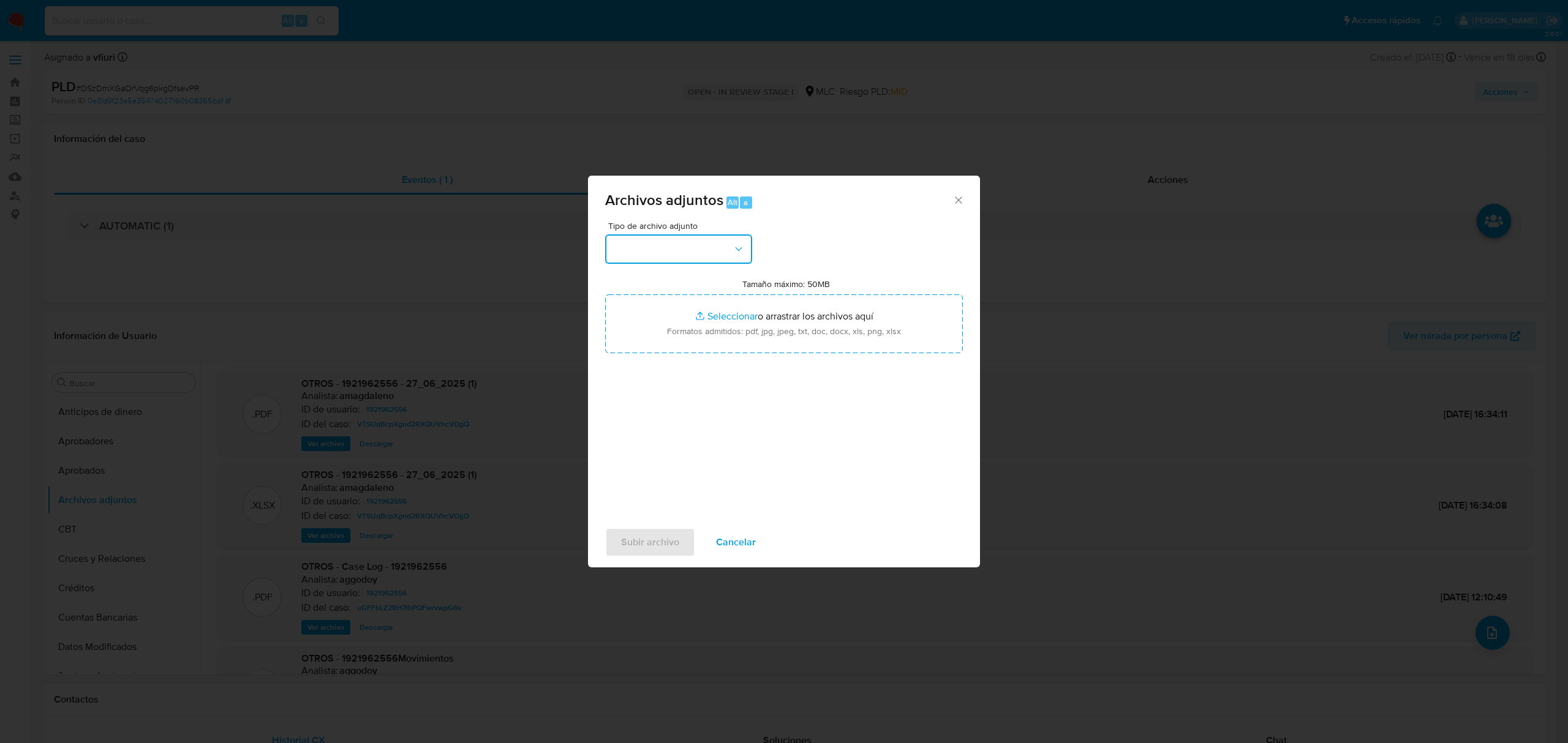
click at [714, 254] on button "button" at bounding box center [678, 249] width 147 height 30
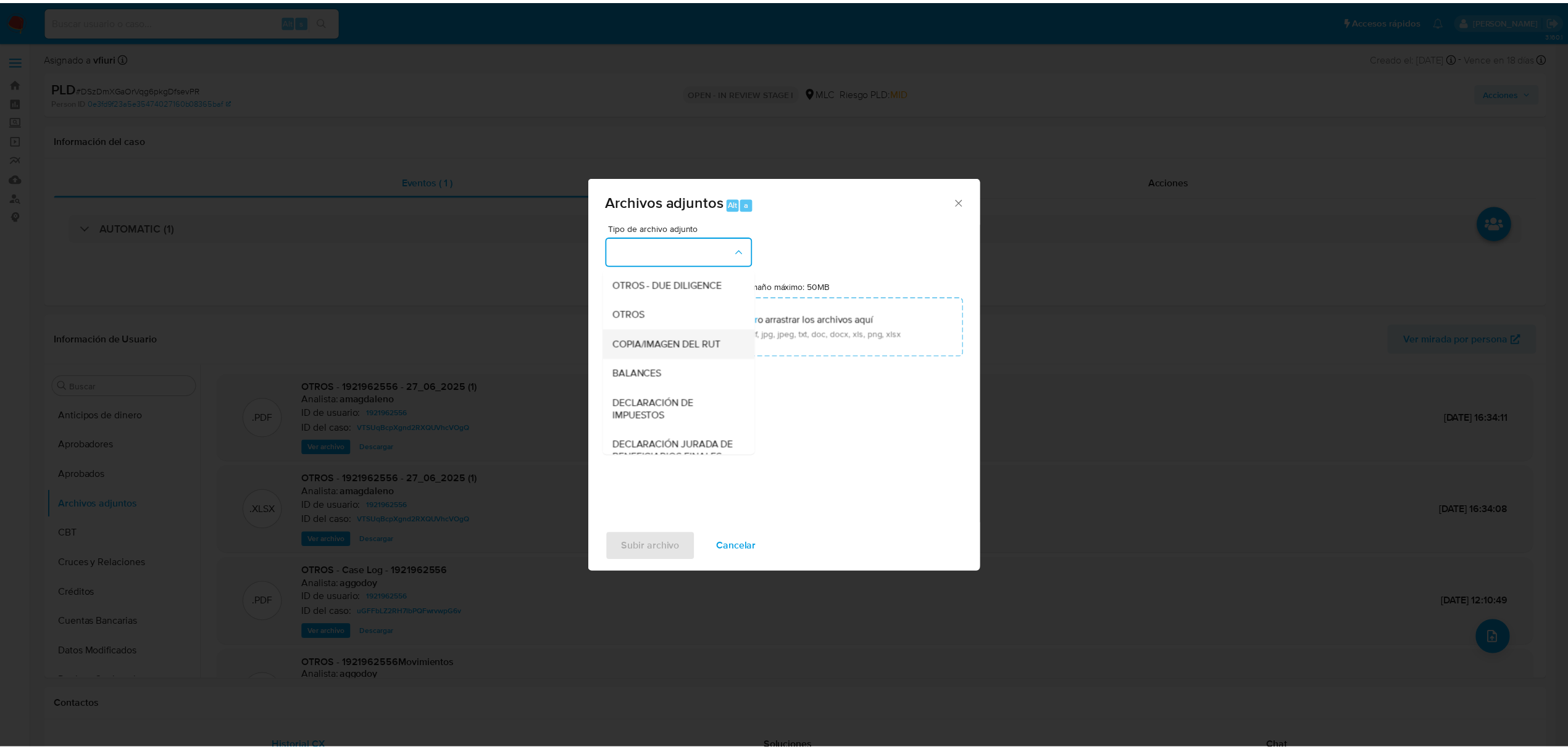
scroll to position [184, 0]
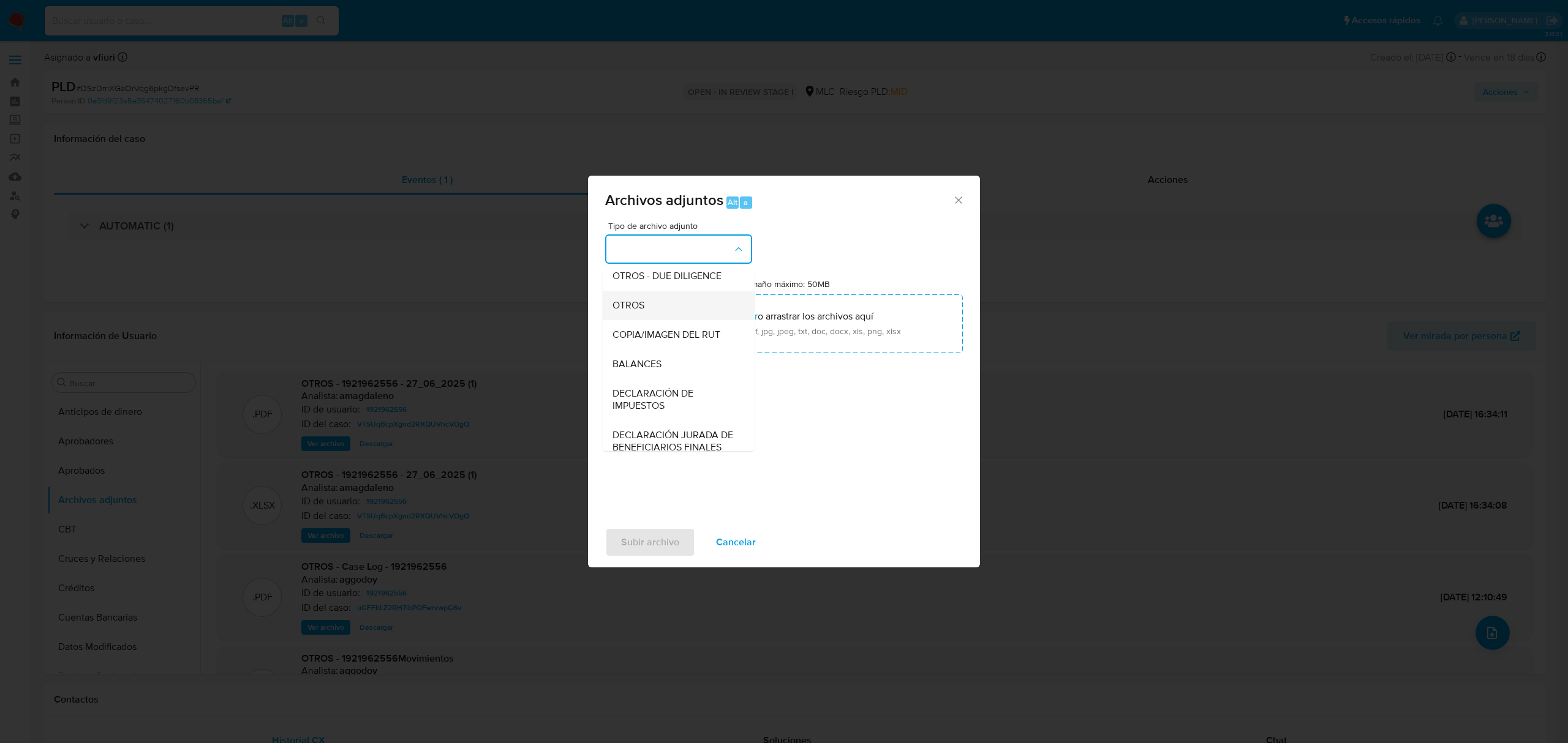
click at [645, 320] on div "OTROS" at bounding box center [674, 306] width 125 height 30
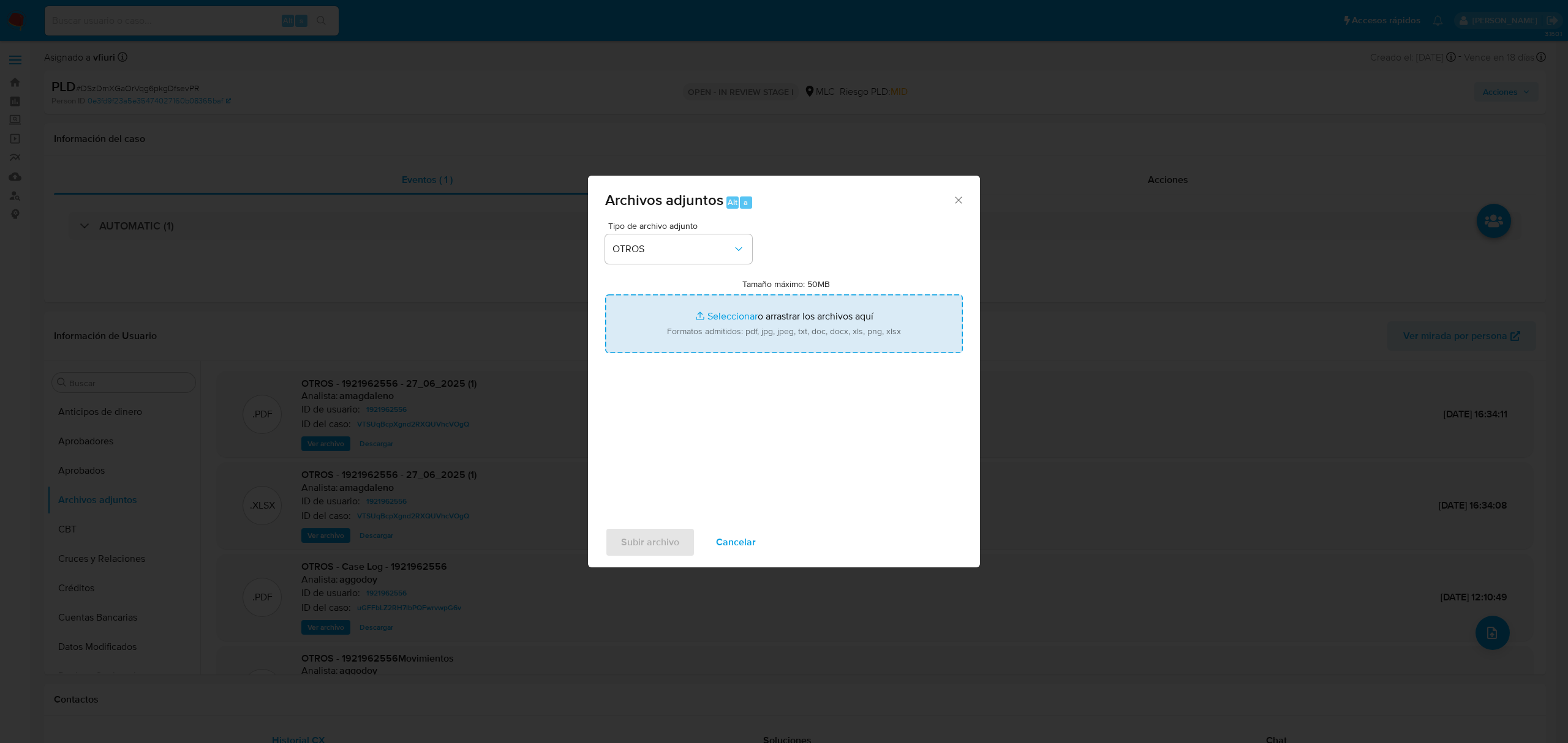
type input "C:\fakepath\1921962556 - 22_09_2025.pdf"
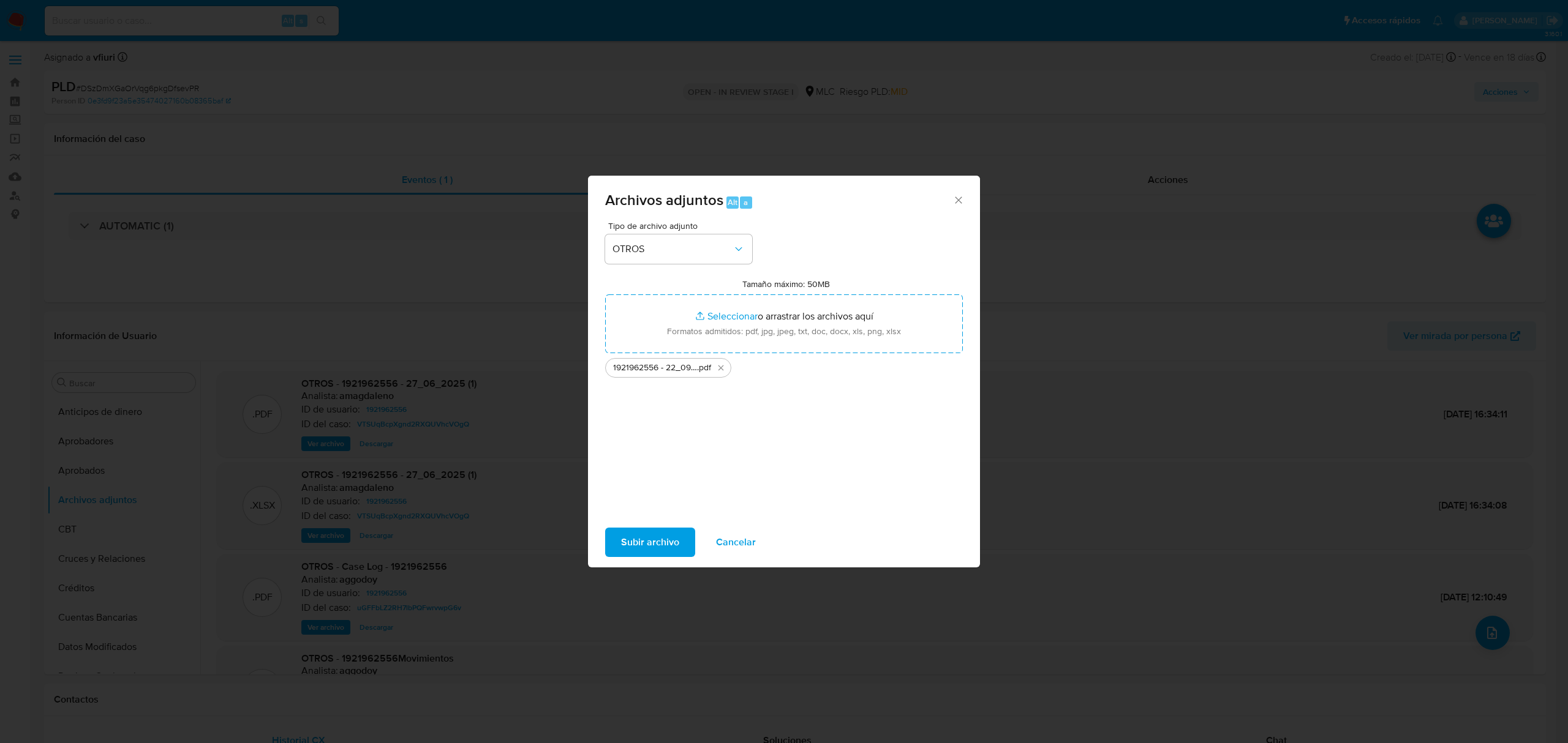
click at [645, 539] on span "Subir archivo" at bounding box center [650, 542] width 58 height 27
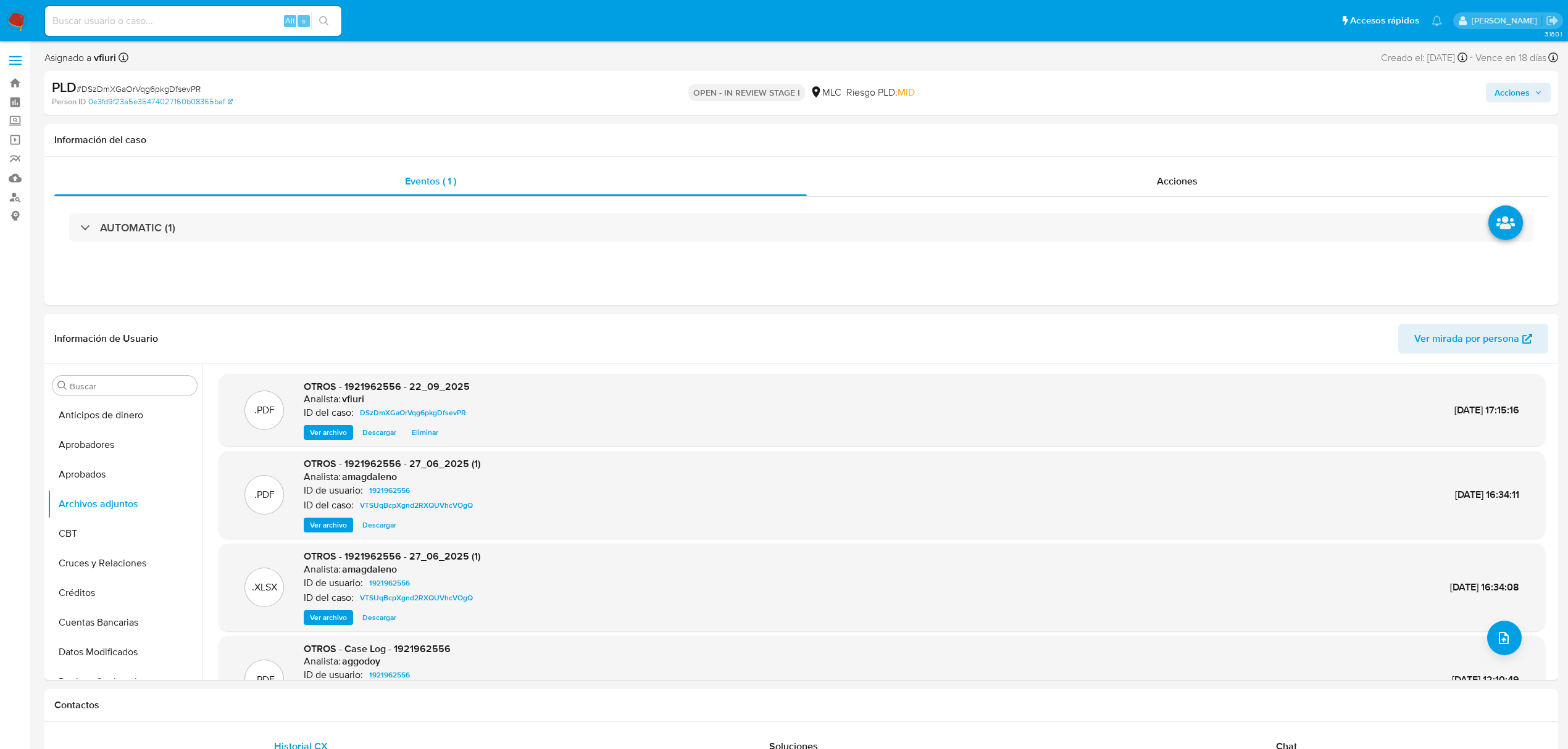
click at [1512, 102] on div "Acciones" at bounding box center [1302, 92] width 496 height 29
click at [1516, 94] on span "Acciones" at bounding box center [1513, 93] width 36 height 20
drag, startPoint x: 1099, startPoint y: 146, endPoint x: 1136, endPoint y: 146, distance: 37.0
click at [1118, 146] on div "Enviar comentario Alt c Resolución del caso Alt r" at bounding box center [1254, 131] width 570 height 32
drag, startPoint x: 1174, startPoint y: 131, endPoint x: 1186, endPoint y: 143, distance: 17.0
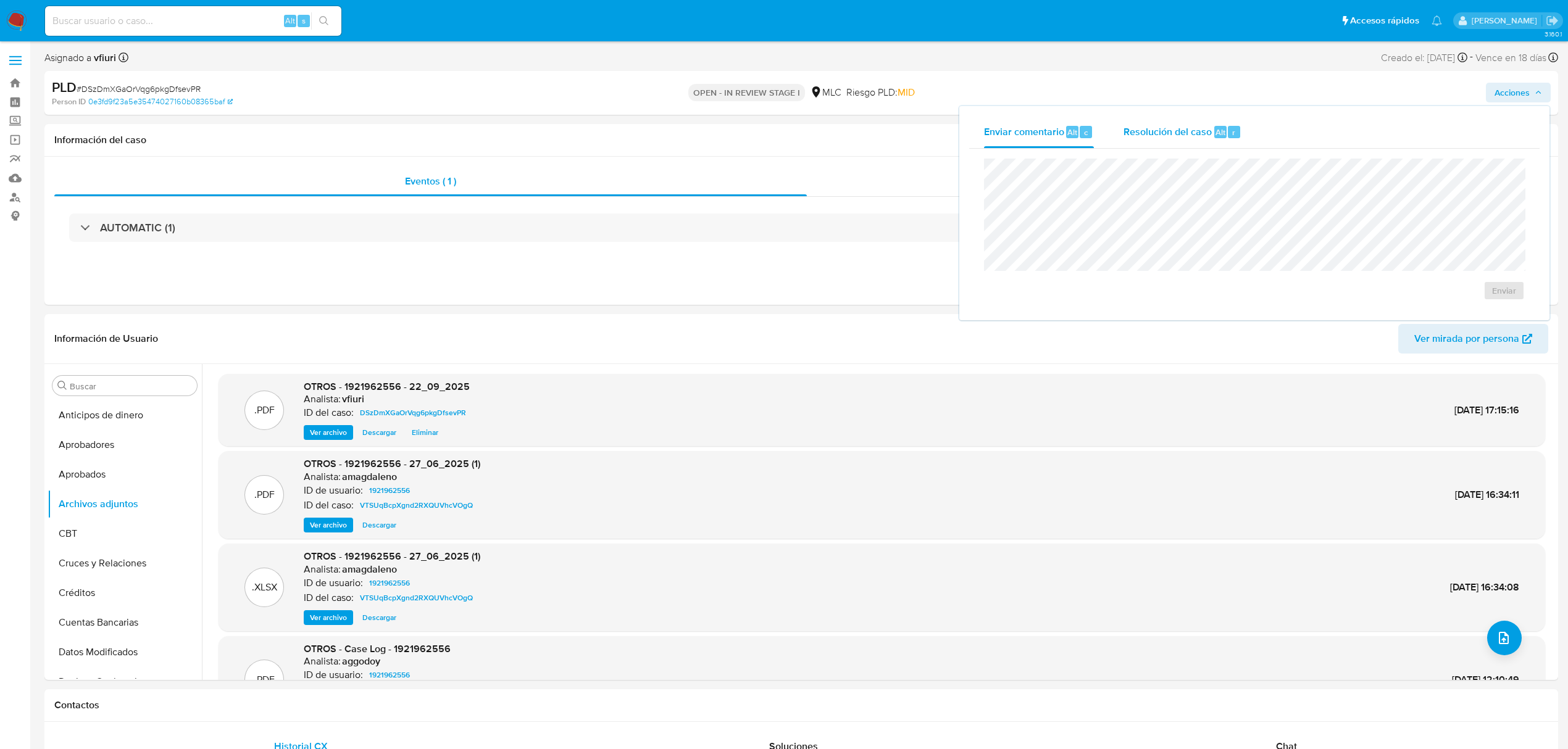
click at [1180, 131] on span "Resolución del caso" at bounding box center [1167, 132] width 88 height 14
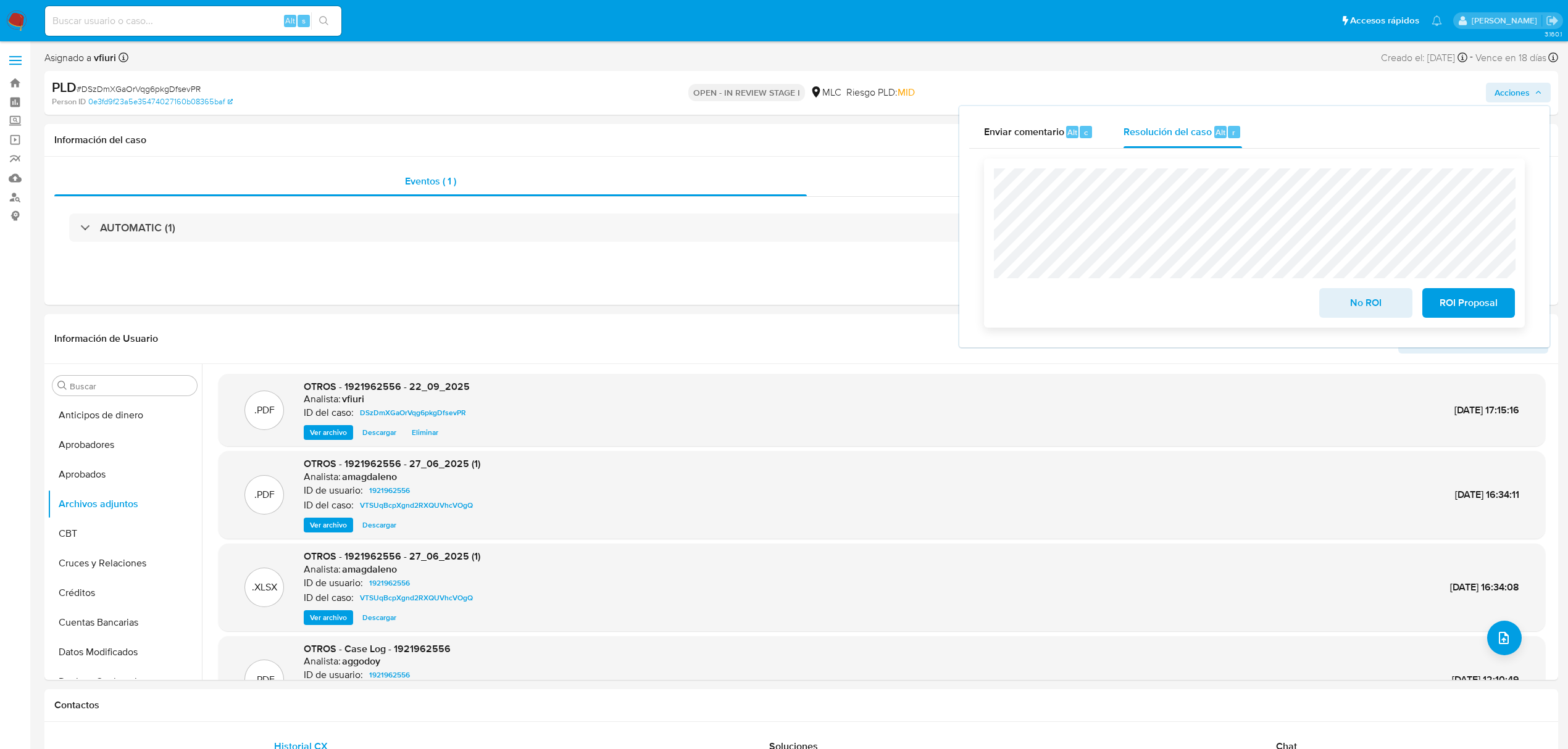
click at [1368, 302] on span "No ROI" at bounding box center [1366, 303] width 60 height 27
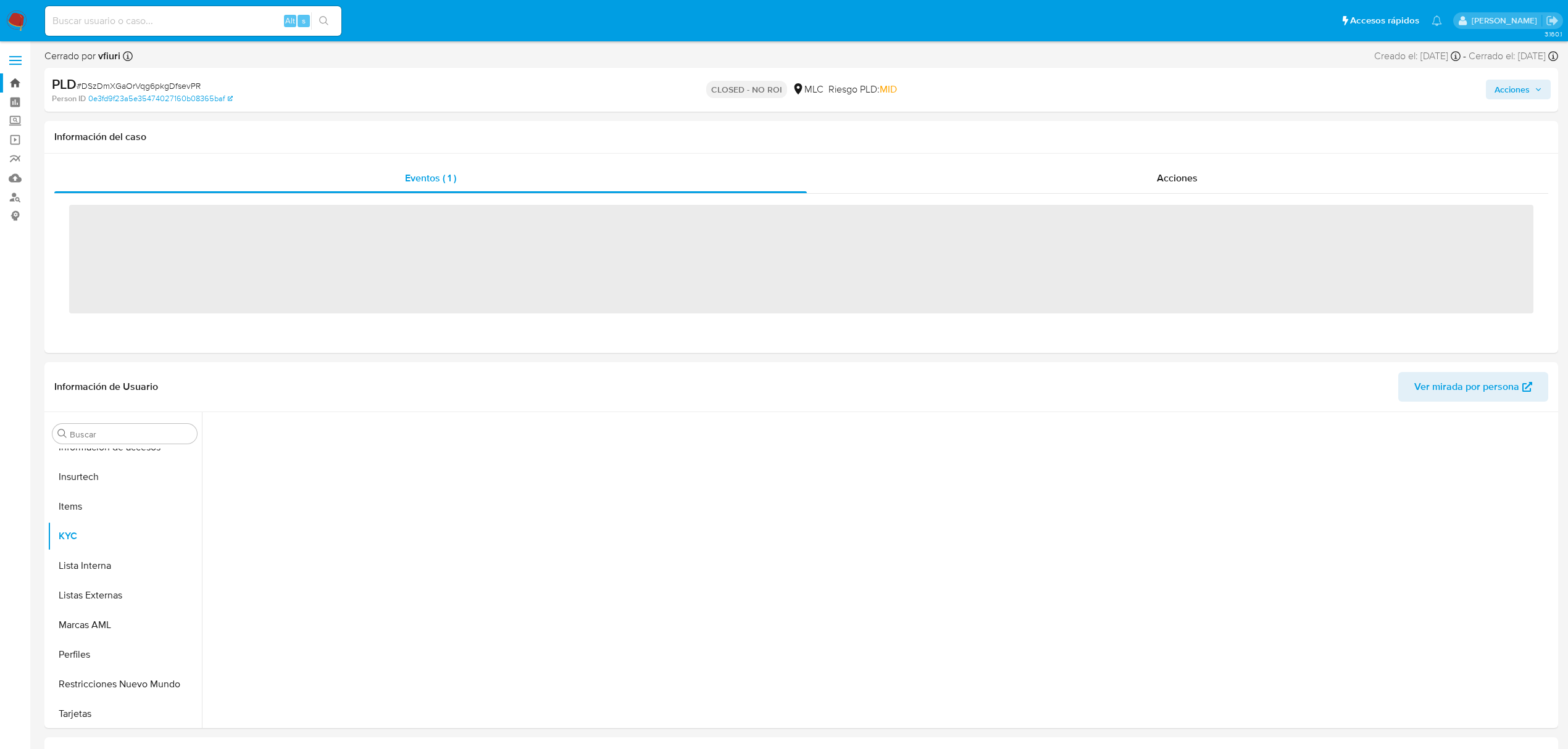
scroll to position [581, 0]
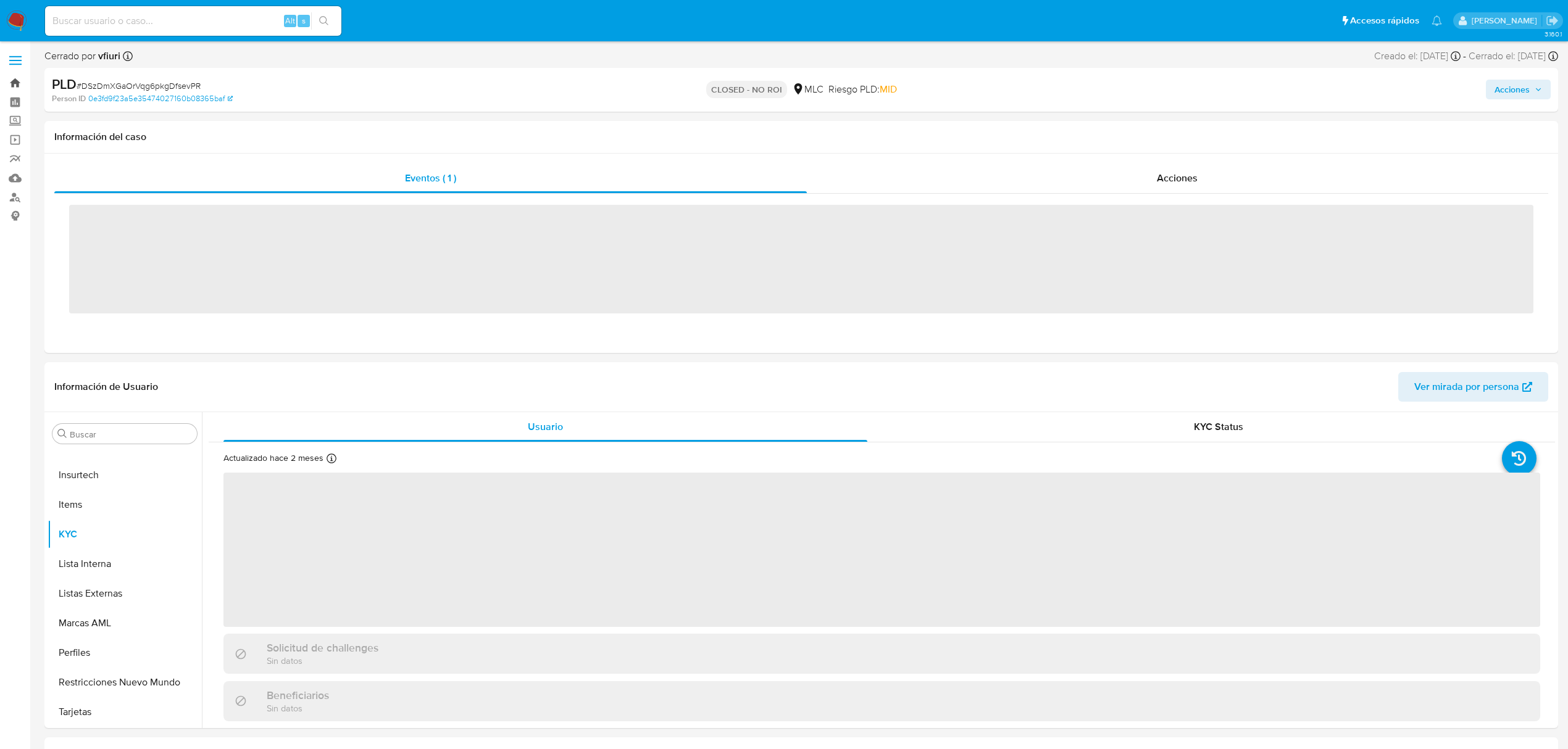
click at [23, 77] on link "Bandeja" at bounding box center [73, 82] width 147 height 19
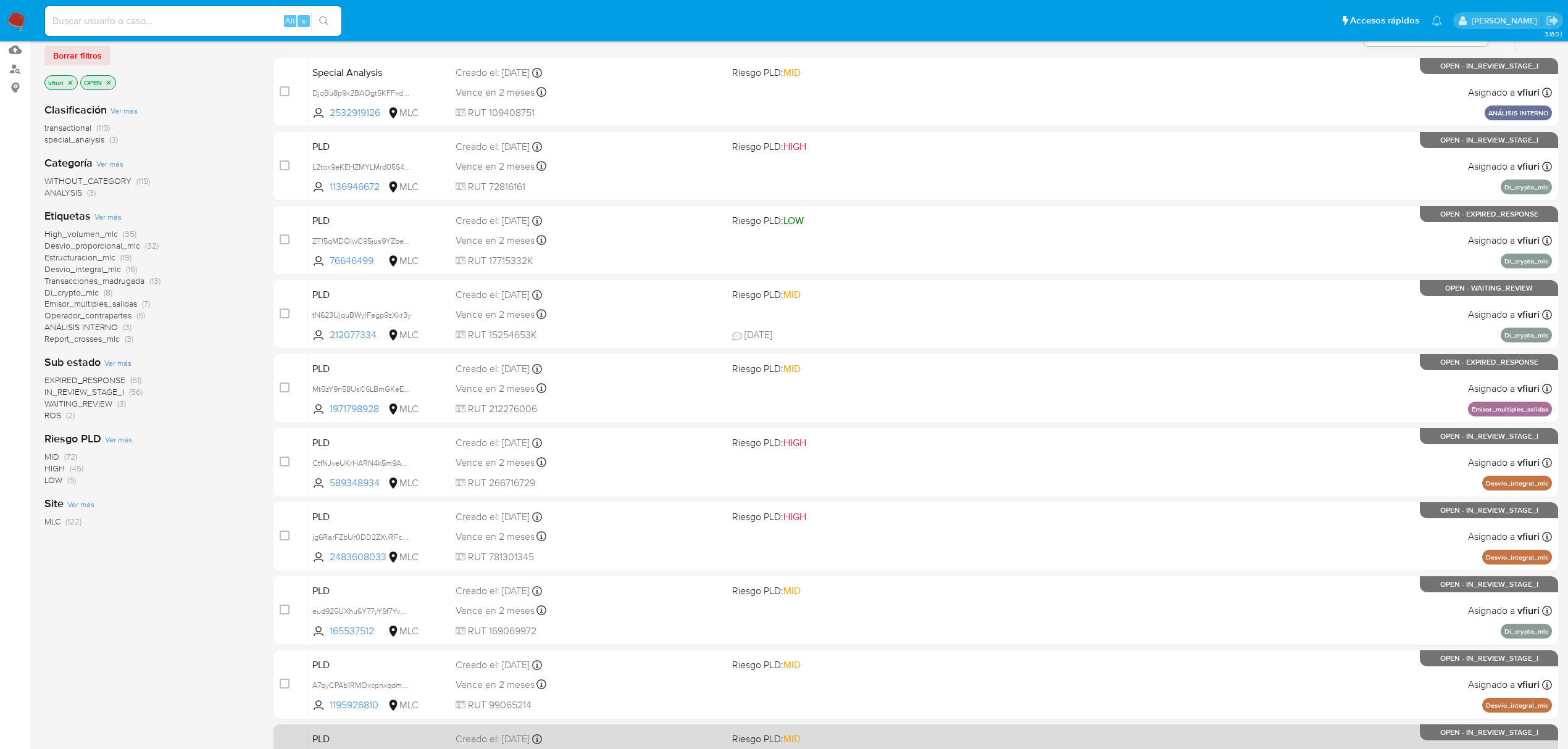
scroll to position [269, 0]
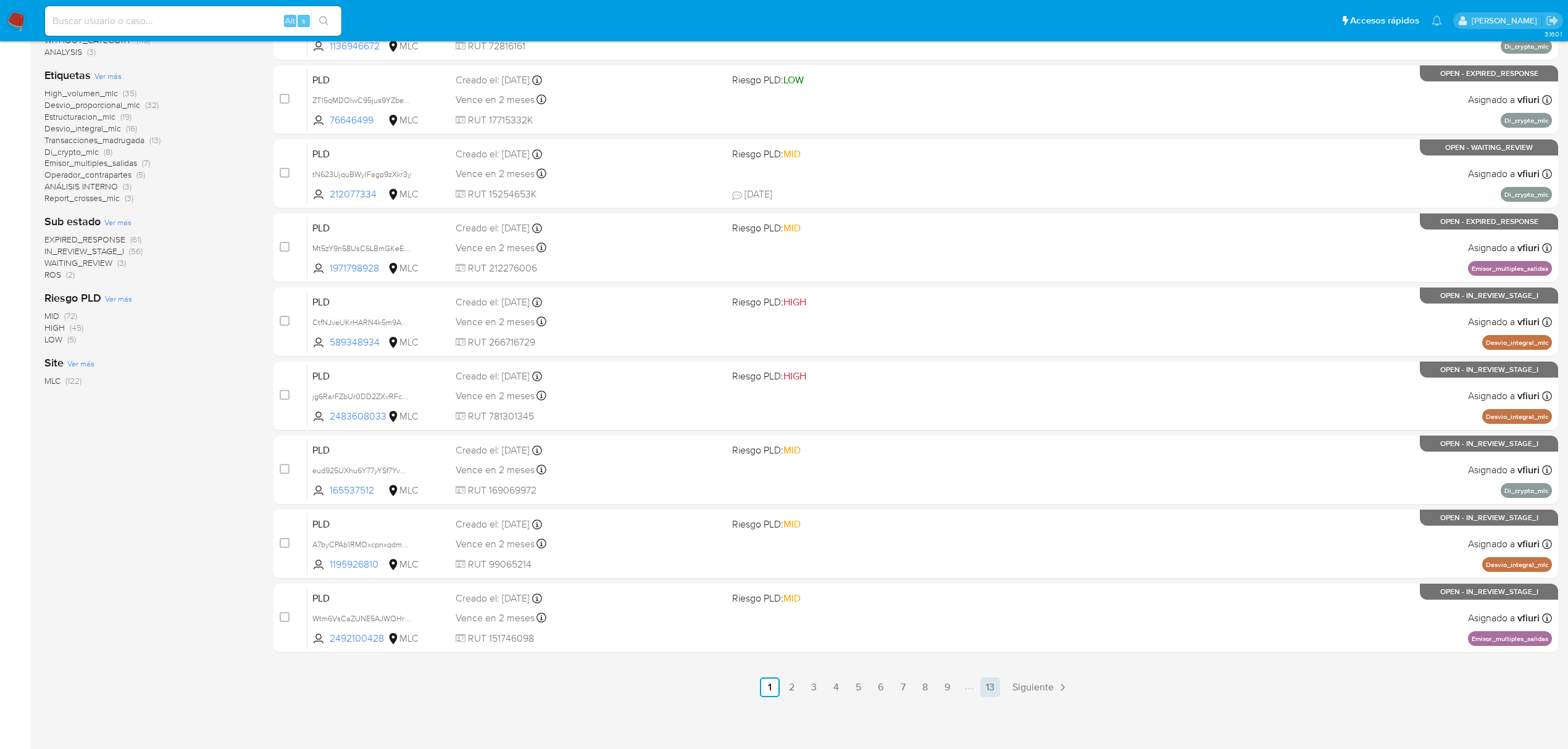
click at [986, 687] on link "13" at bounding box center [991, 688] width 20 height 20
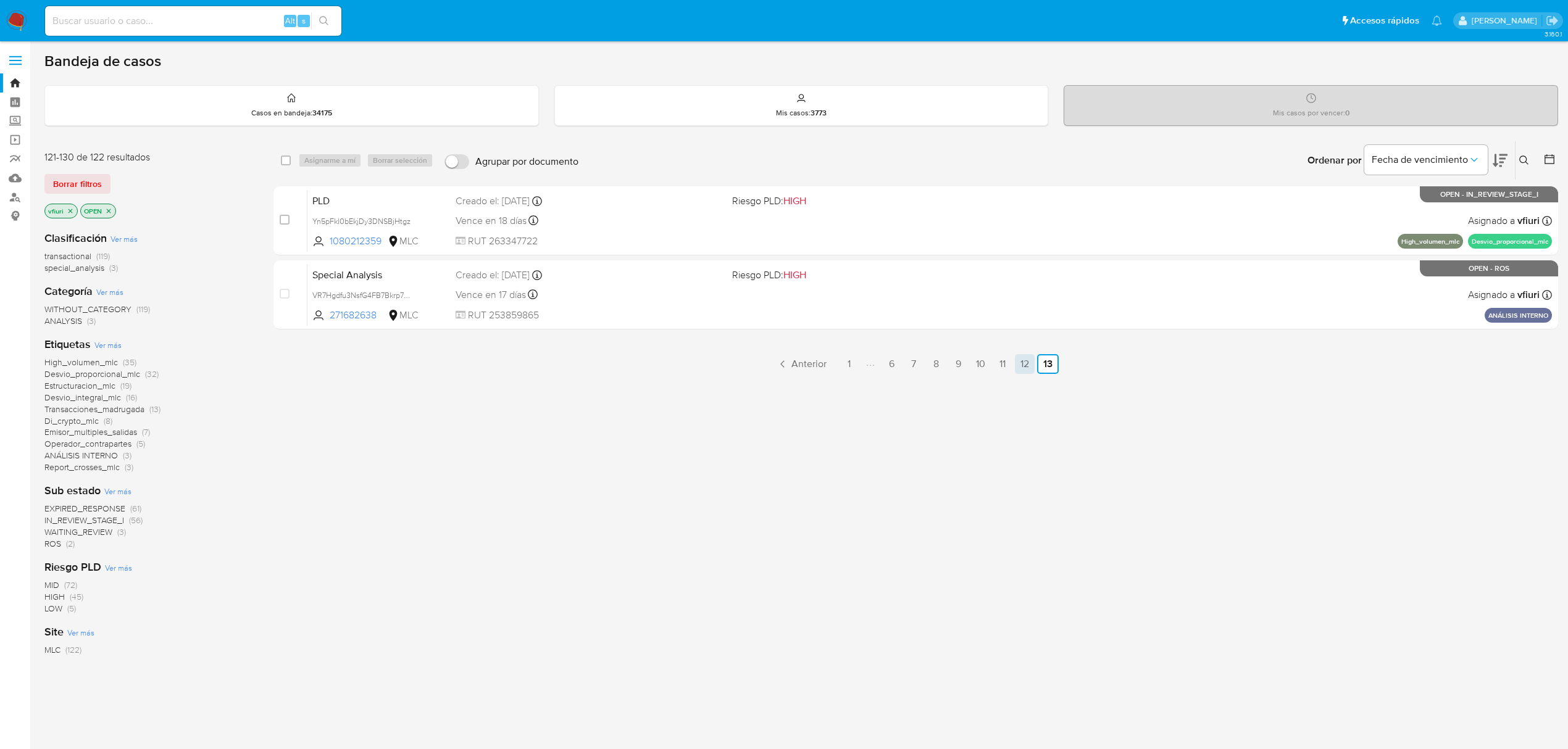
click at [1020, 359] on link "12" at bounding box center [1025, 364] width 20 height 20
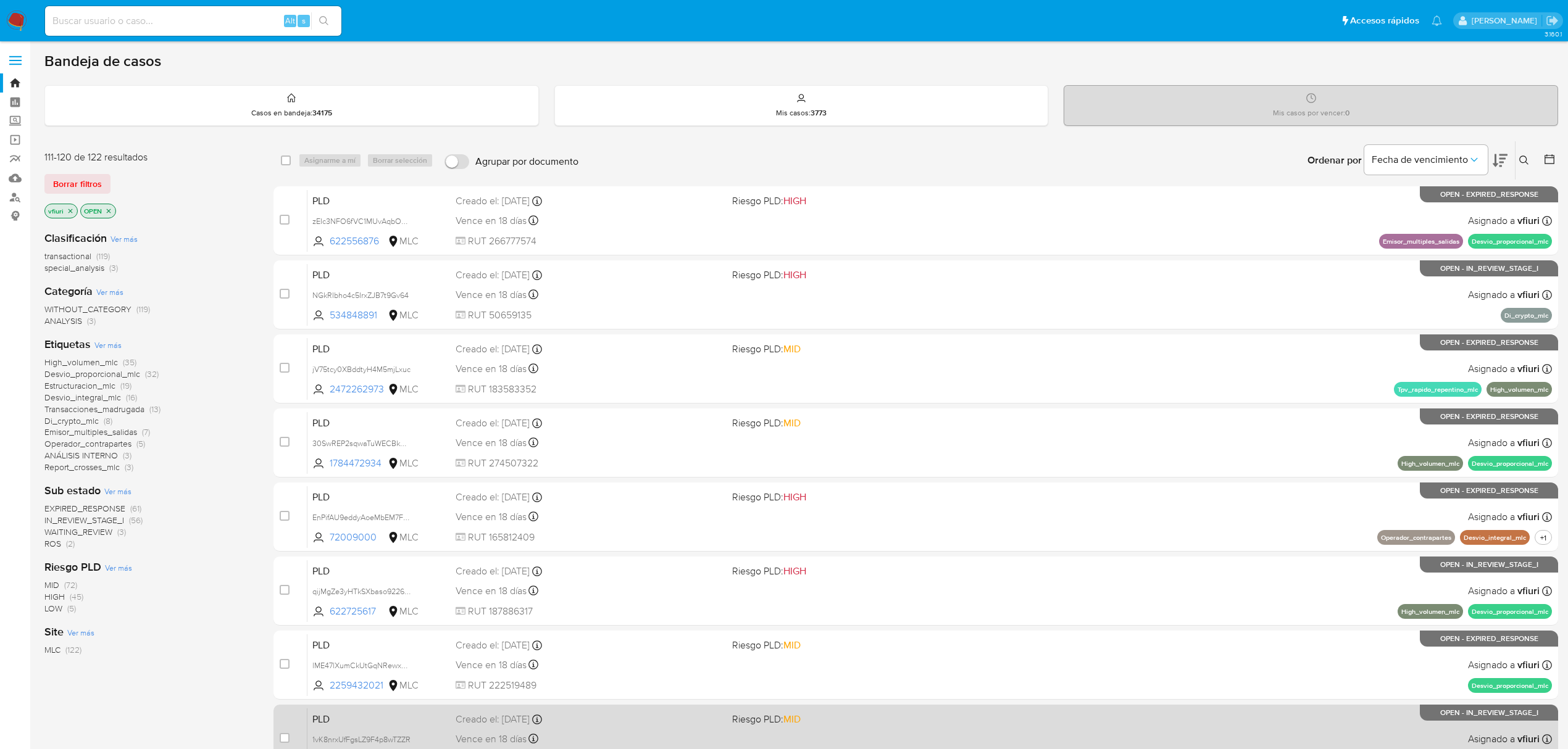
scroll to position [269, 0]
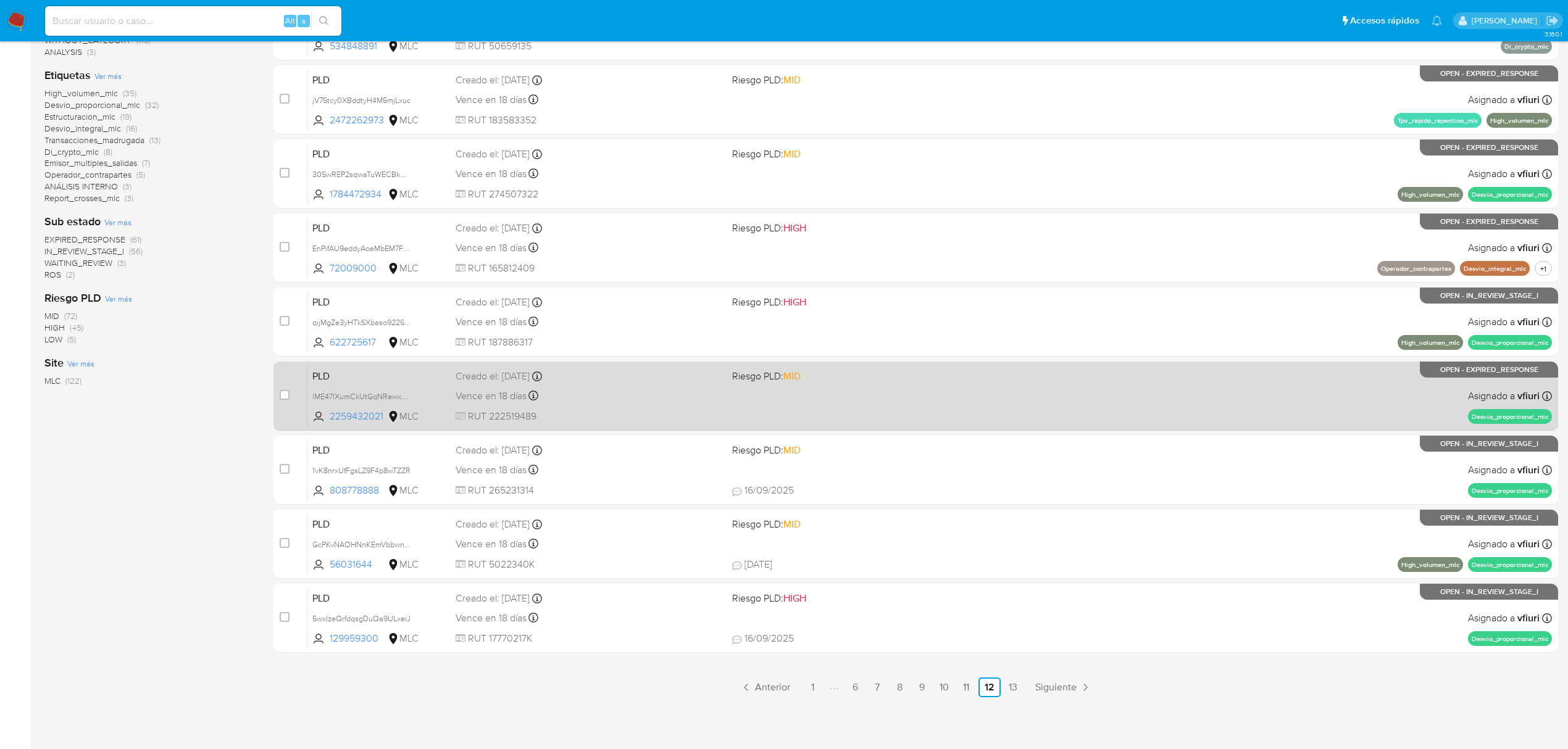
click at [974, 395] on span at bounding box center [866, 395] width 267 height 2
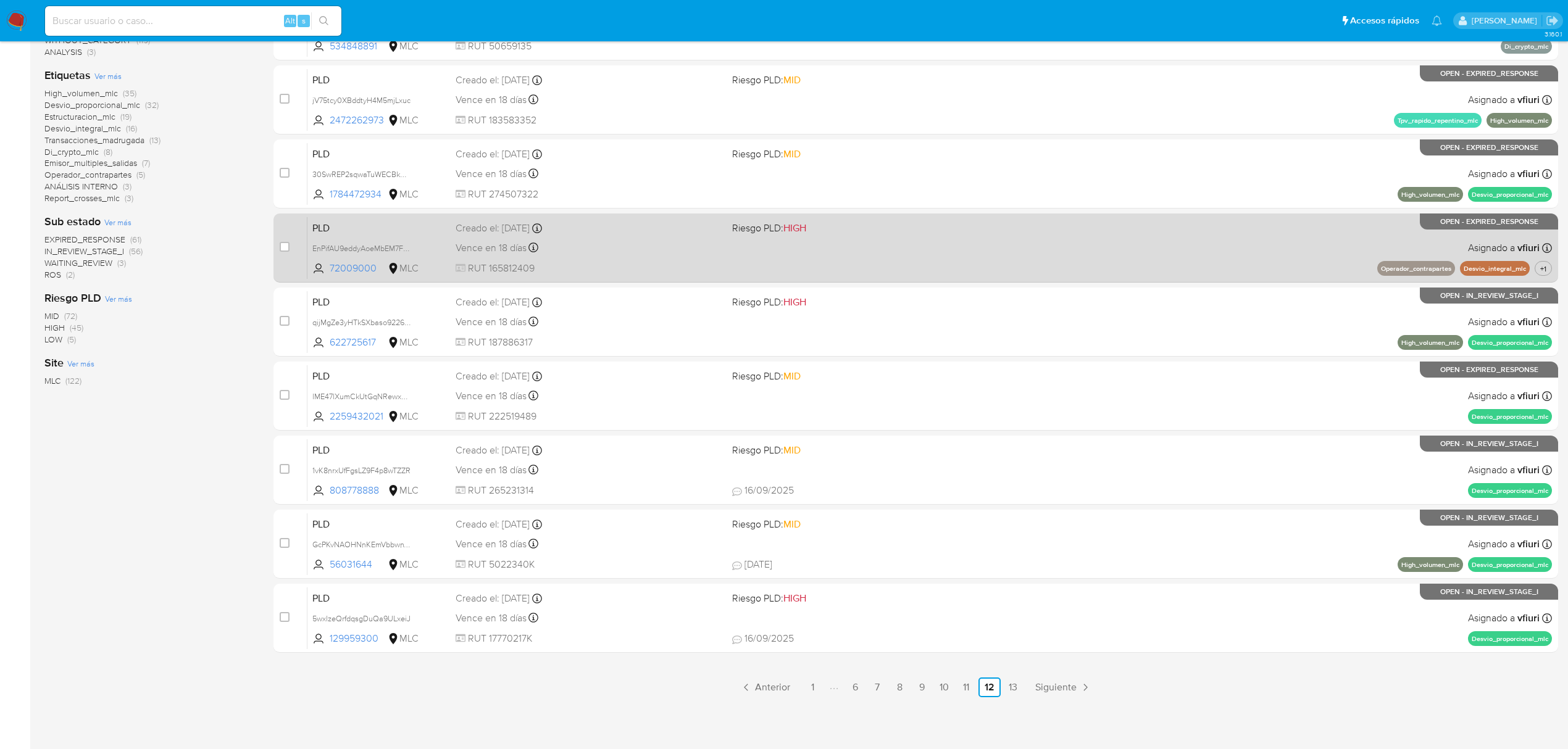
click at [989, 246] on span at bounding box center [866, 247] width 267 height 2
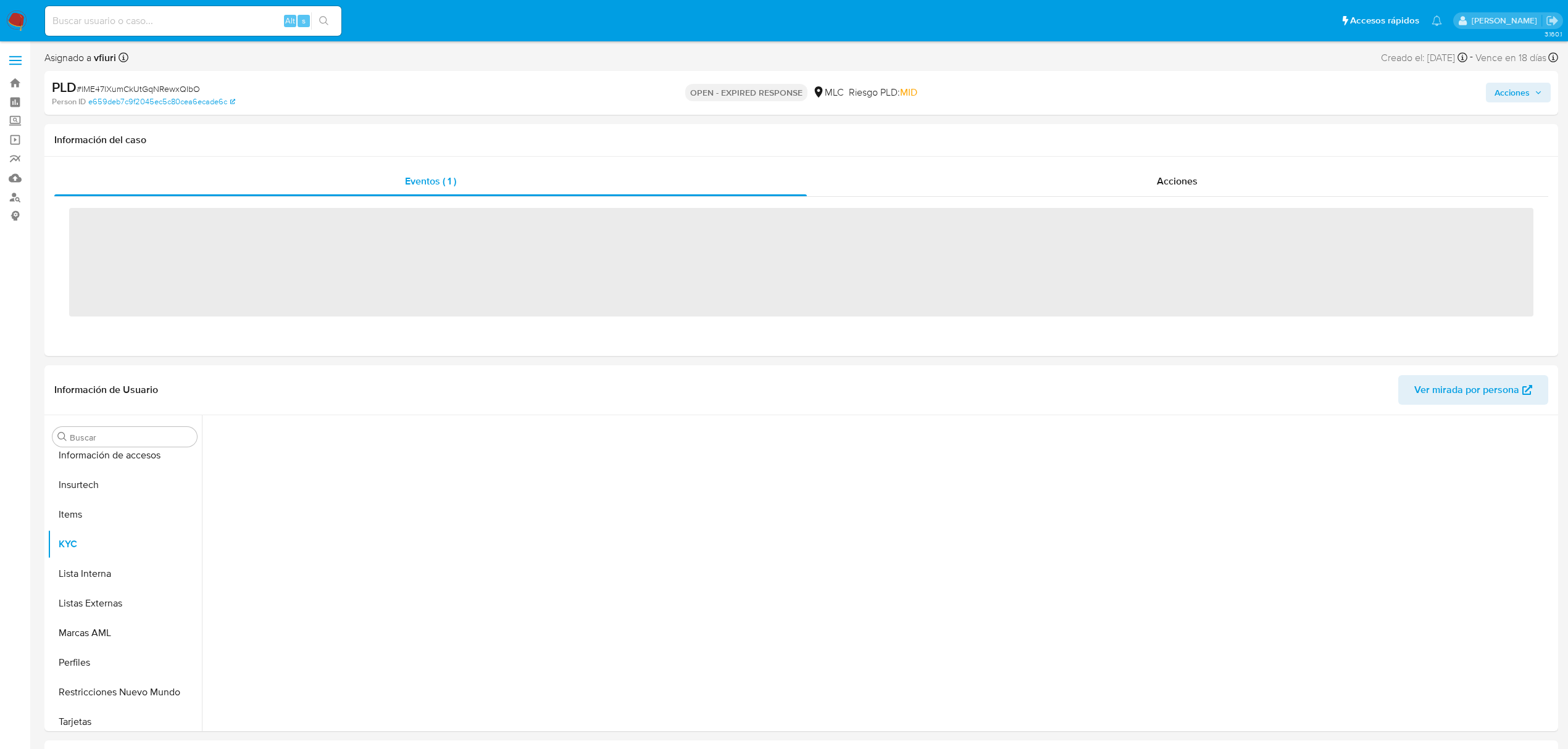
scroll to position [581, 0]
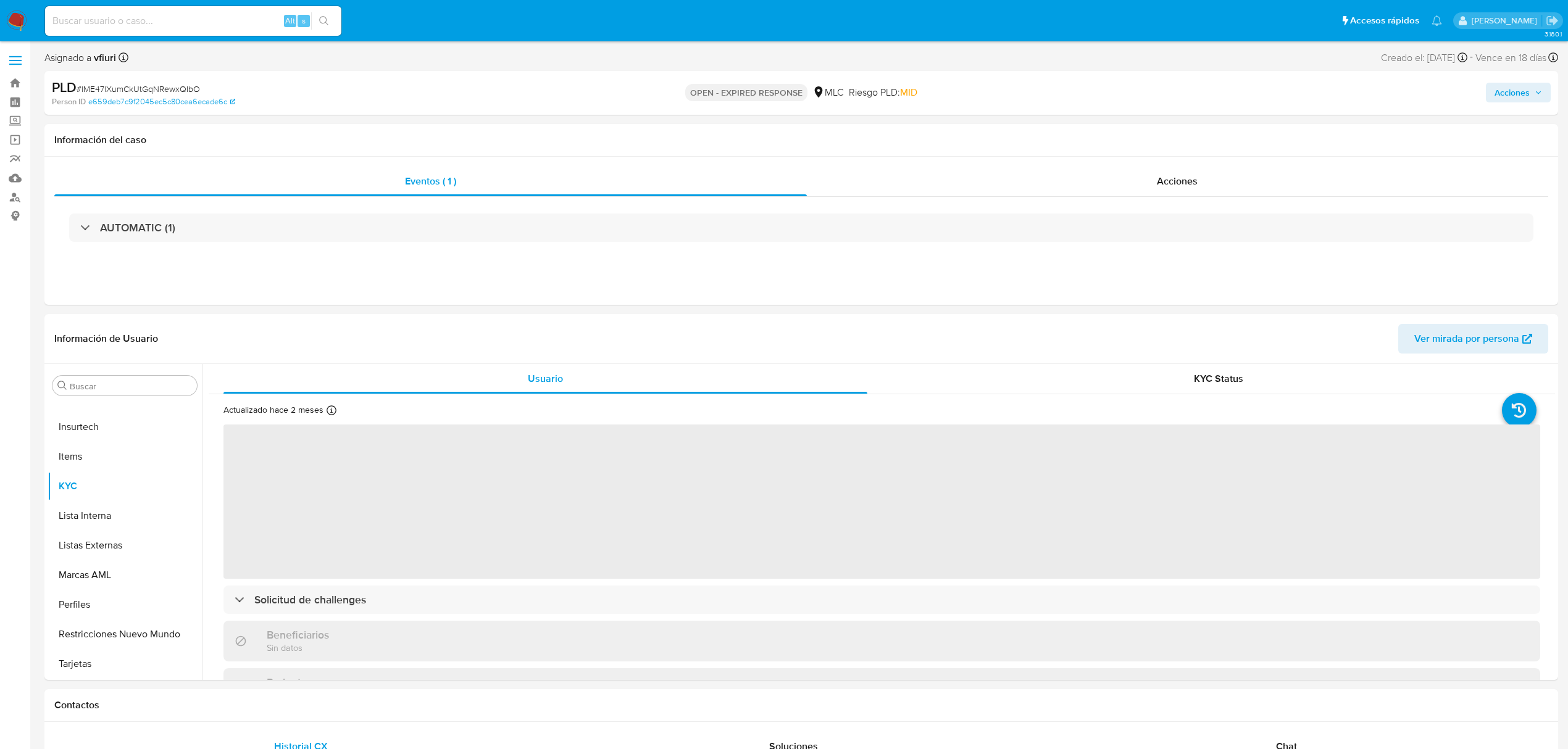
select select "10"
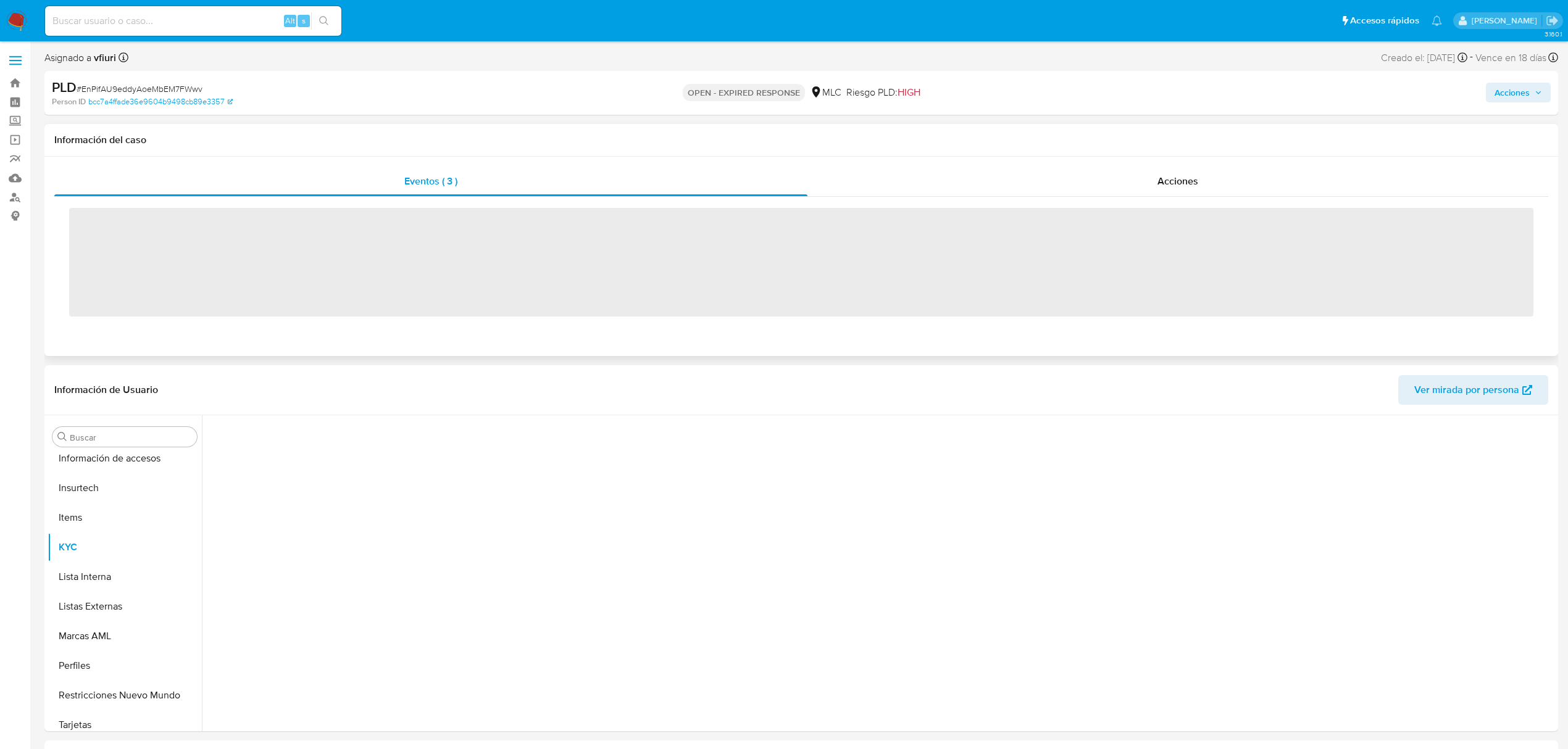
scroll to position [581, 0]
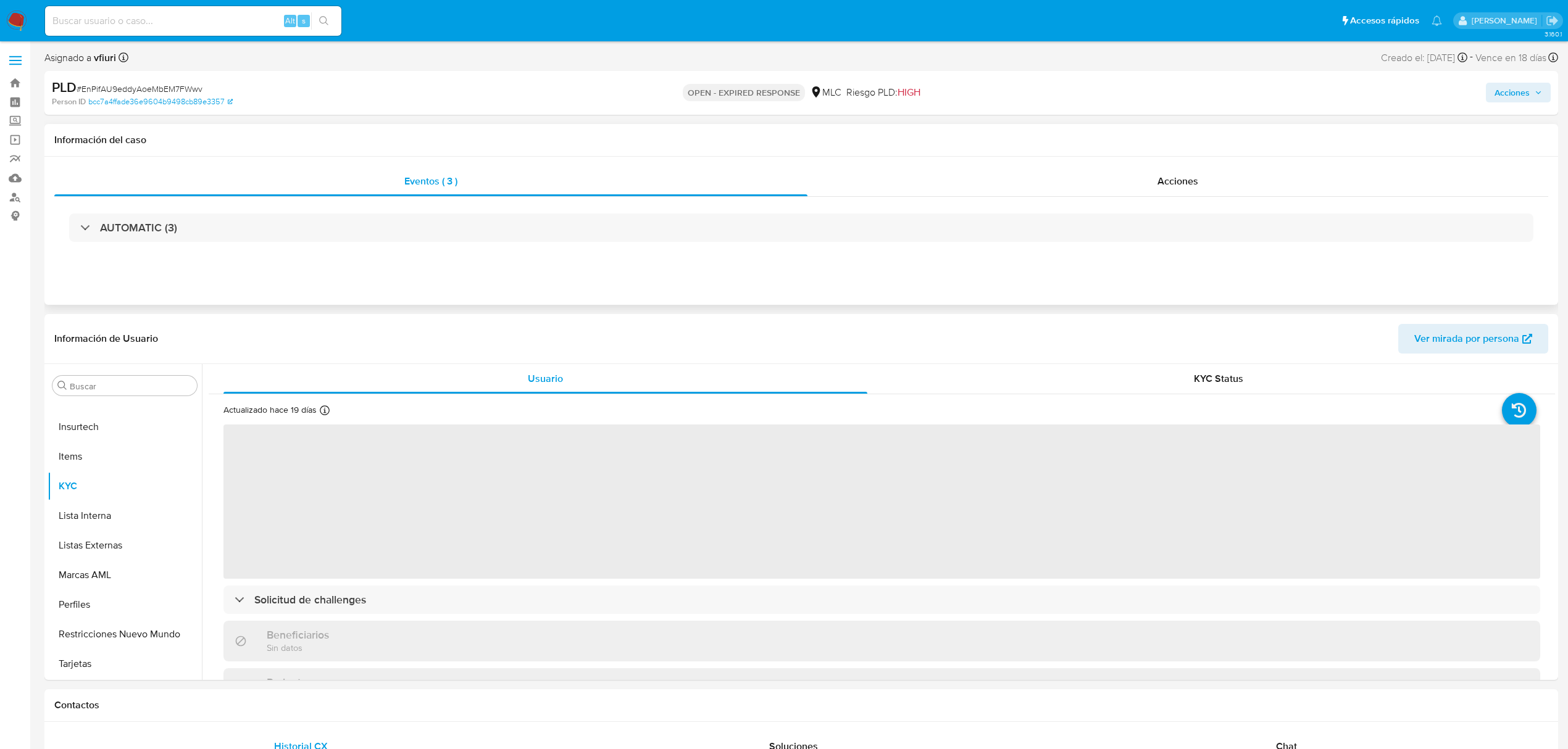
select select "10"
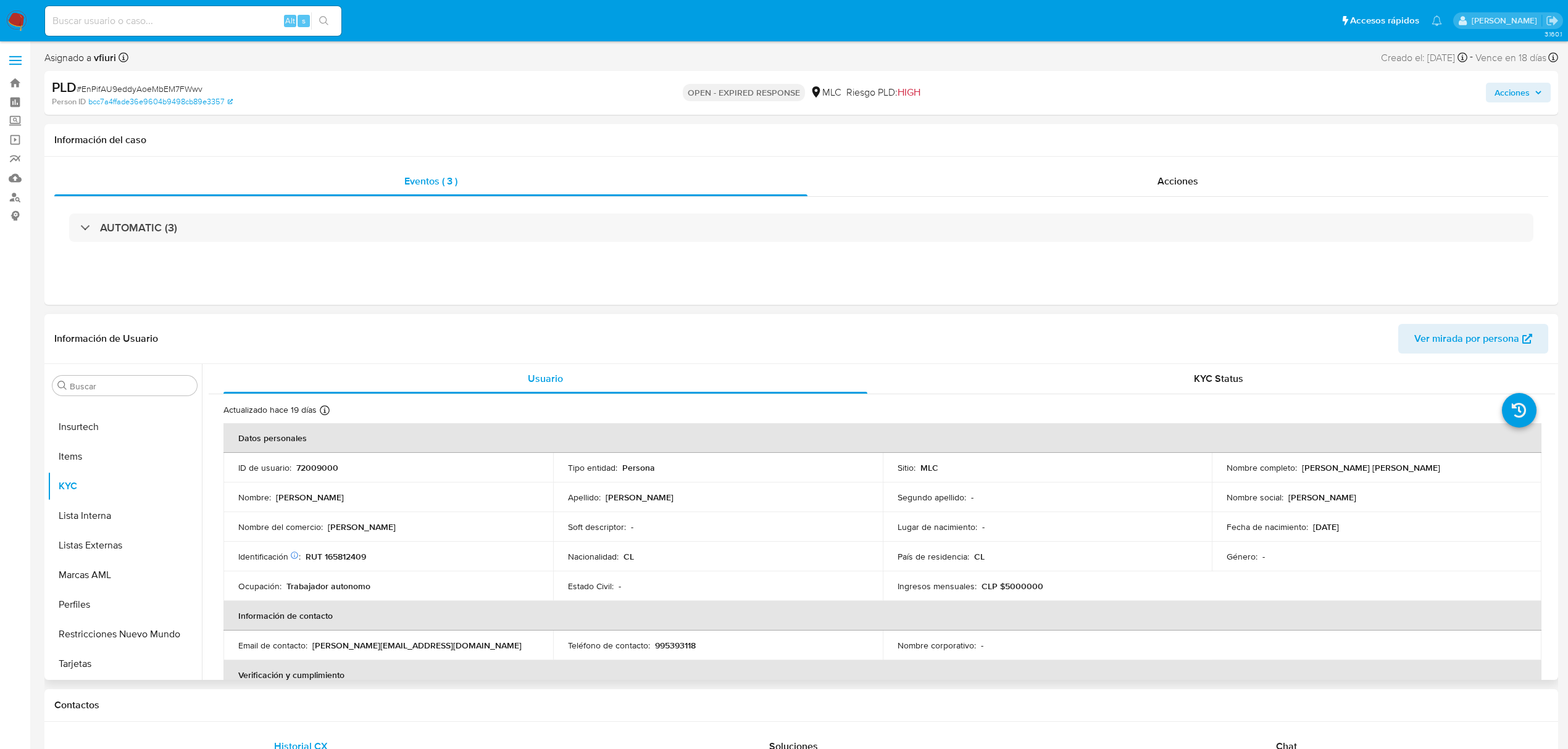
click at [317, 468] on p "72009000" at bounding box center [317, 468] width 42 height 11
copy p "72009000"
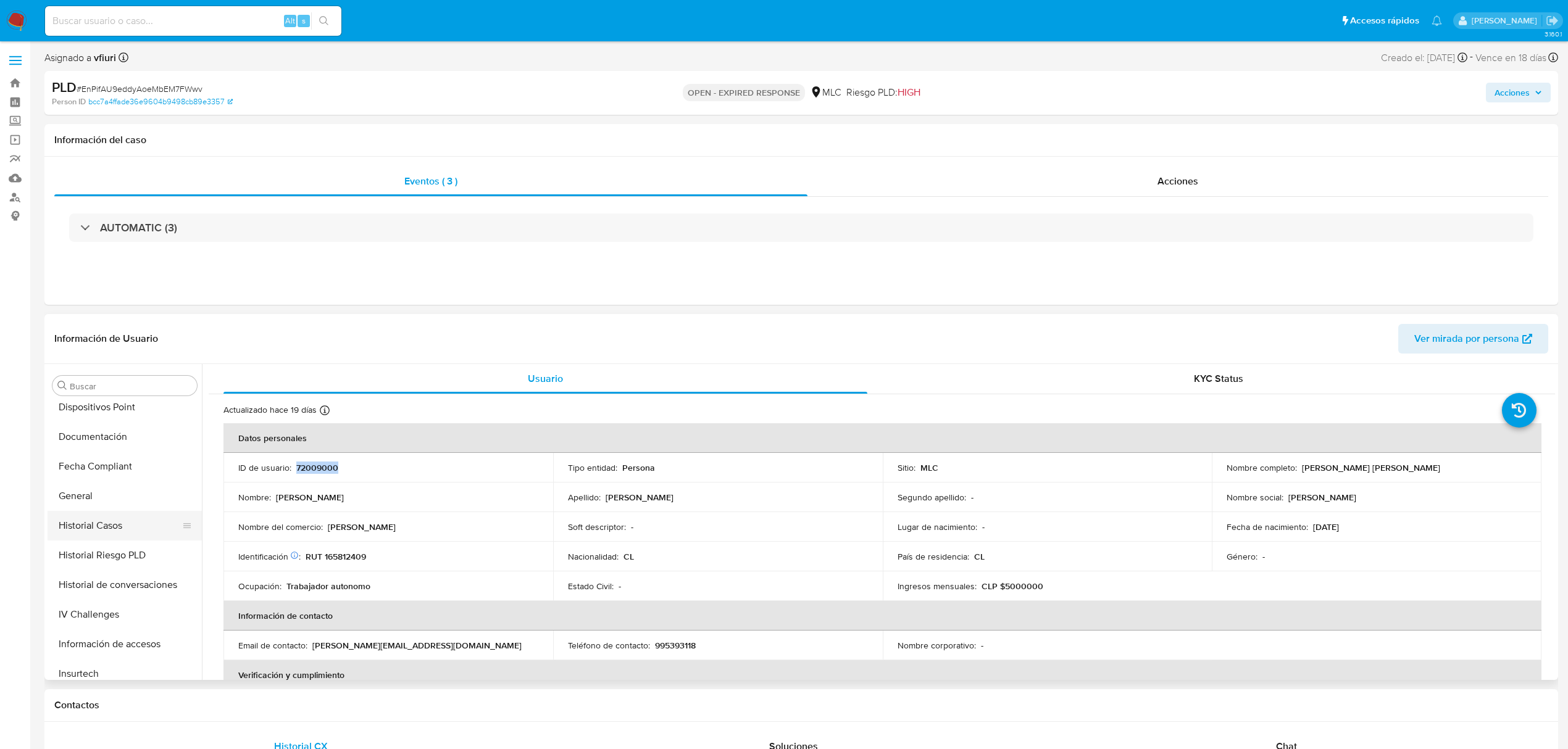
click at [92, 522] on button "Historial Casos" at bounding box center [119, 526] width 144 height 30
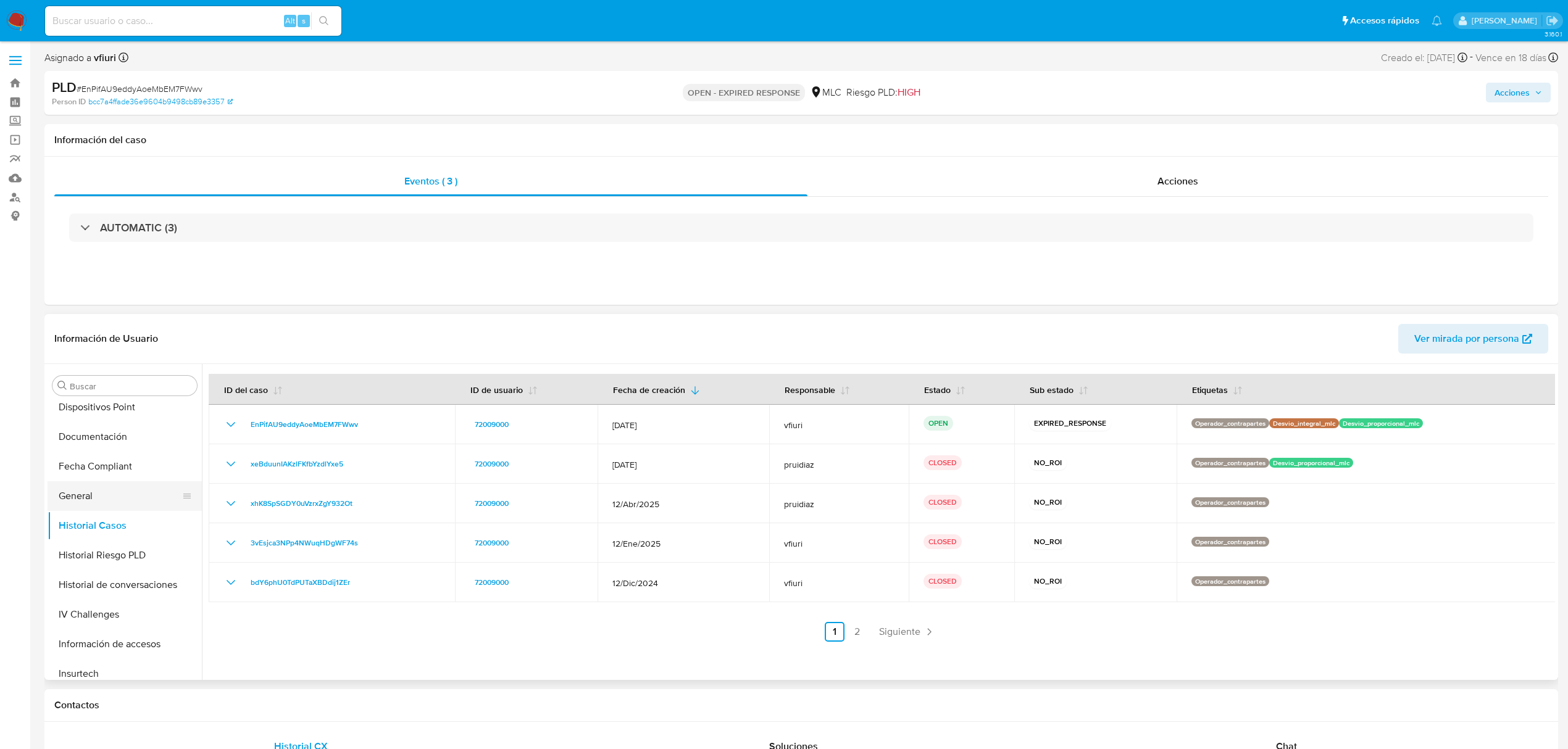
click at [97, 500] on button "General" at bounding box center [119, 496] width 144 height 30
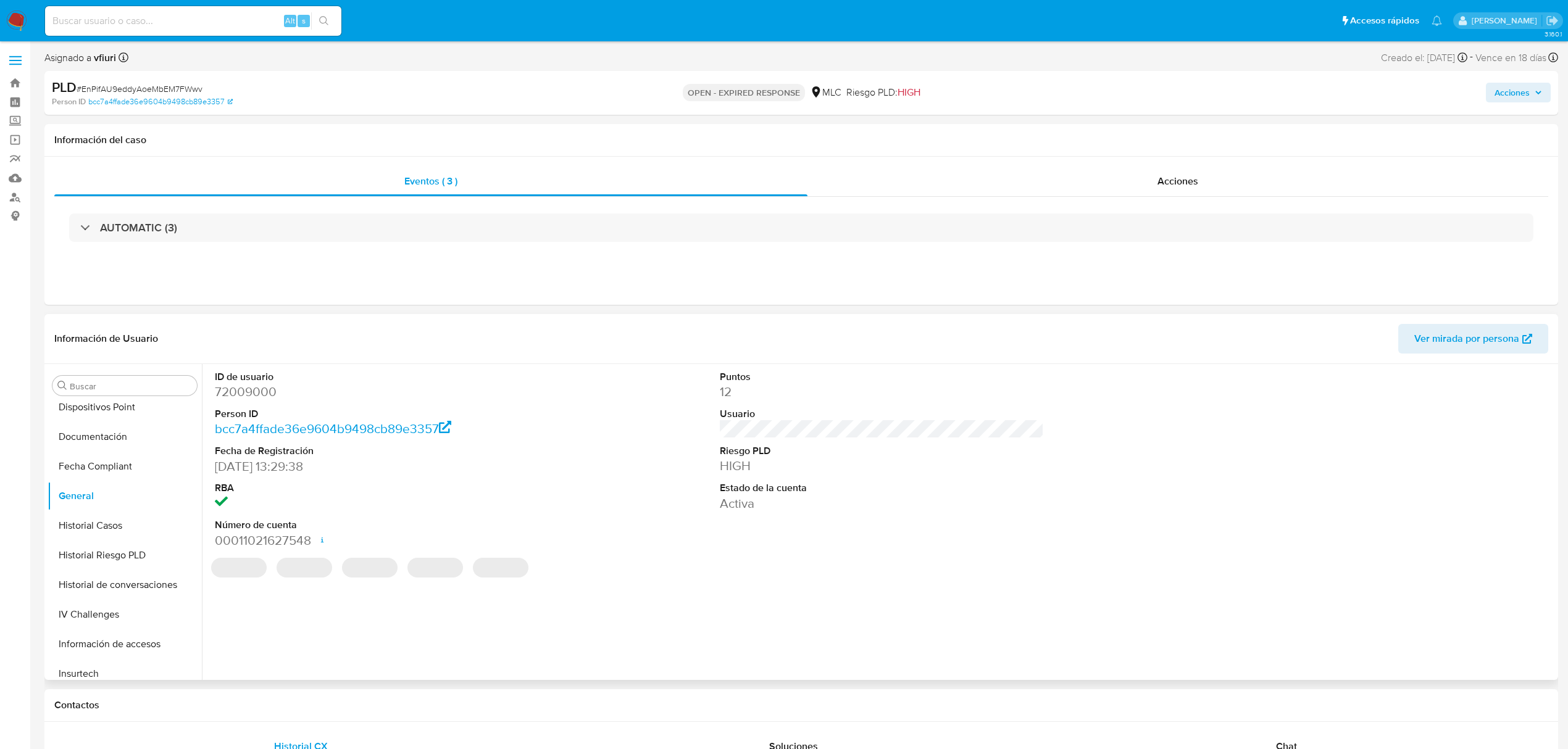
click at [264, 393] on dd "72009000" at bounding box center [377, 392] width 324 height 17
copy dd "72009000"
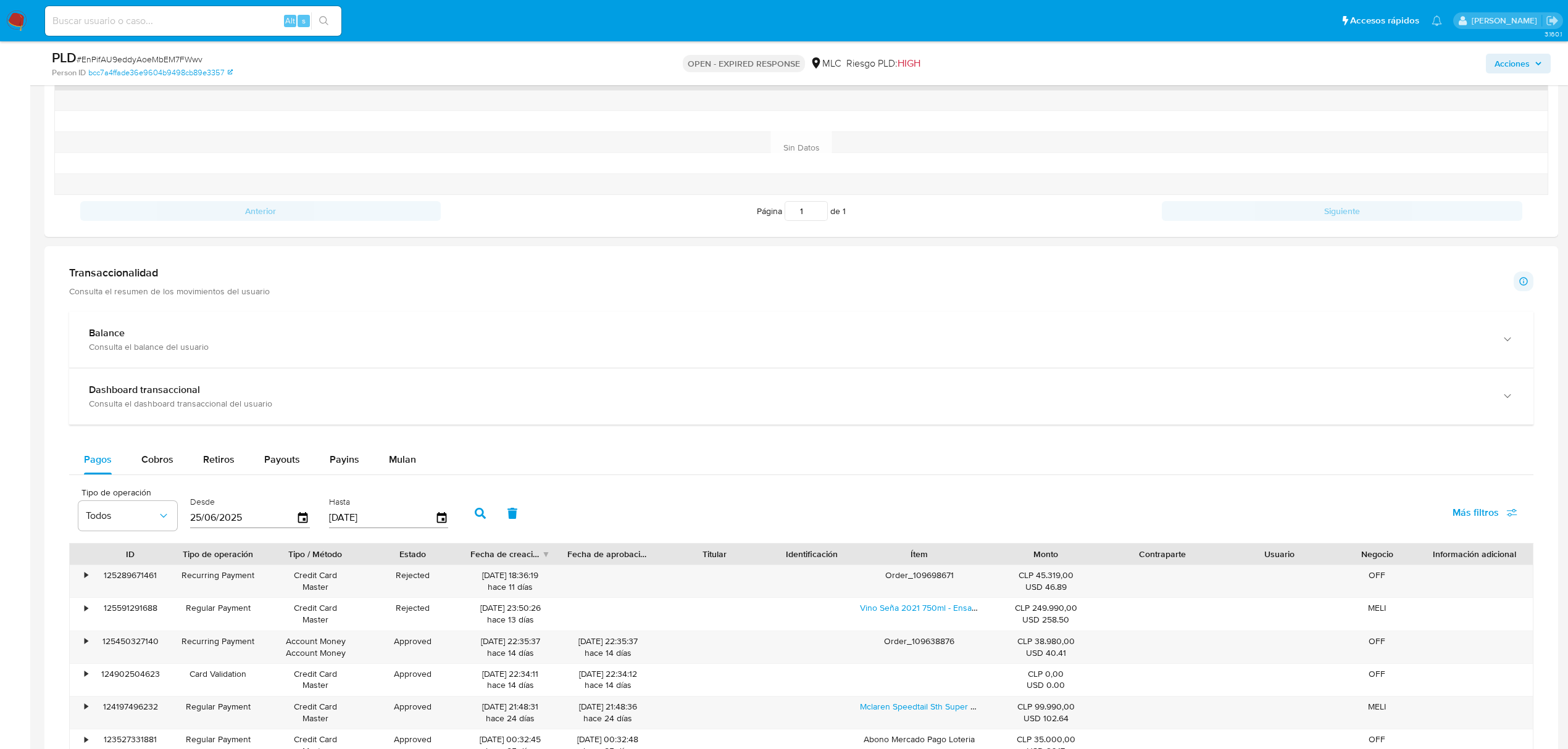
scroll to position [823, 0]
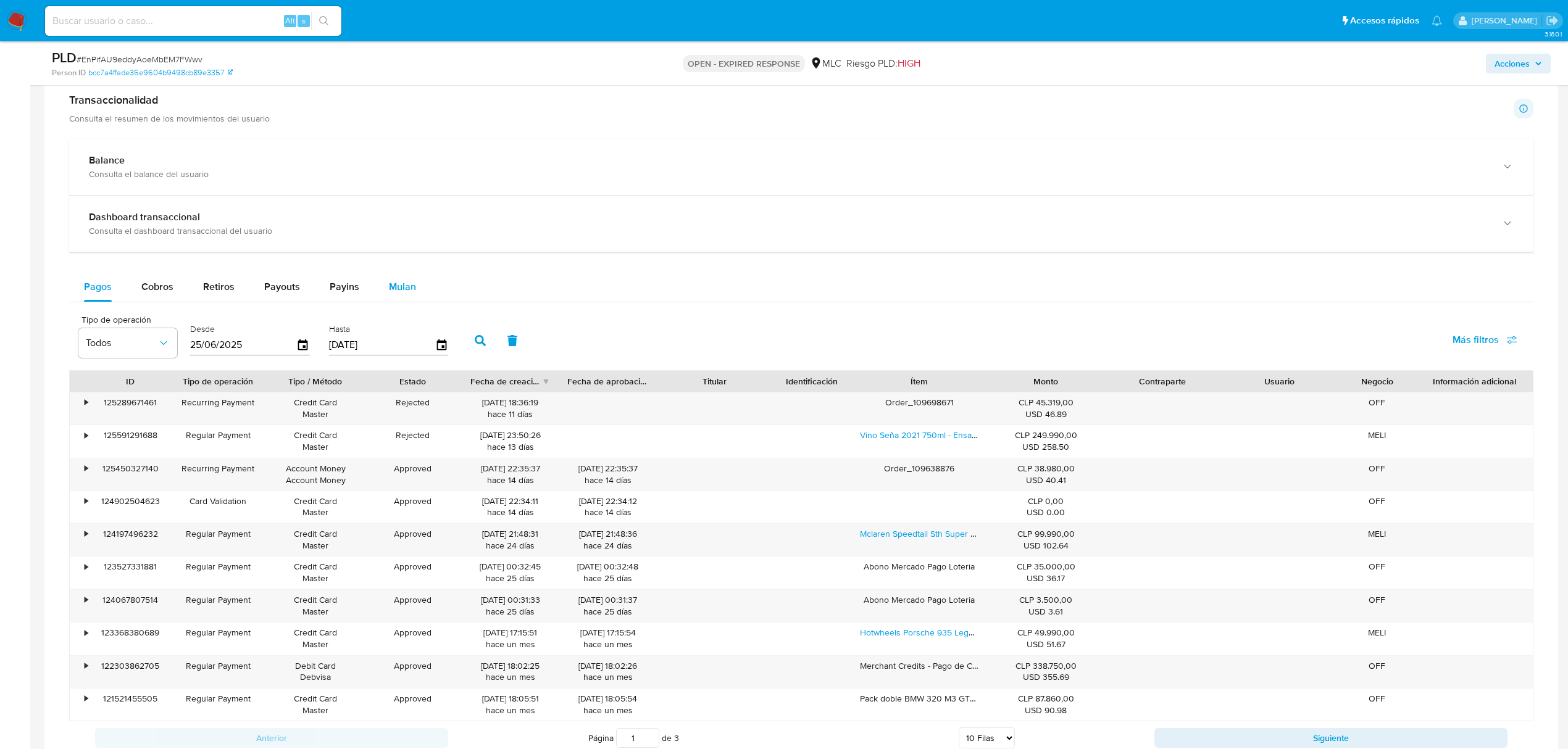
click at [384, 289] on button "Mulan" at bounding box center [403, 287] width 57 height 30
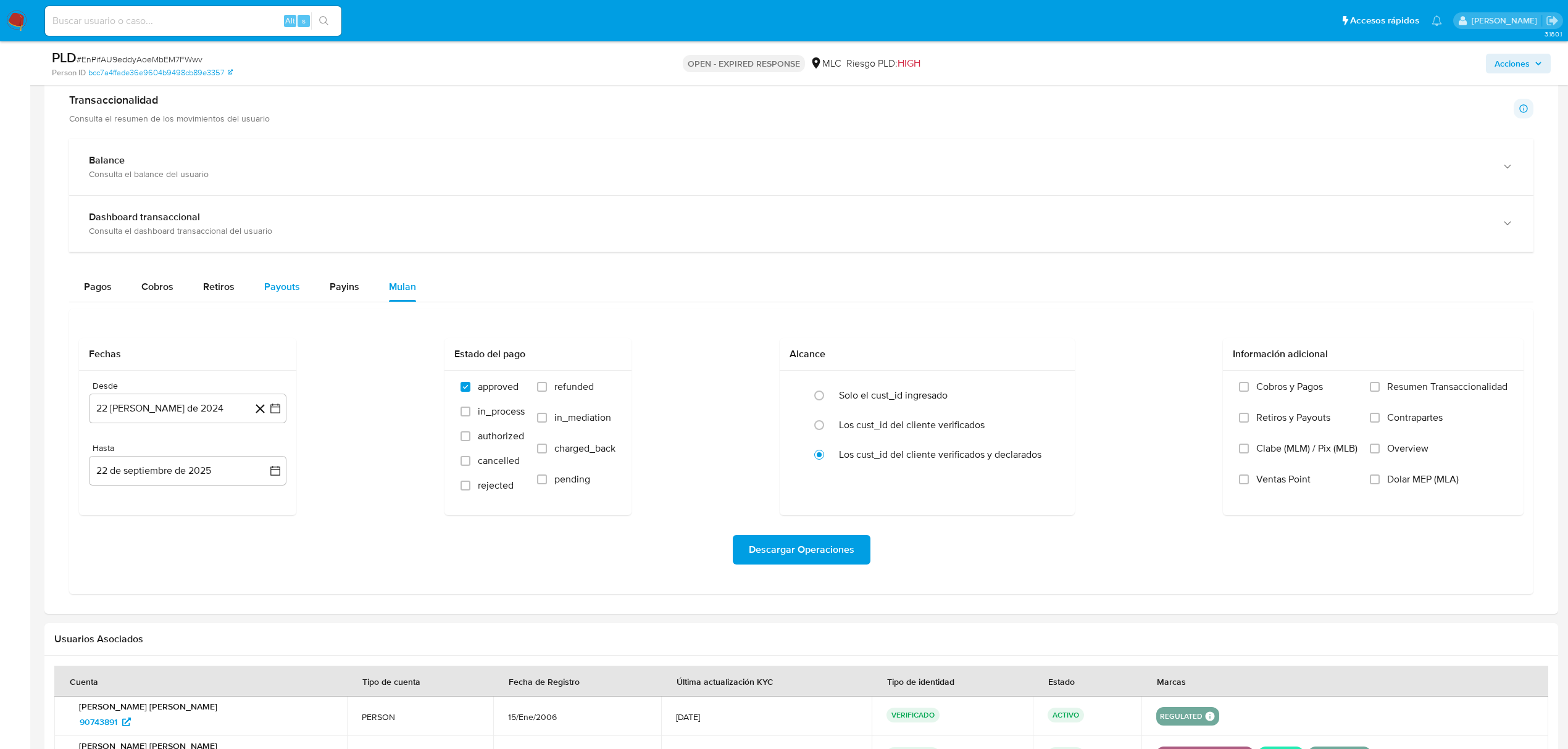
scroll to position [905, 0]
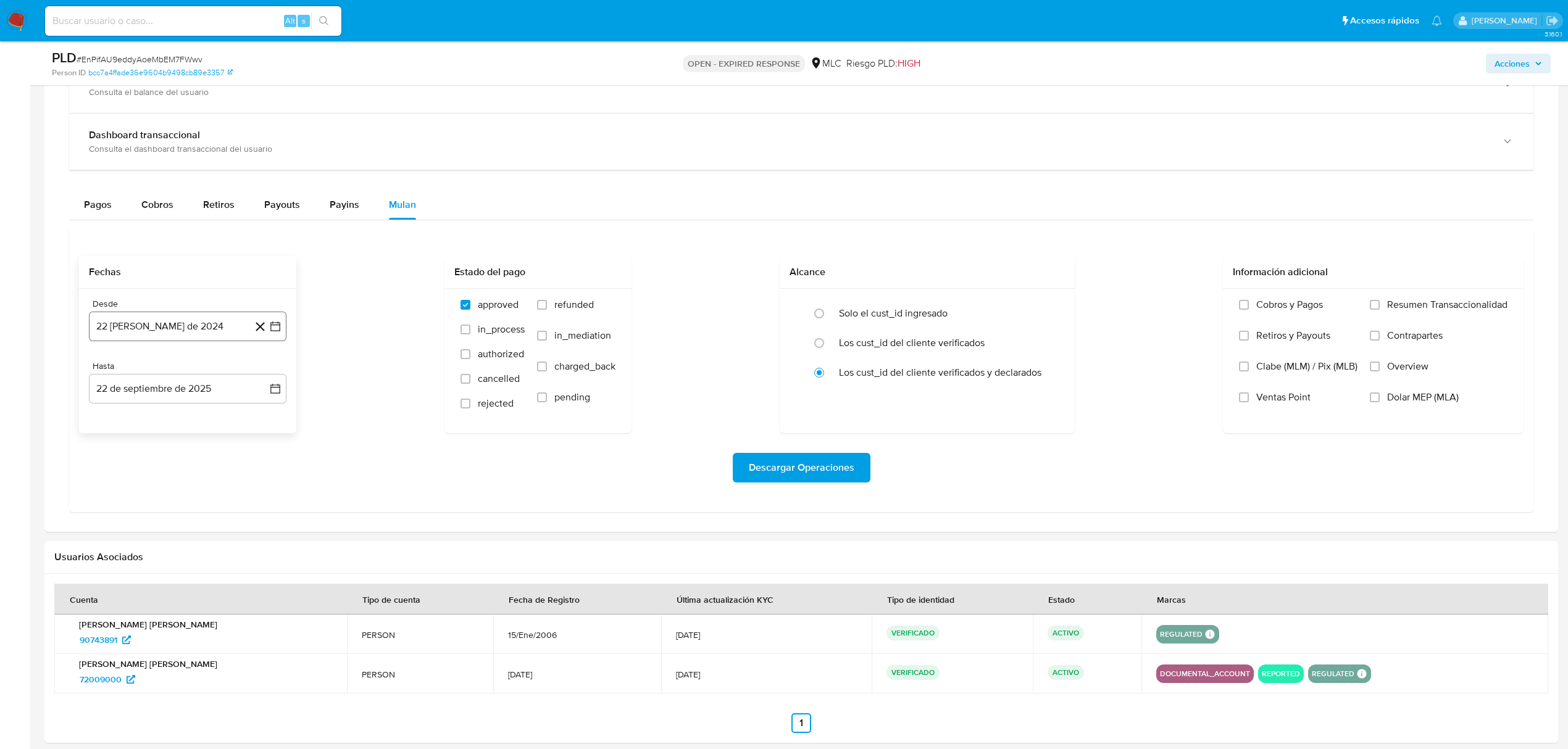
click at [284, 331] on button "22 de agosto de 2024" at bounding box center [187, 327] width 197 height 30
click at [267, 376] on icon "Mes siguiente" at bounding box center [264, 371] width 15 height 15
click at [136, 472] on button "10" at bounding box center [138, 466] width 20 height 20
click at [260, 398] on button "22 de septiembre de 2025" at bounding box center [187, 389] width 197 height 30
drag, startPoint x: 143, startPoint y: 499, endPoint x: 239, endPoint y: 514, distance: 97.2
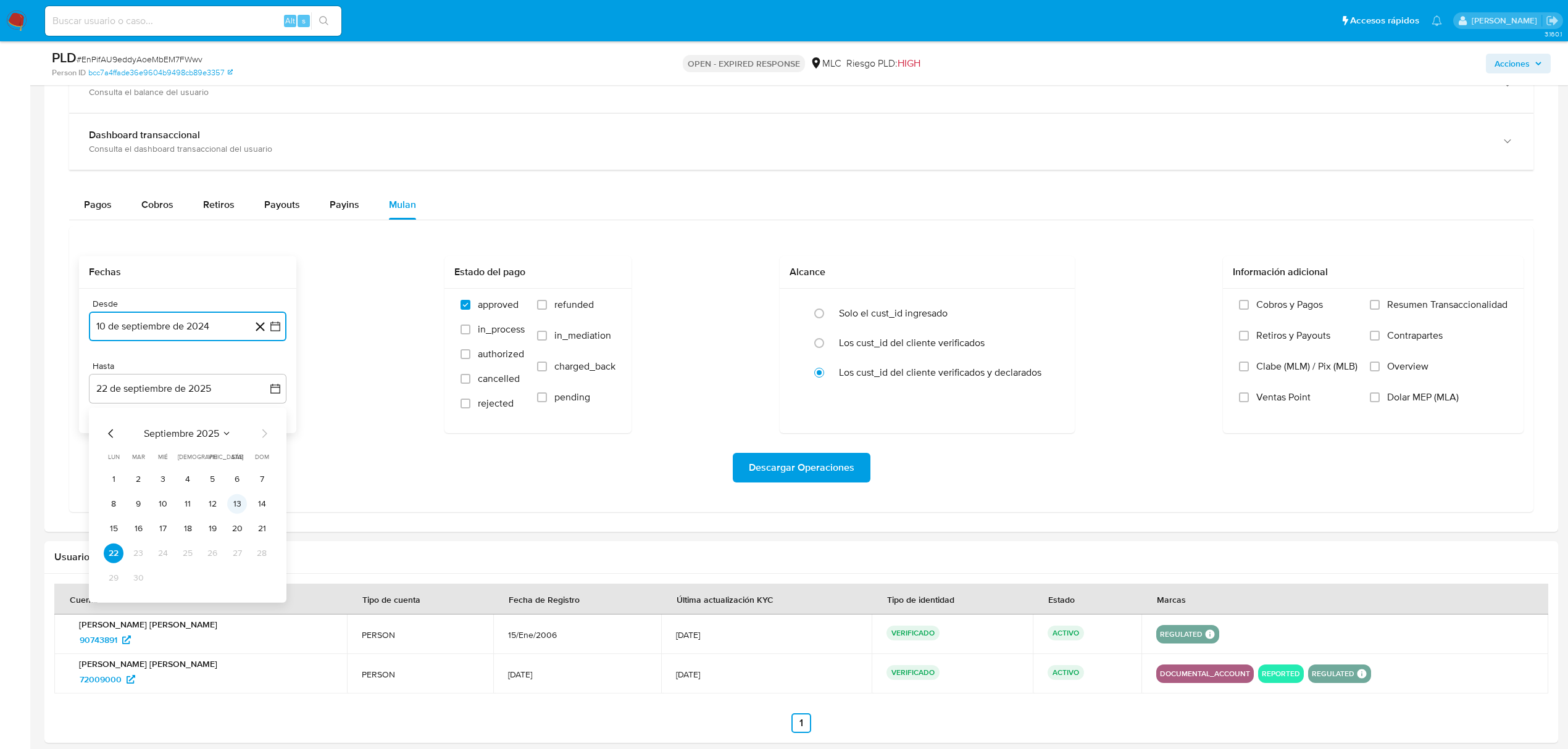
click at [146, 500] on td "9" at bounding box center [138, 504] width 20 height 20
click at [761, 456] on span "Descargar Operaciones" at bounding box center [802, 468] width 106 height 27
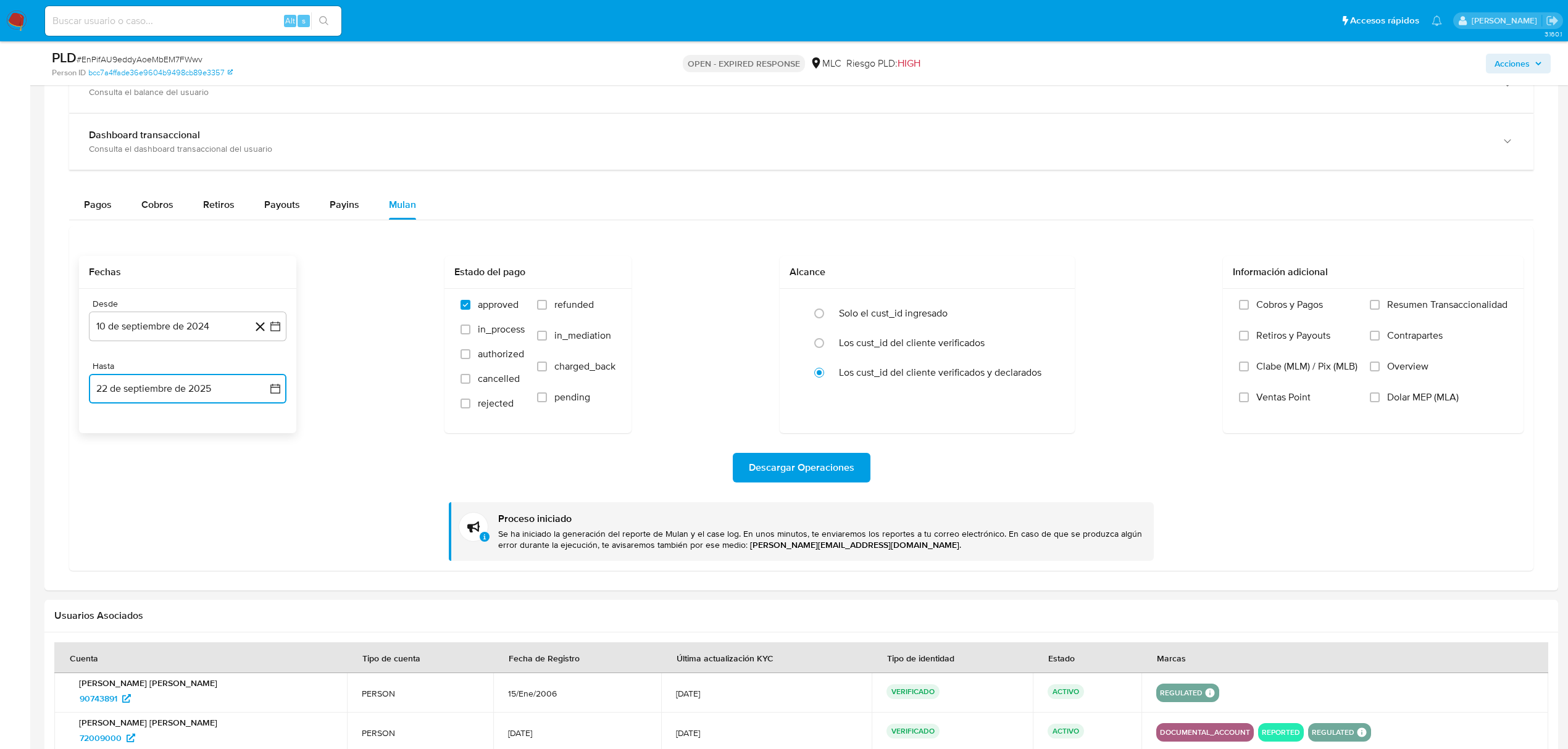
click at [270, 395] on icon "button" at bounding box center [275, 388] width 12 height 12
click at [141, 509] on button "9" at bounding box center [138, 504] width 20 height 20
click at [783, 468] on span "Descargar Operaciones" at bounding box center [802, 468] width 106 height 27
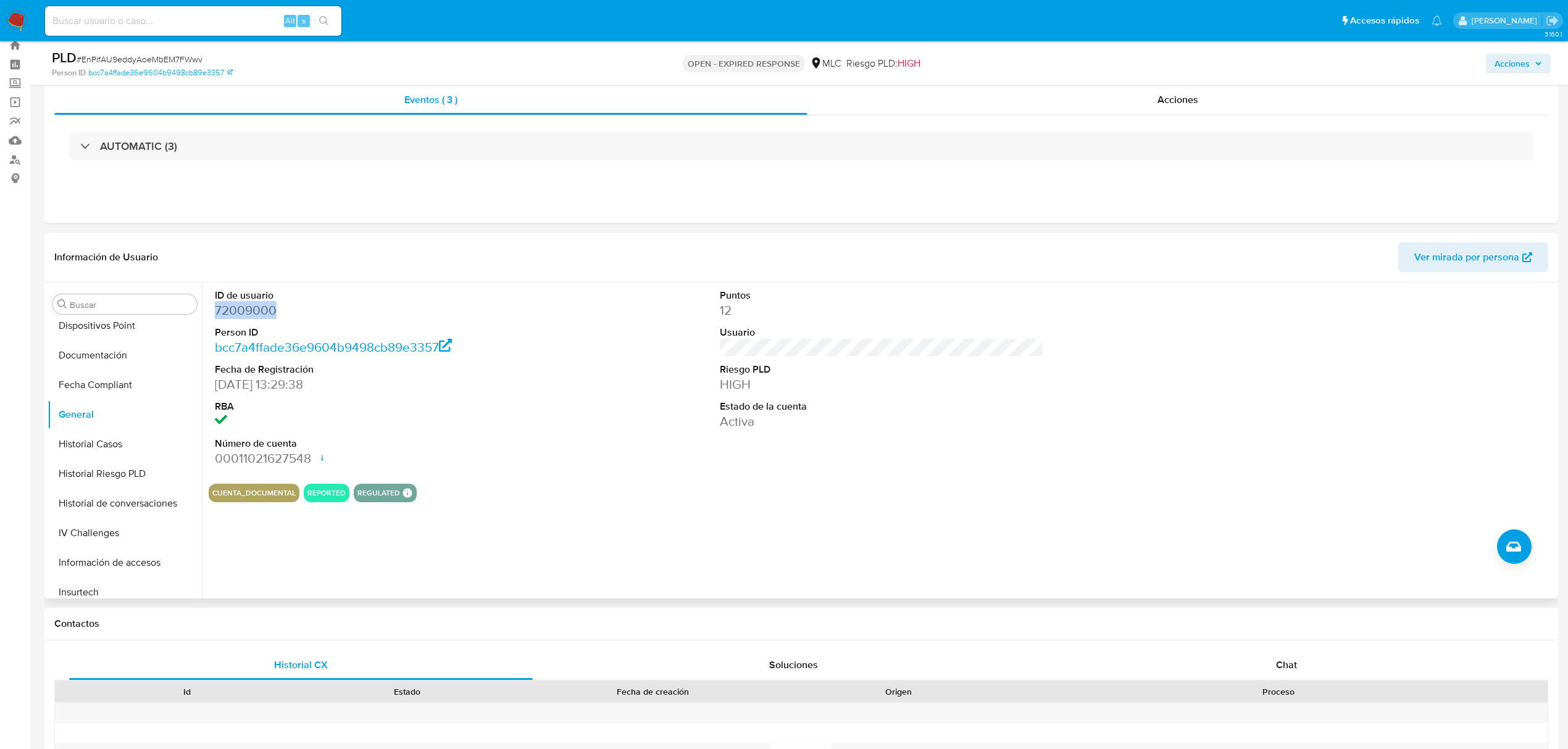
scroll to position [0, 0]
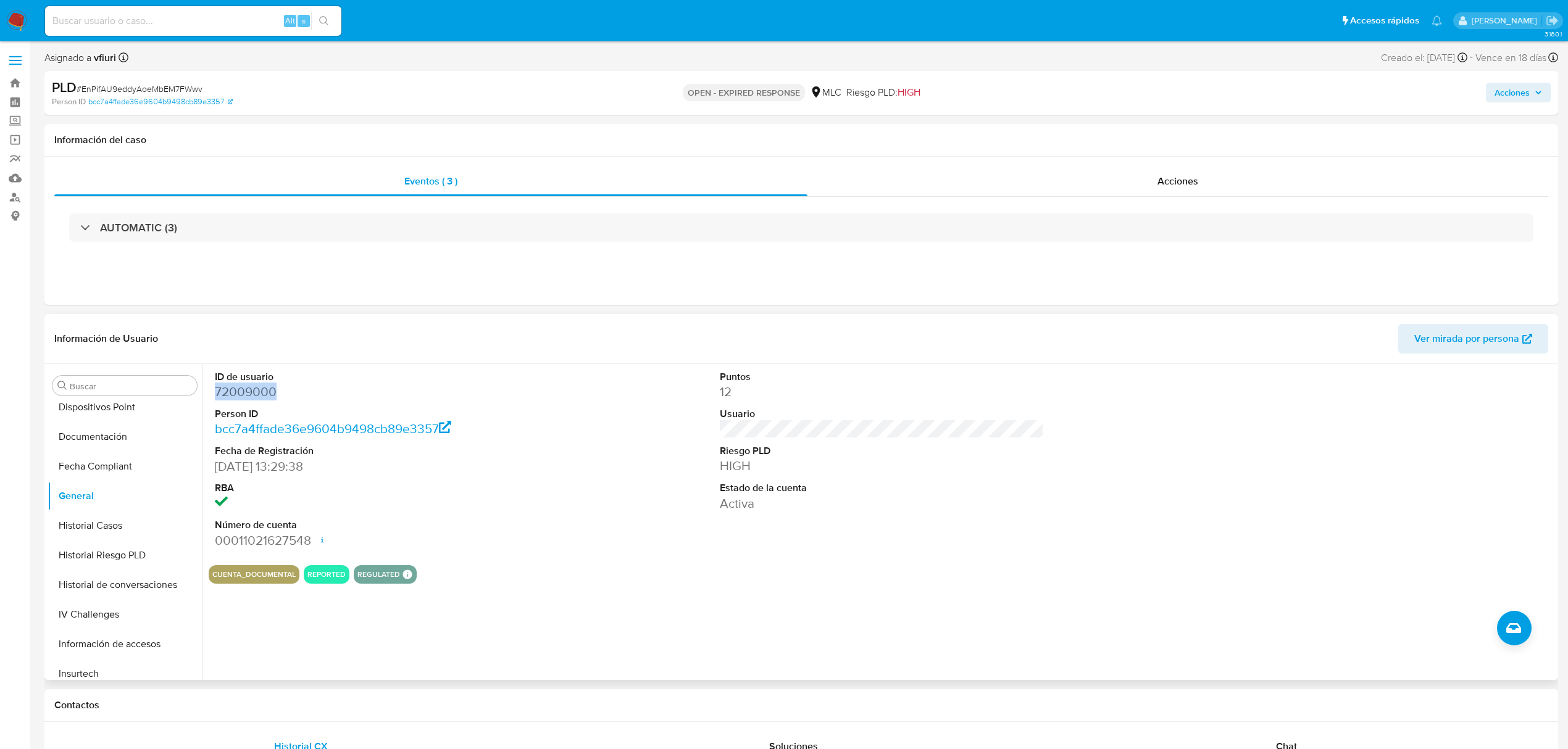
copy dd "72009000"
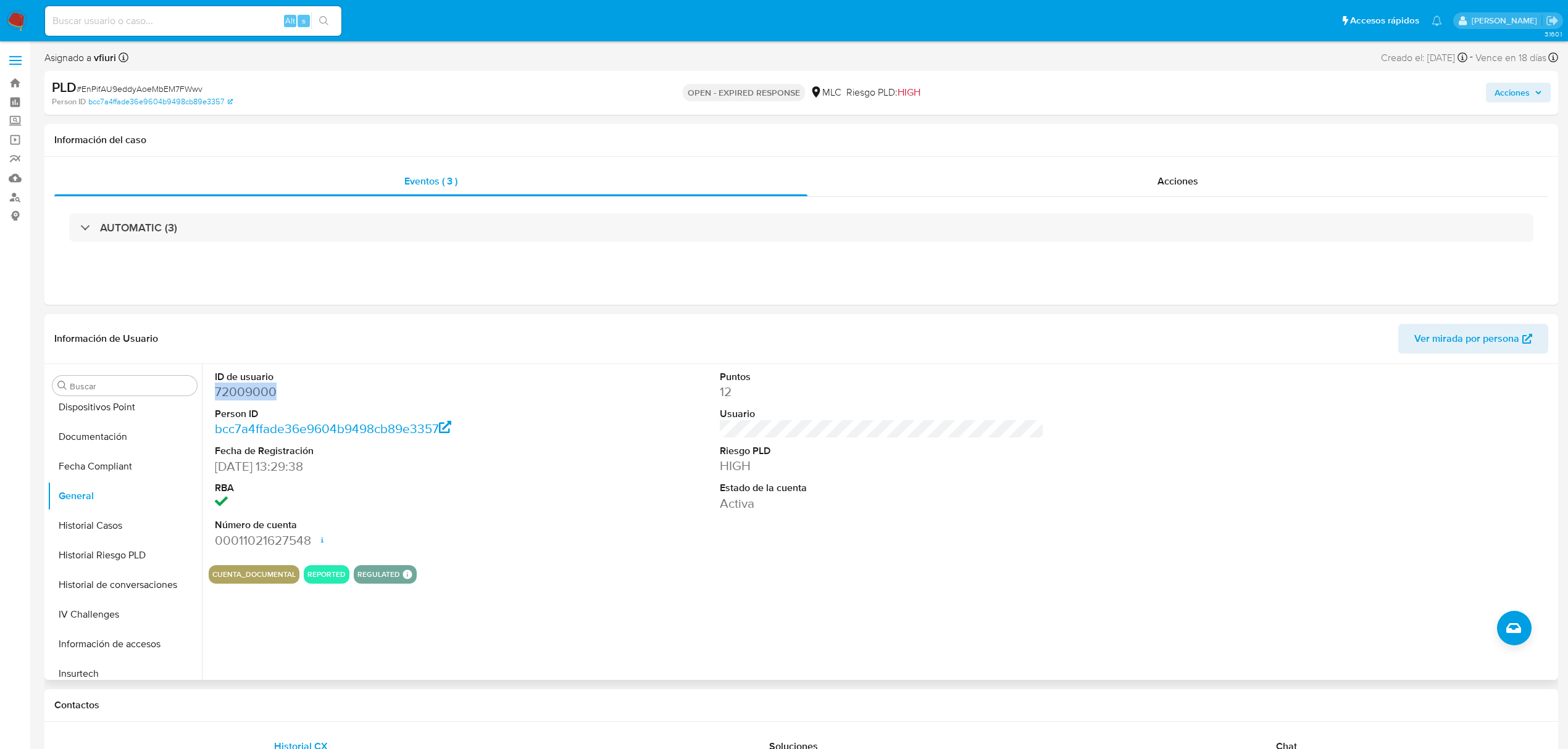
copy dd "72009000"
click at [156, 87] on span "# EnPifAU9eddyAoeMbEM7FWwv" at bounding box center [139, 89] width 126 height 12
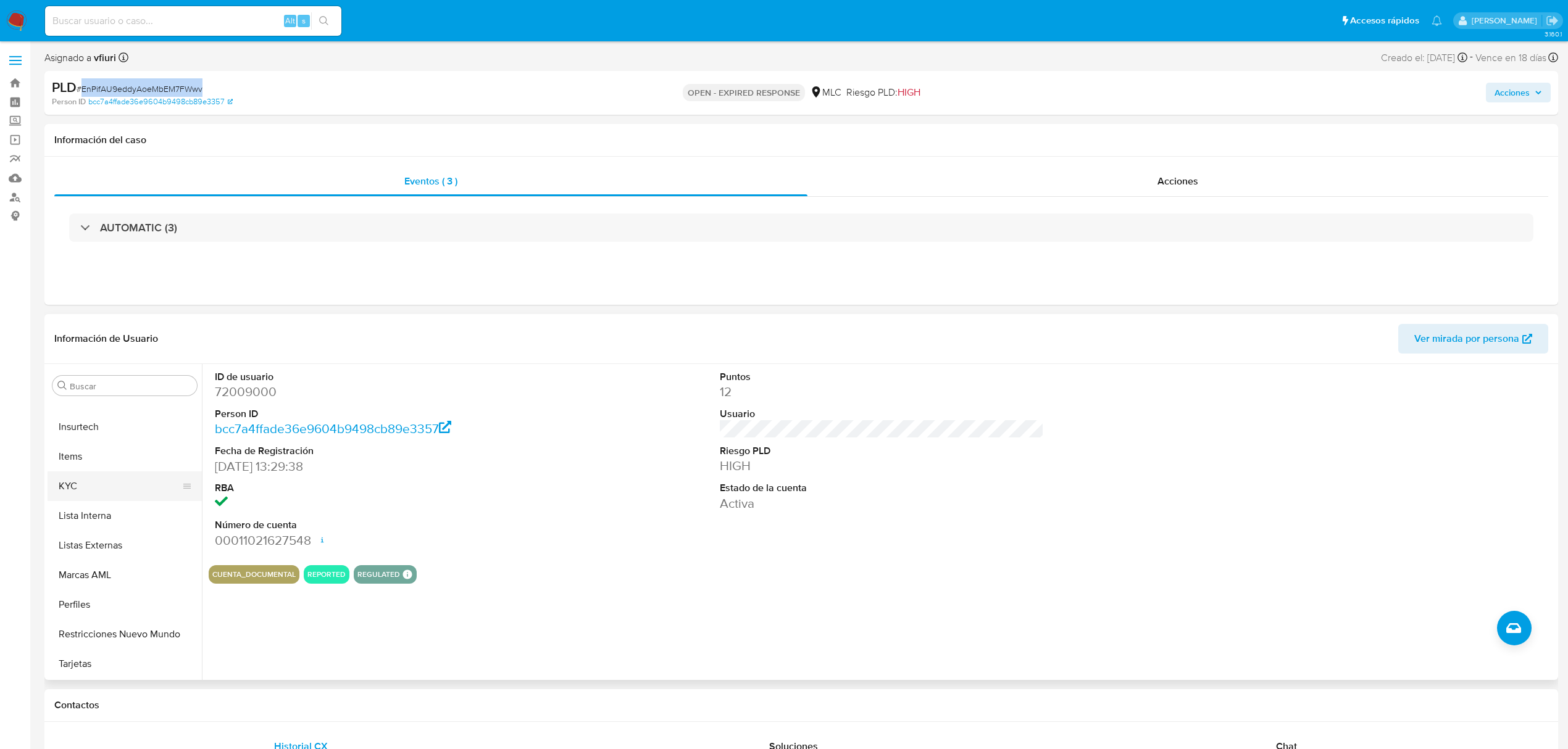
click at [92, 480] on button "KYC" at bounding box center [119, 486] width 144 height 30
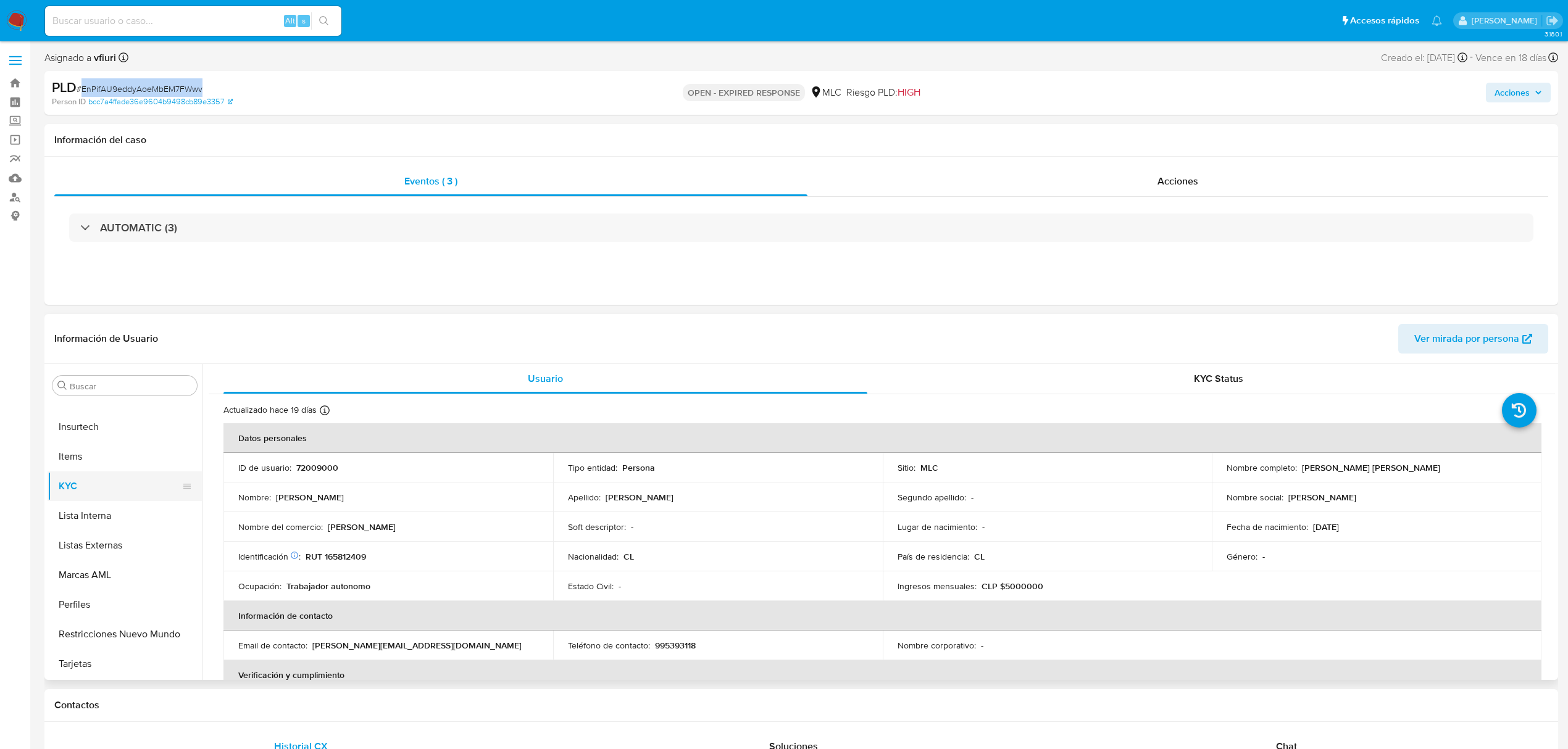
click at [82, 489] on button "KYC" at bounding box center [119, 486] width 144 height 30
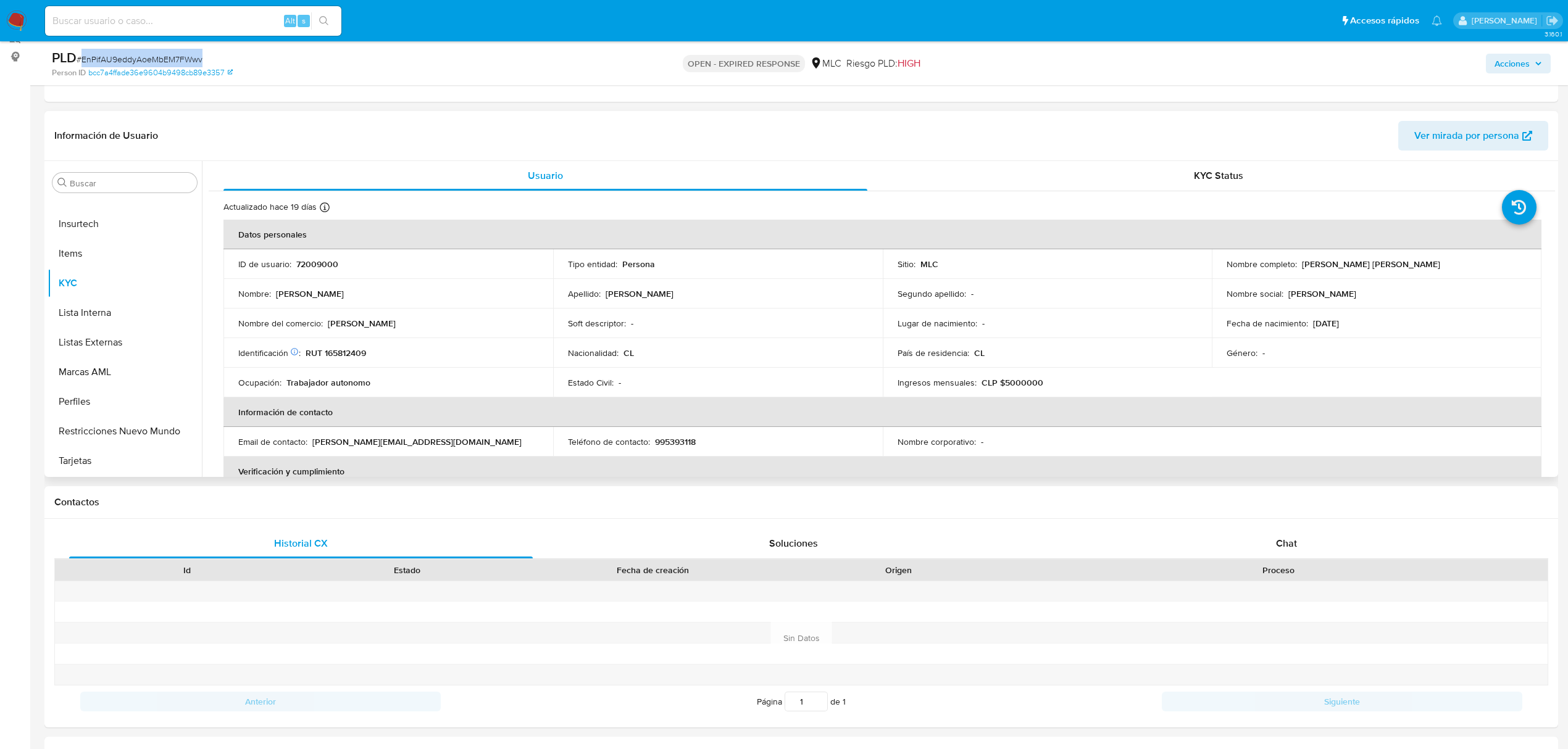
scroll to position [164, 0]
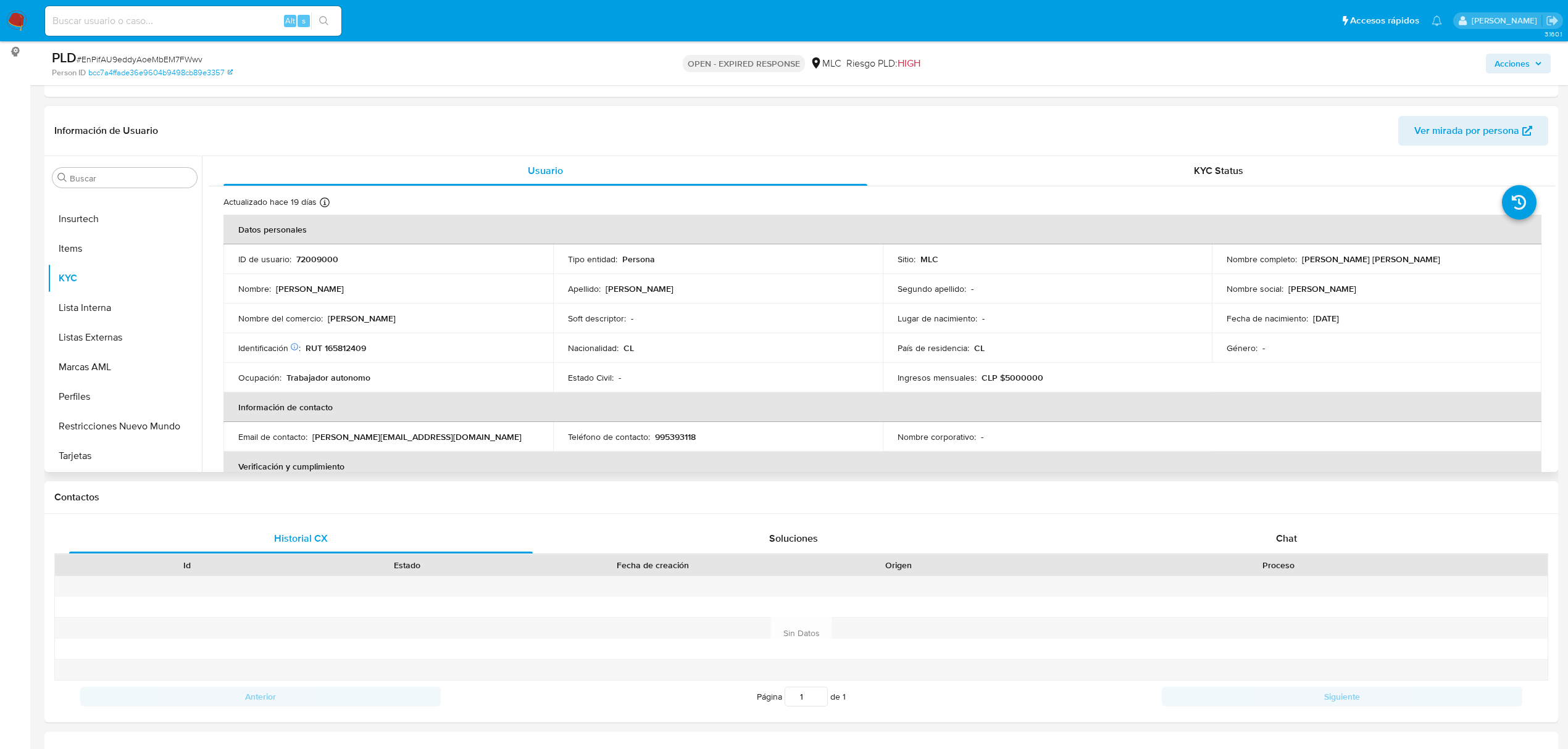
drag, startPoint x: 1555, startPoint y: 240, endPoint x: 1555, endPoint y: 254, distance: 14.0
click at [1555, 254] on div "Usuario KYC Status Actualizado hace 19 días Creado: 09/11/2020 19:59:20 Actuali…" at bounding box center [878, 314] width 1354 height 316
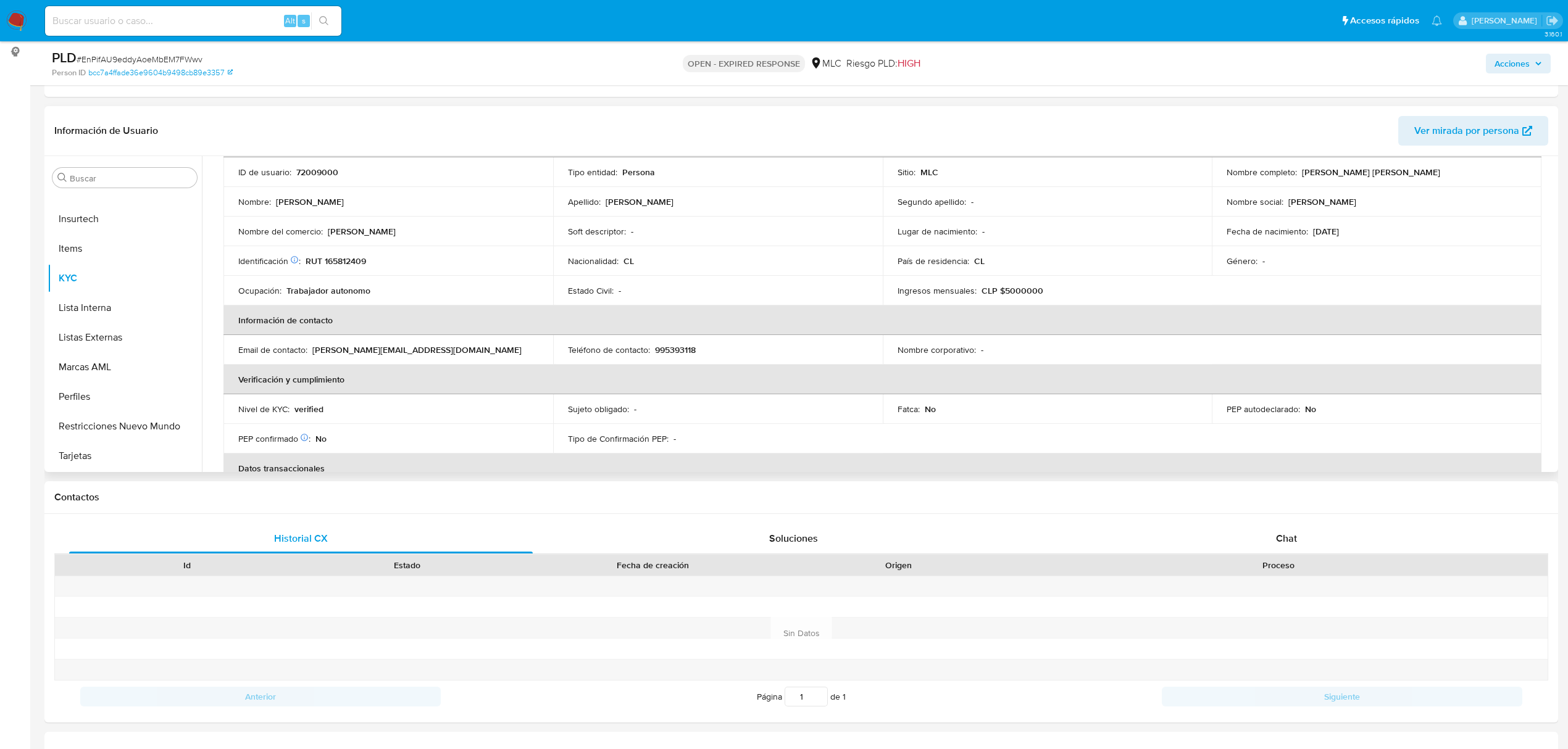
scroll to position [57, 0]
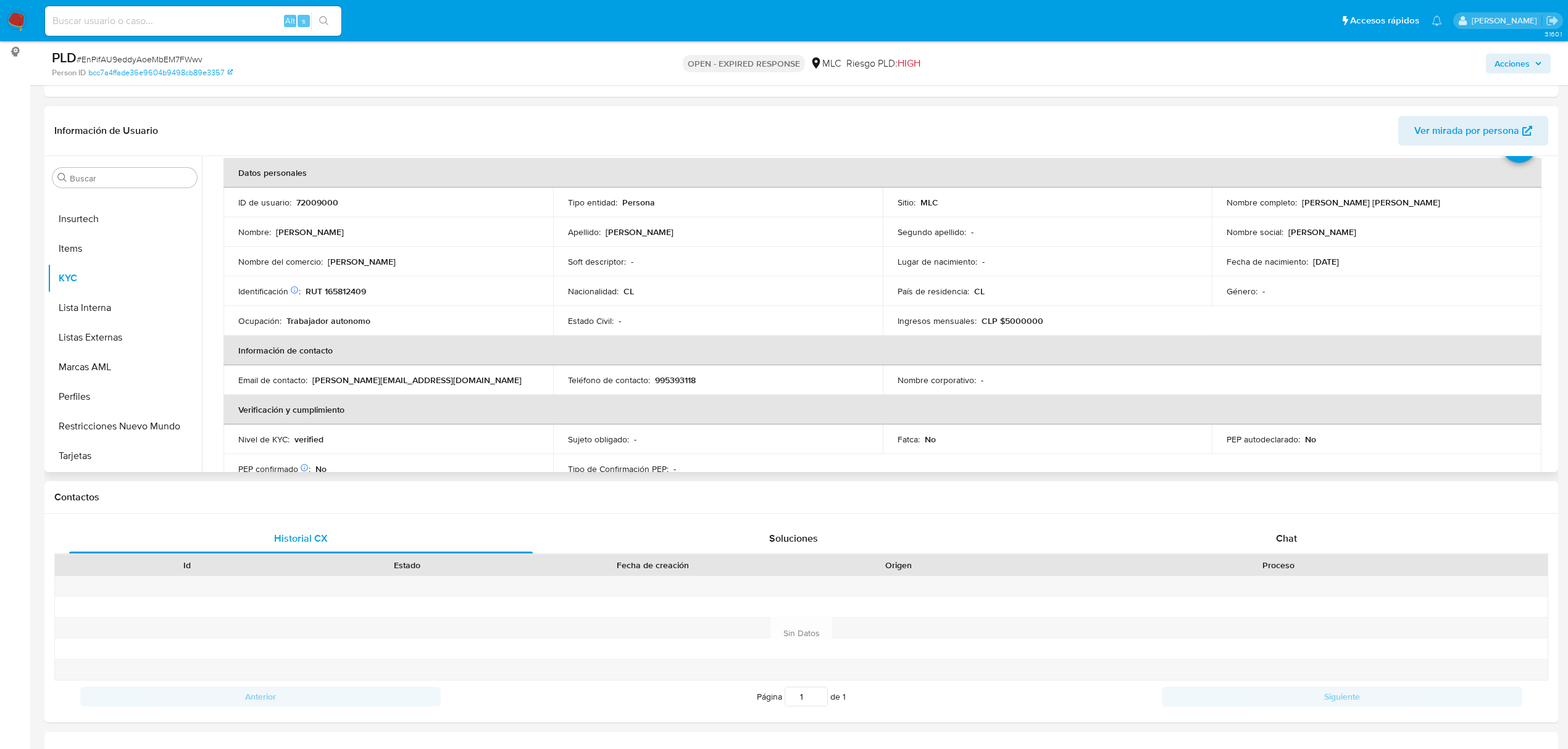
click at [352, 291] on p "RUT 165812409" at bounding box center [335, 292] width 60 height 11
click at [97, 344] on button "Cruces y Relaciones" at bounding box center [119, 356] width 144 height 30
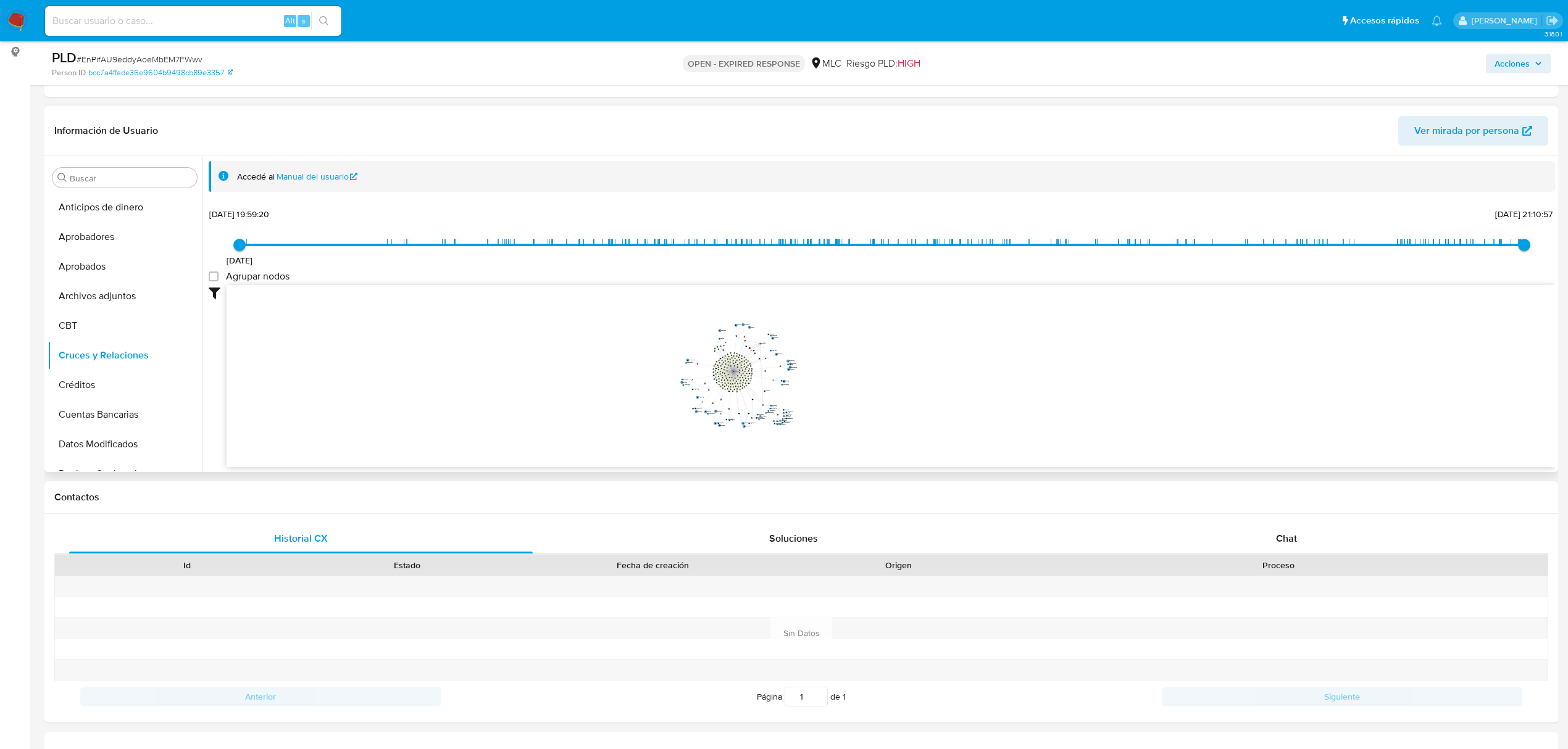
drag, startPoint x: 963, startPoint y: 366, endPoint x: 855, endPoint y: 381, distance: 109.0
click at [855, 381] on icon "device-649da4f3ee520fe97d1253ac  user-72009000  72009000 device-651c5f7c00ca8…" at bounding box center [891, 375] width 1329 height 179
drag, startPoint x: 855, startPoint y: 381, endPoint x: 942, endPoint y: 386, distance: 87.1
click at [942, 386] on icon "device-649da4f3ee520fe97d1253ac  user-72009000  72009000 device-651c5f7c00ca8…" at bounding box center [891, 375] width 1329 height 179
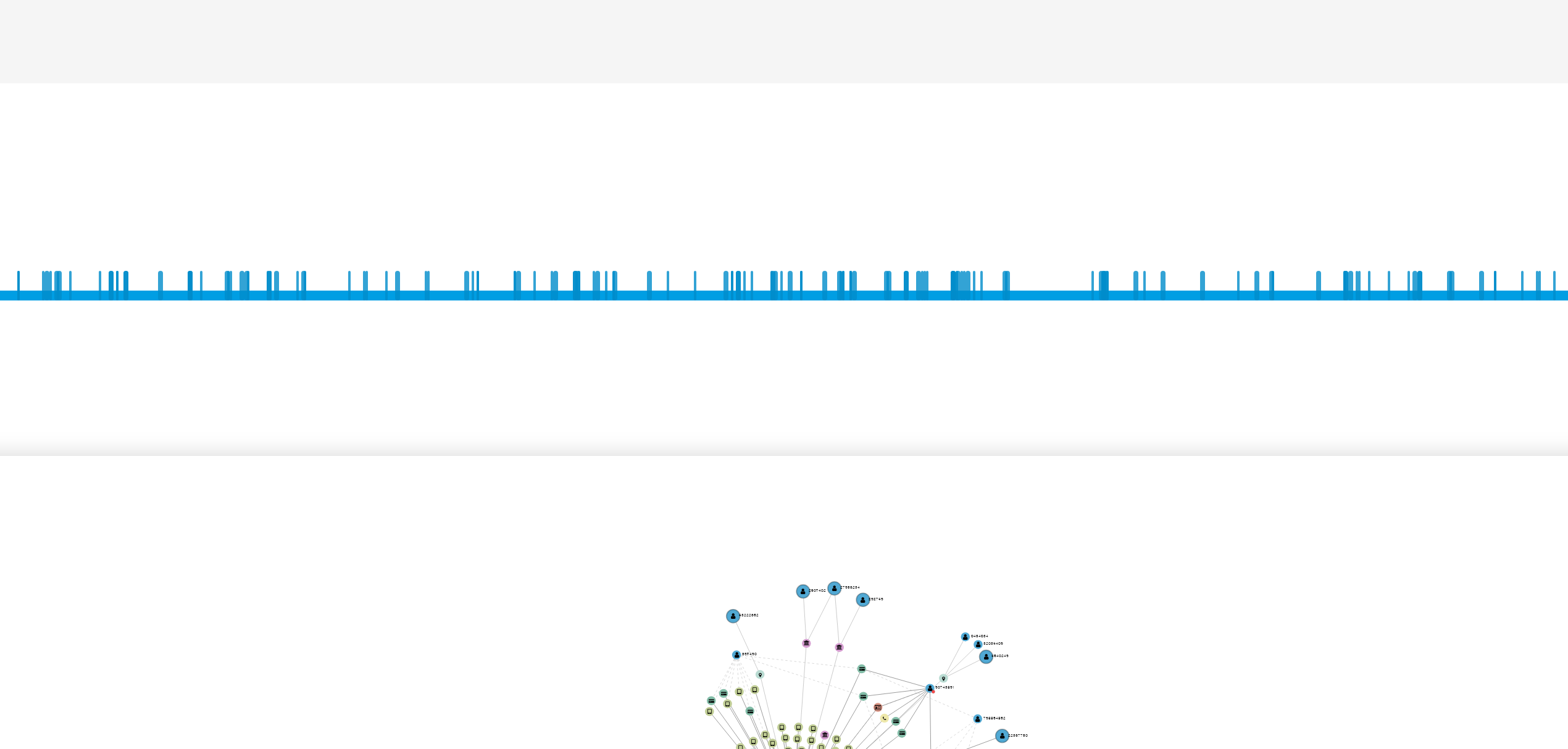
scroll to position [164, 0]
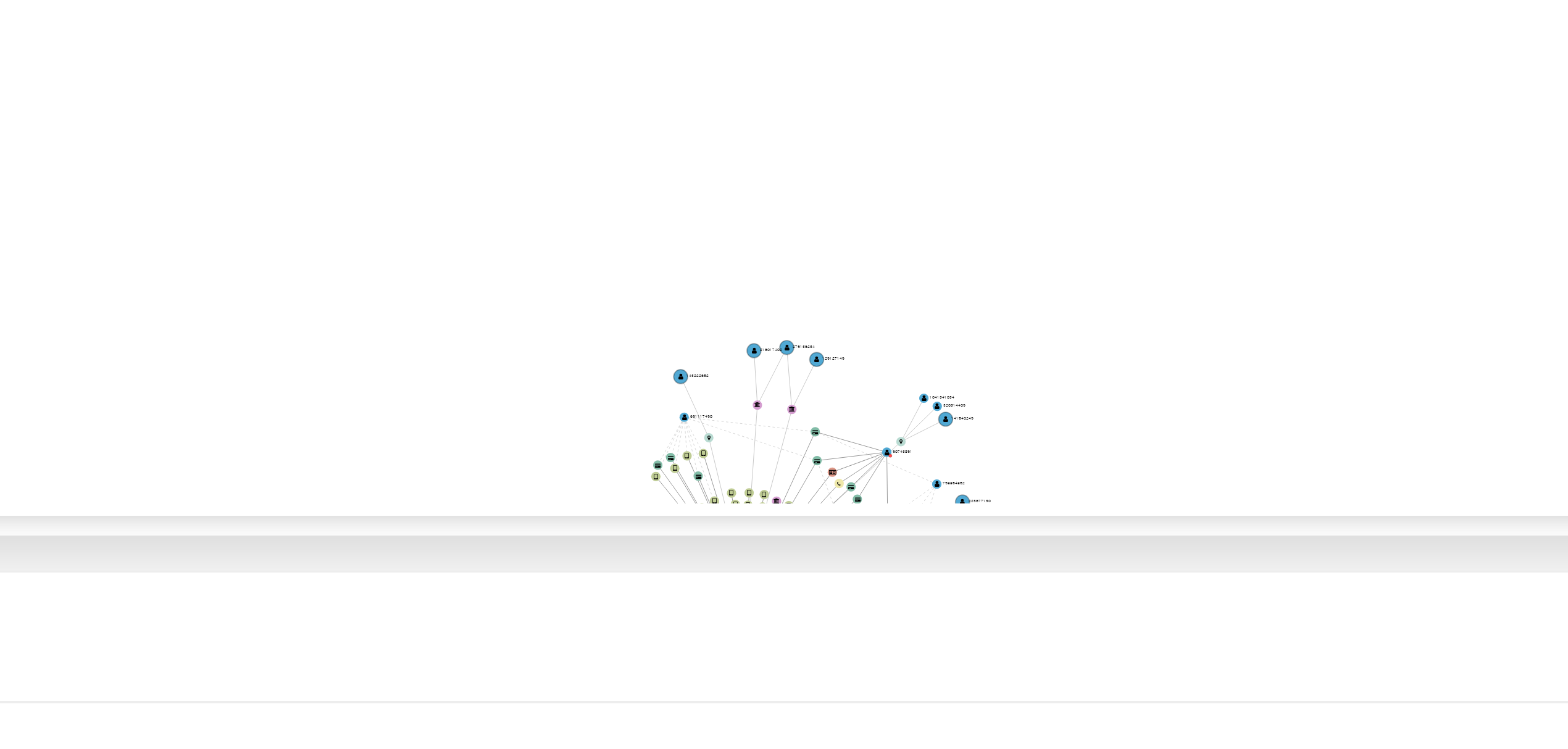
drag, startPoint x: 992, startPoint y: 304, endPoint x: 992, endPoint y: 414, distance: 110.0
click at [992, 414] on icon "device-649da4f3ee520fe97d1253ac  user-72009000  72009000 device-651c5f7c00ca8…" at bounding box center [891, 375] width 1329 height 179
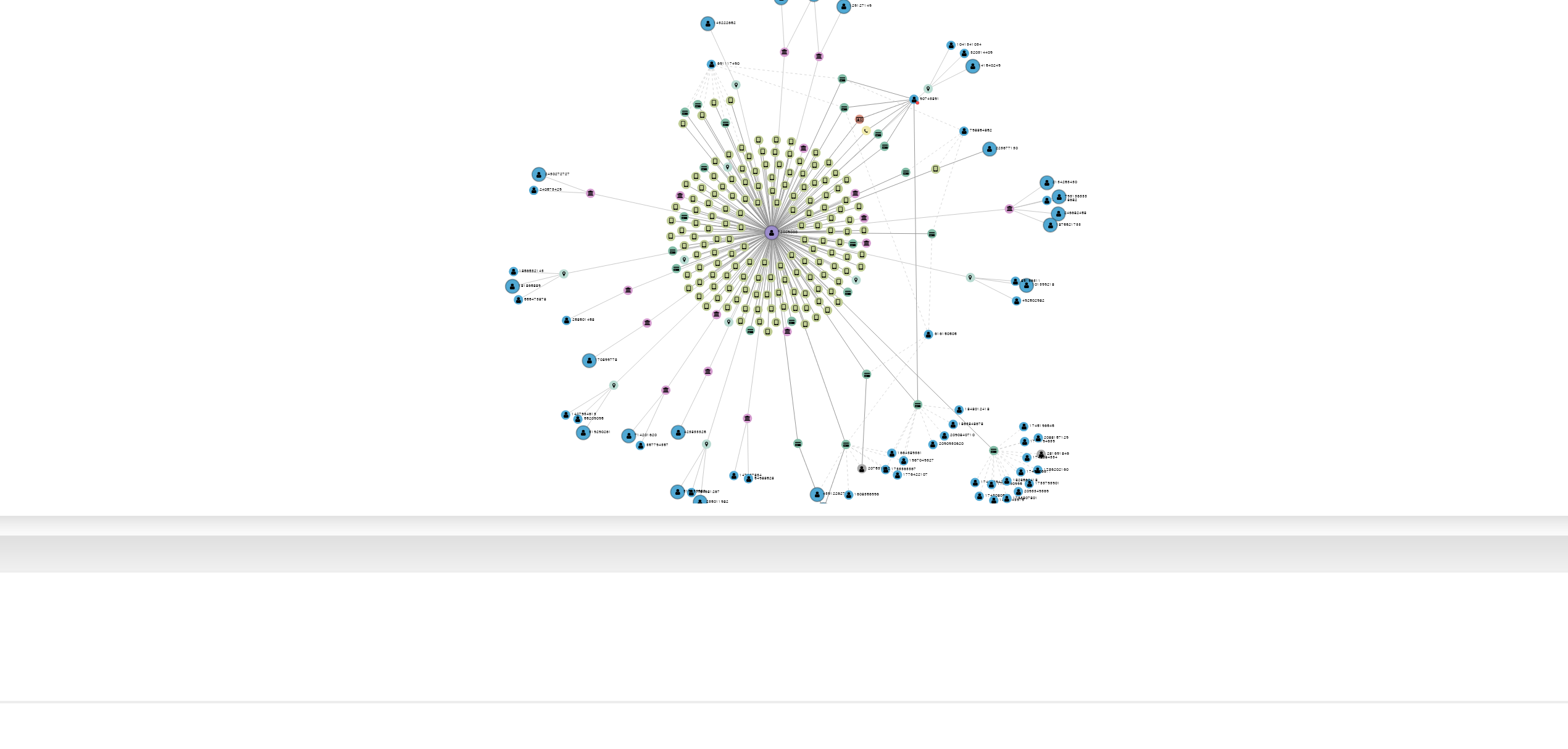
drag, startPoint x: 873, startPoint y: 414, endPoint x: 878, endPoint y: 332, distance: 82.2
click at [878, 332] on icon "device-649da4f3ee520fe97d1253ac  user-72009000  72009000 device-651c5f7c00ca8…" at bounding box center [891, 375] width 1329 height 179
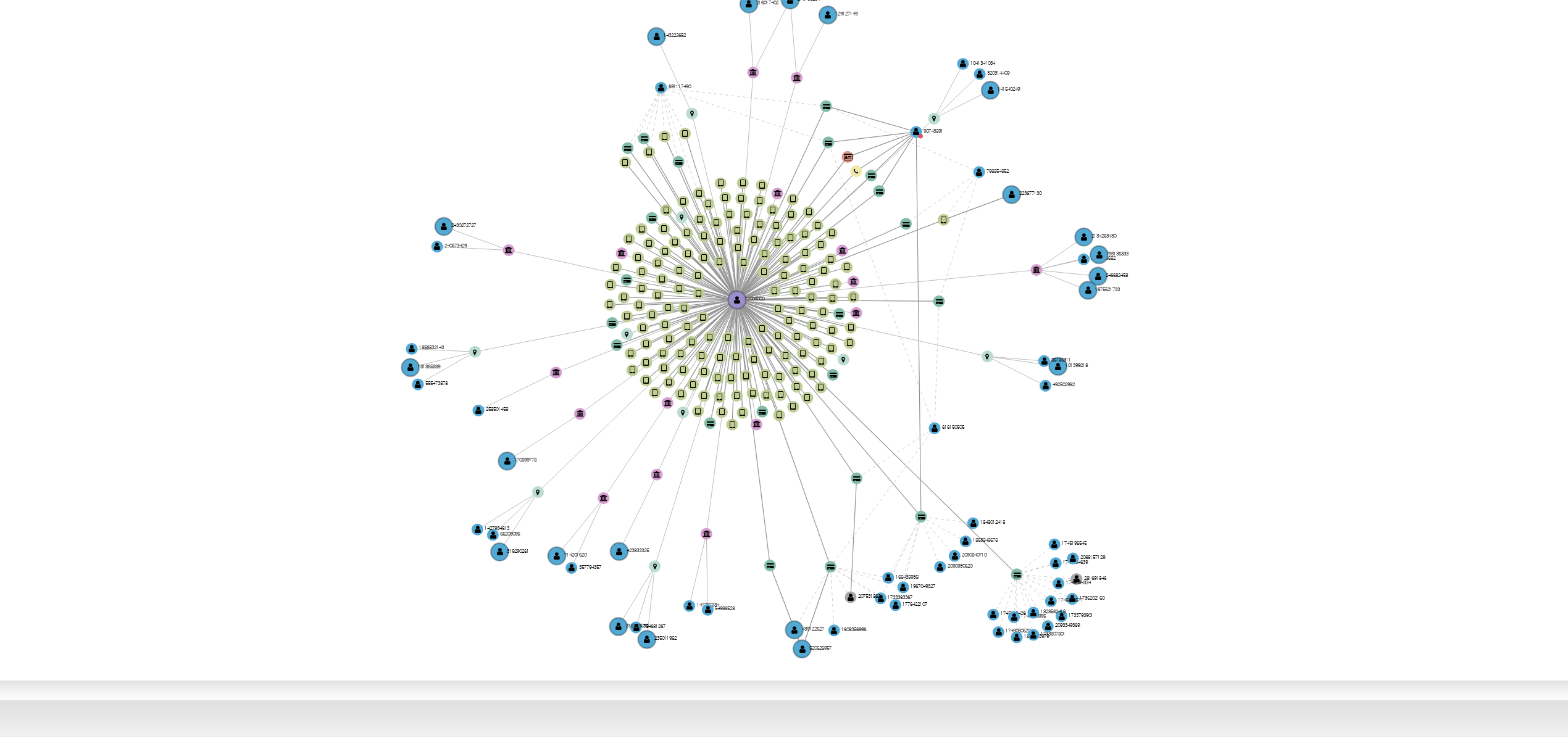
drag, startPoint x: 894, startPoint y: 428, endPoint x: 906, endPoint y: 425, distance: 12.4
click at [906, 425] on icon "device-649da4f3ee520fe97d1253ac  user-72009000  72009000 device-651c5f7c00ca8…" at bounding box center [891, 375] width 1329 height 179
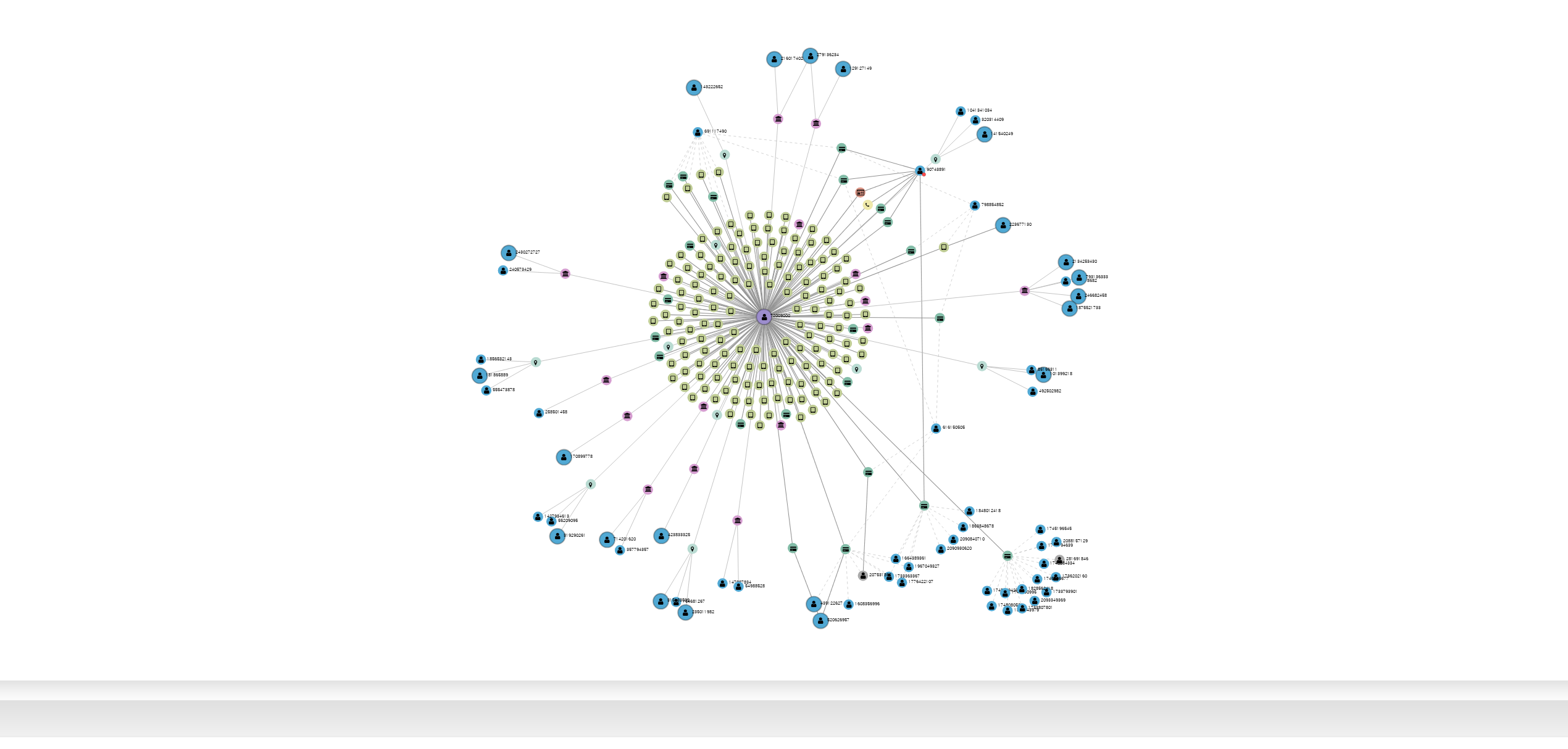
drag, startPoint x: 903, startPoint y: 429, endPoint x: 883, endPoint y: 429, distance: 20.0
click at [883, 429] on icon "device-649da4f3ee520fe97d1253ac  user-72009000  72009000 device-651c5f7c00ca8…" at bounding box center [891, 375] width 1329 height 179
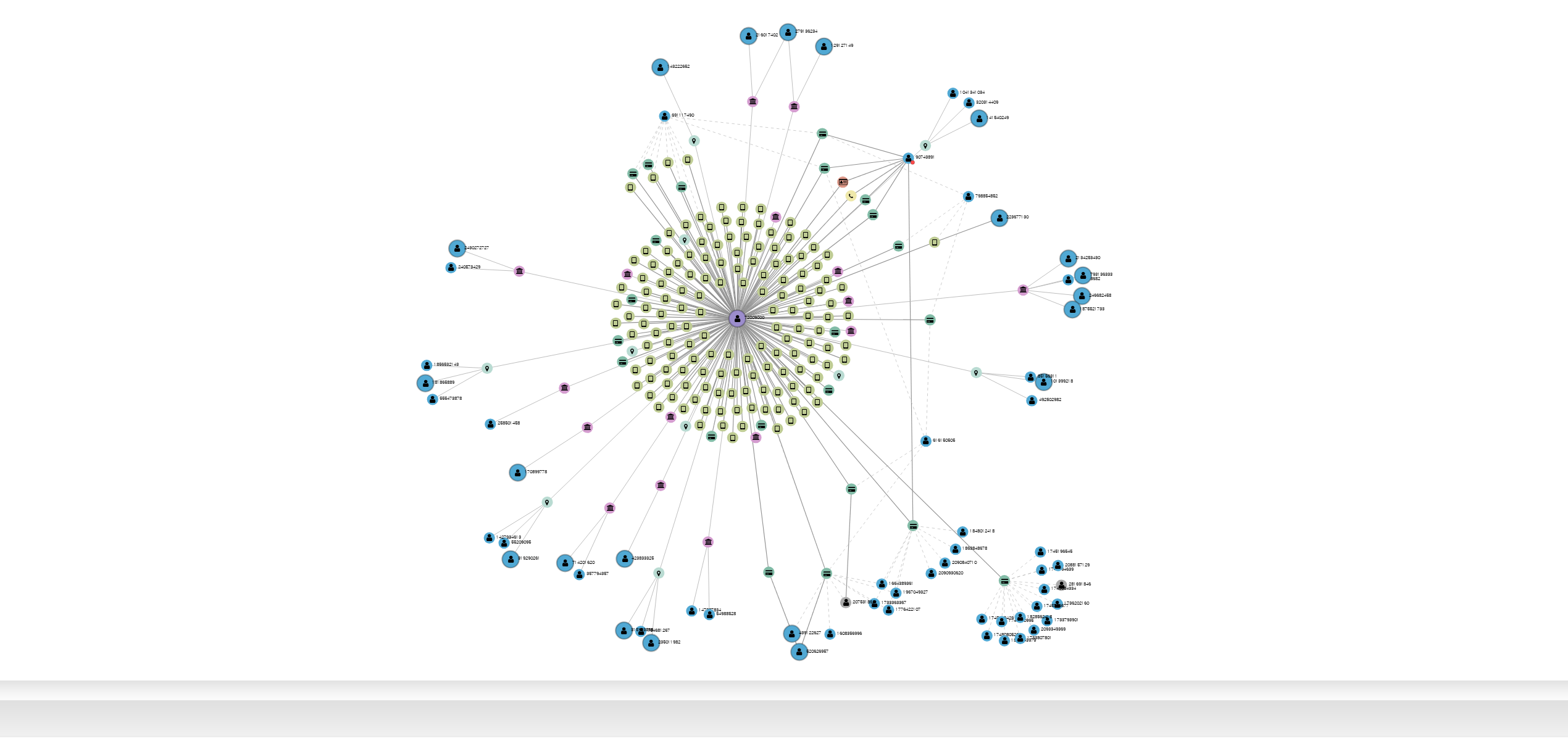
click at [886, 434] on icon "device-649da4f3ee520fe97d1253ac  user-72009000  72009000 device-651c5f7c00ca8…" at bounding box center [891, 375] width 1329 height 179
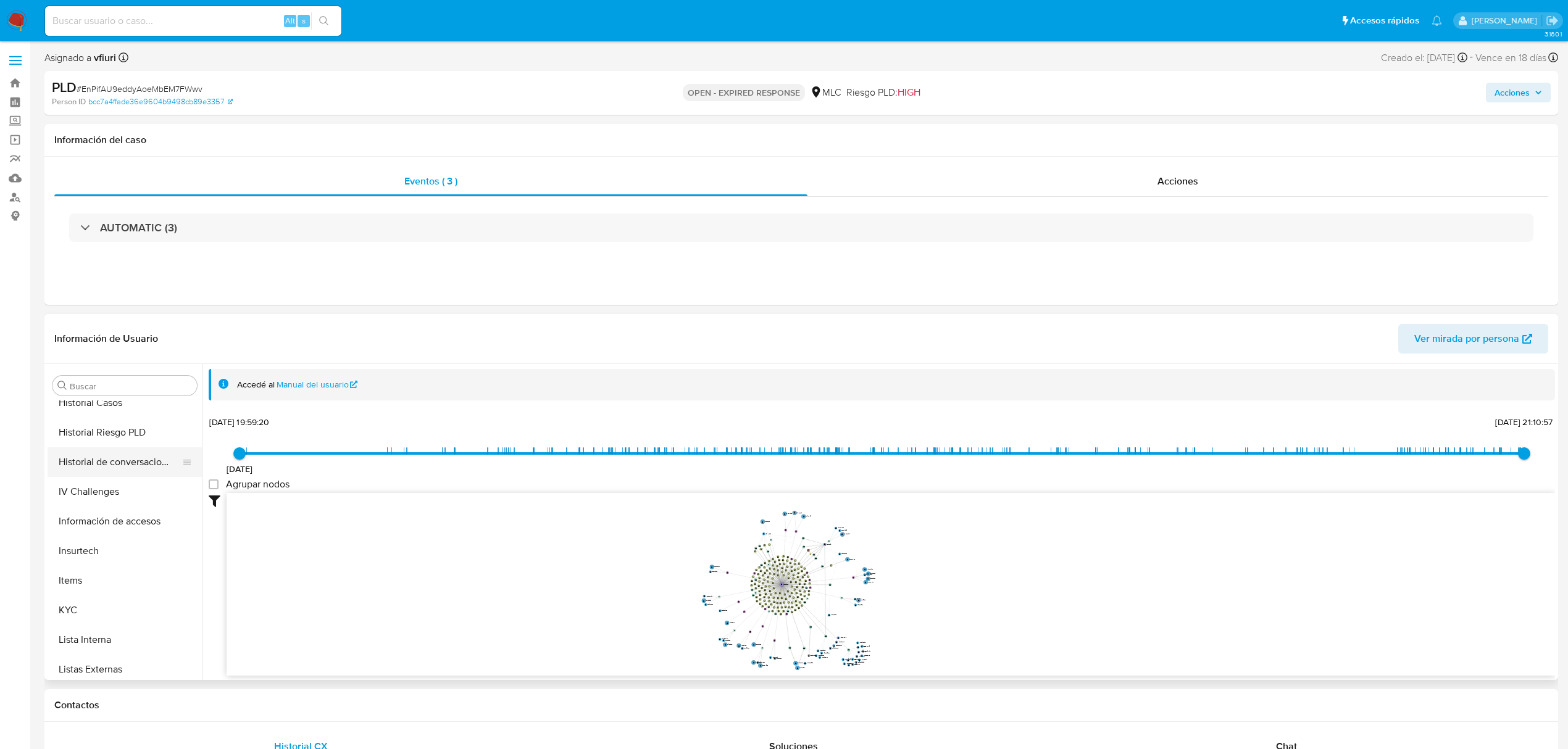
scroll to position [494, 0]
click at [100, 583] on button "KYC" at bounding box center [119, 574] width 144 height 30
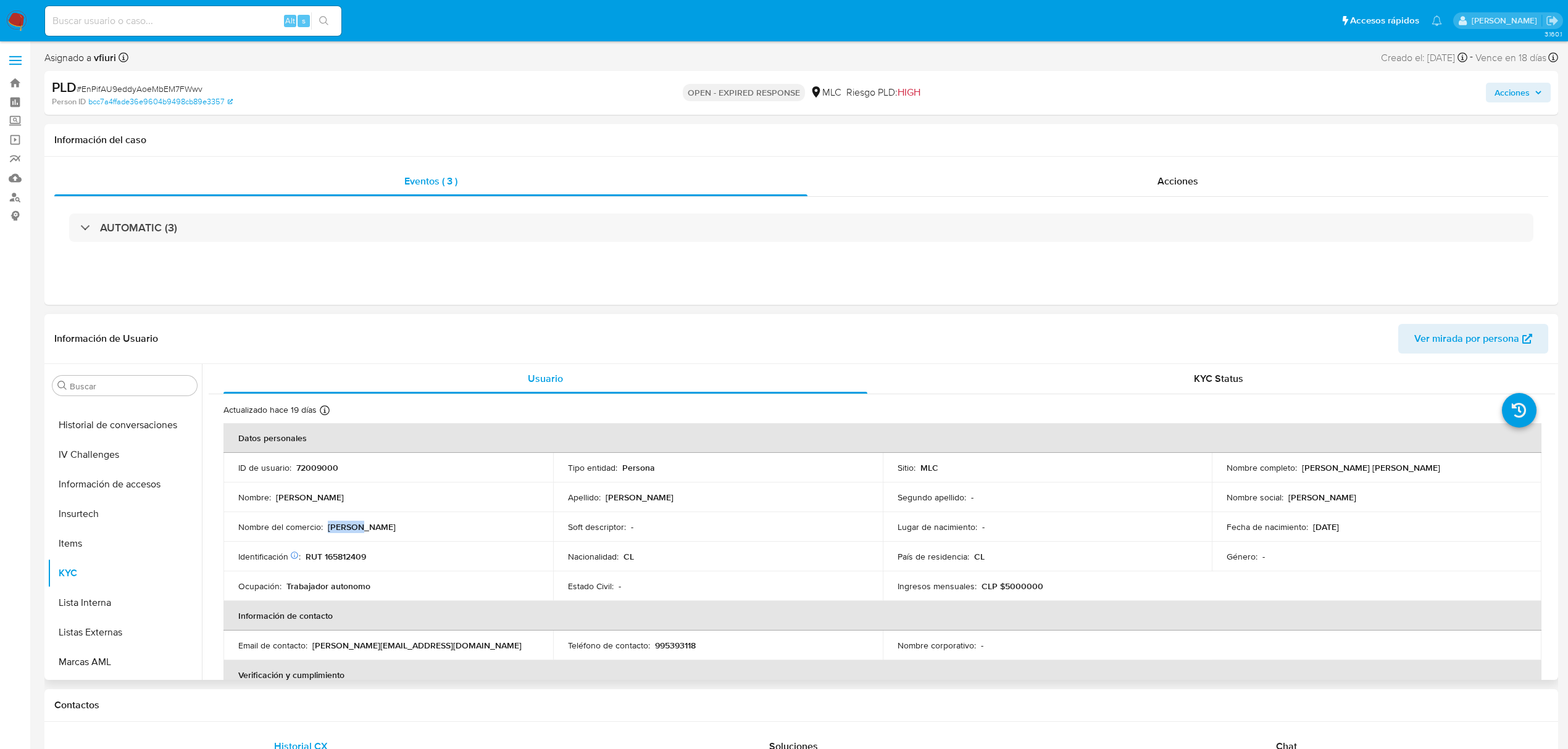
drag, startPoint x: 343, startPoint y: 519, endPoint x: 435, endPoint y: 525, distance: 92.2
click at [435, 525] on td "Nombre del comercio : Julio R" at bounding box center [388, 527] width 330 height 30
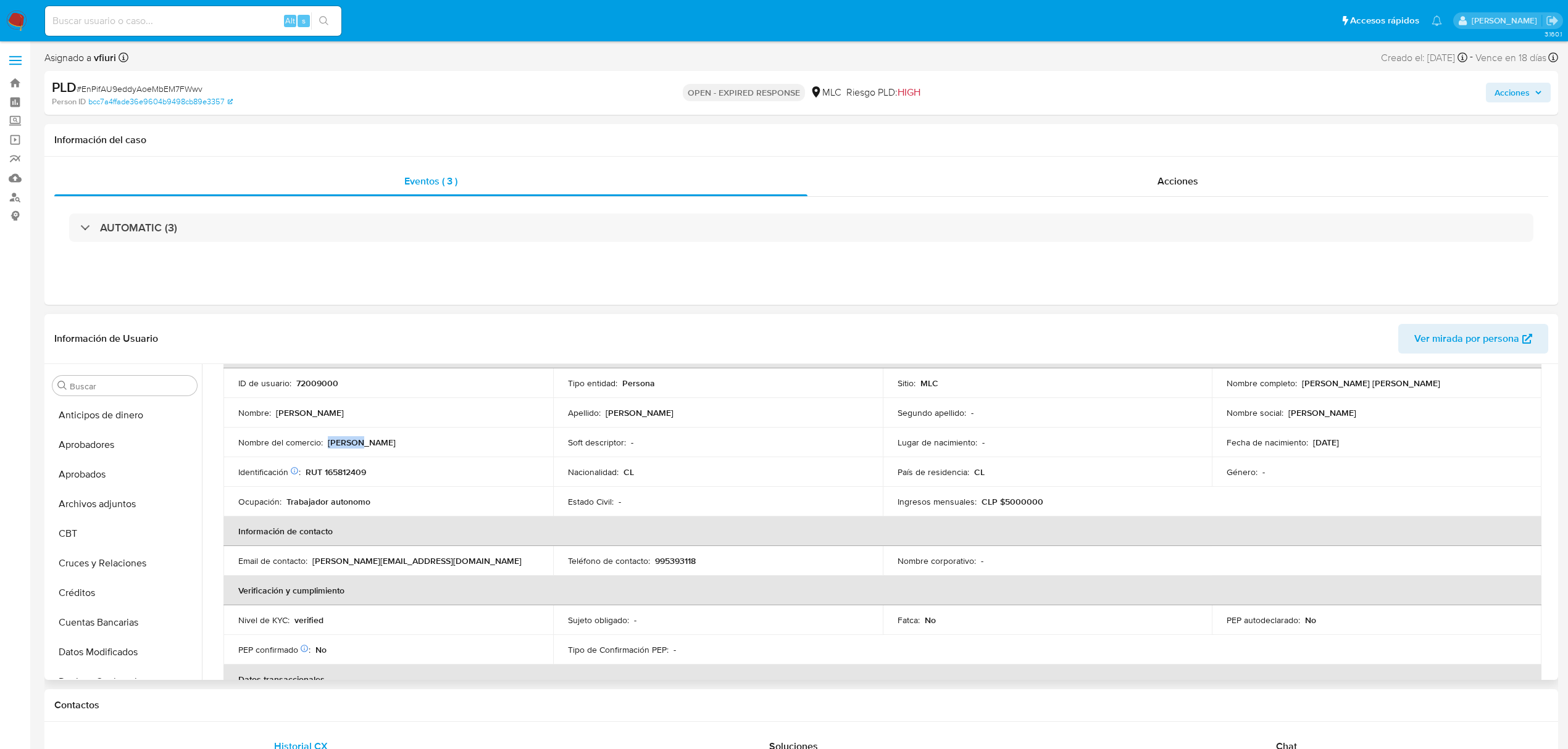
scroll to position [0, 0]
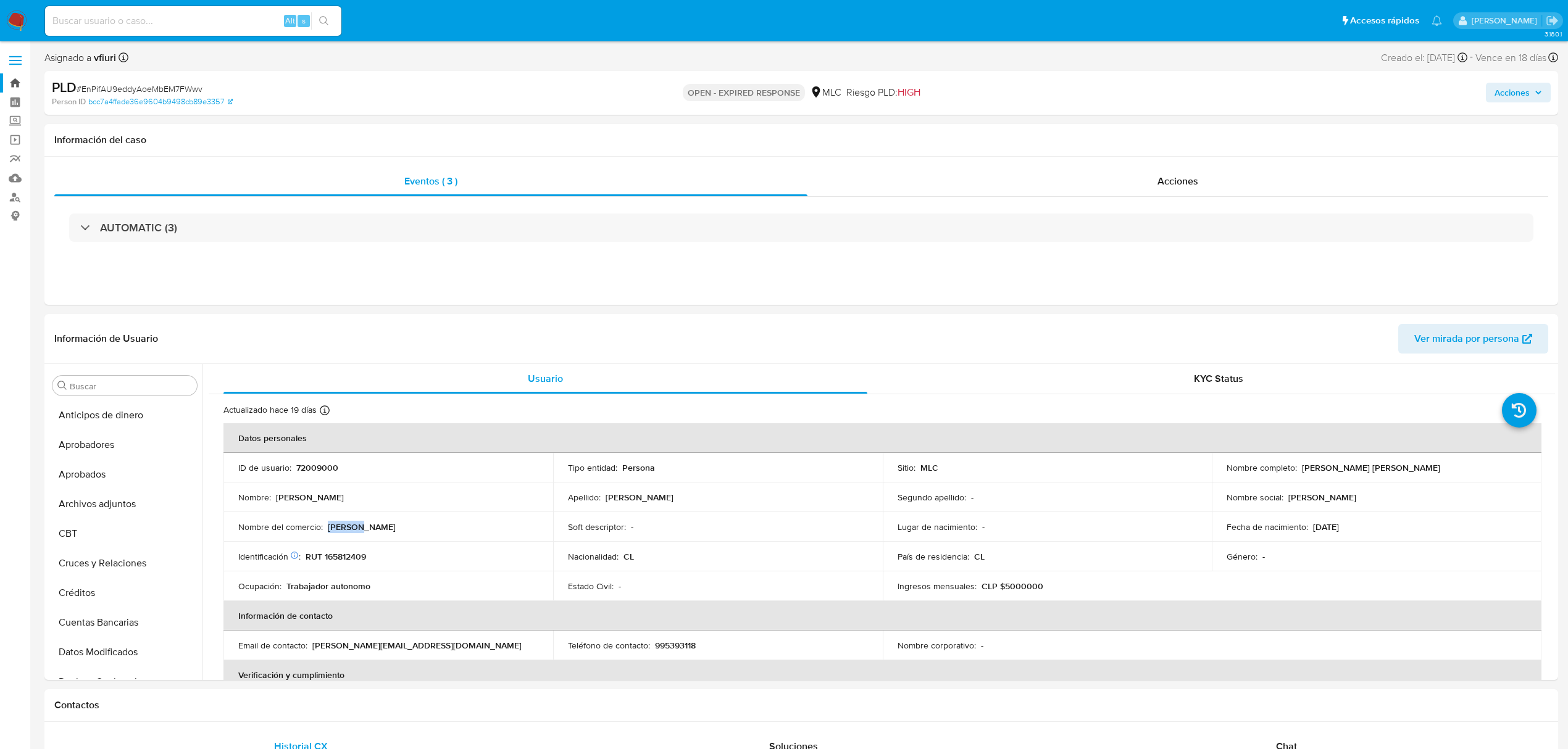
click at [15, 80] on link "Bandeja" at bounding box center [73, 82] width 147 height 19
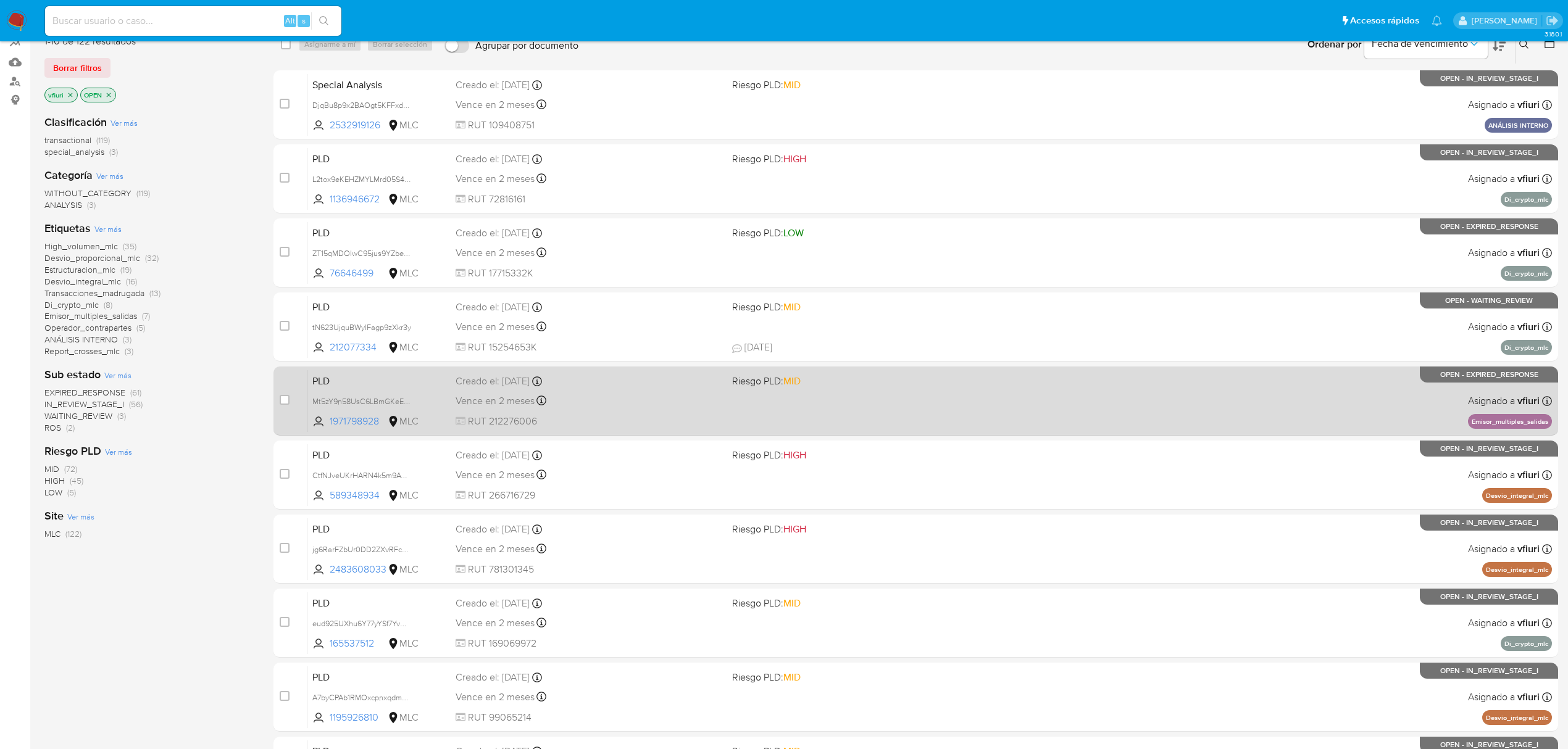
scroll to position [269, 0]
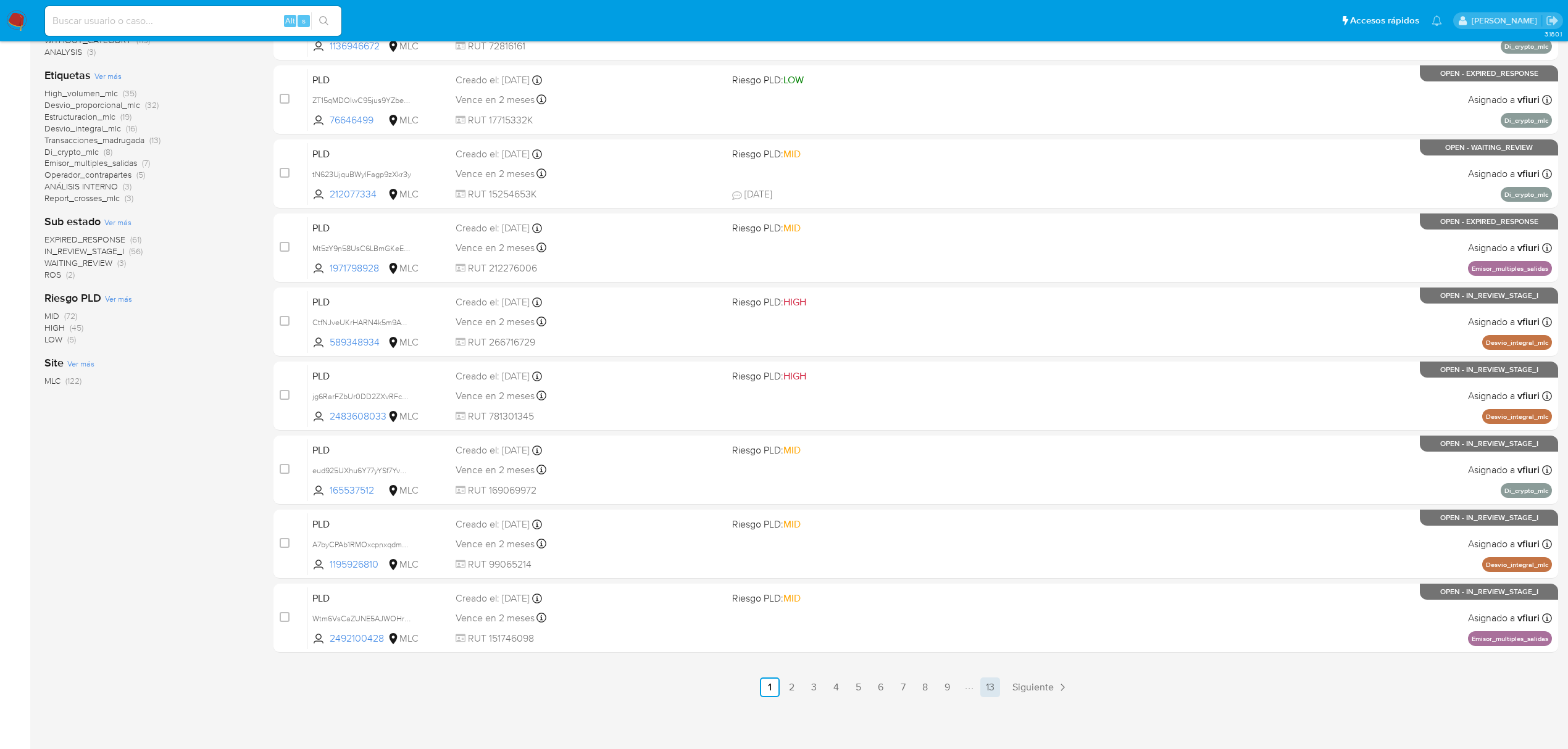
click at [986, 694] on link "13" at bounding box center [991, 688] width 20 height 20
